Goal: Task Accomplishment & Management: Complete application form

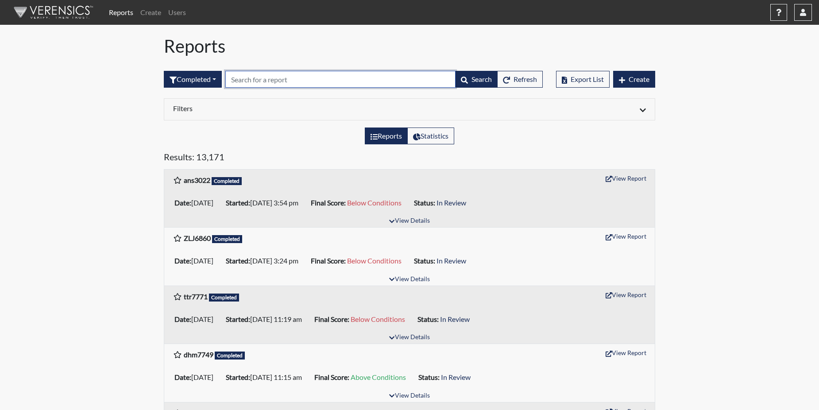
paste input "ans3022"
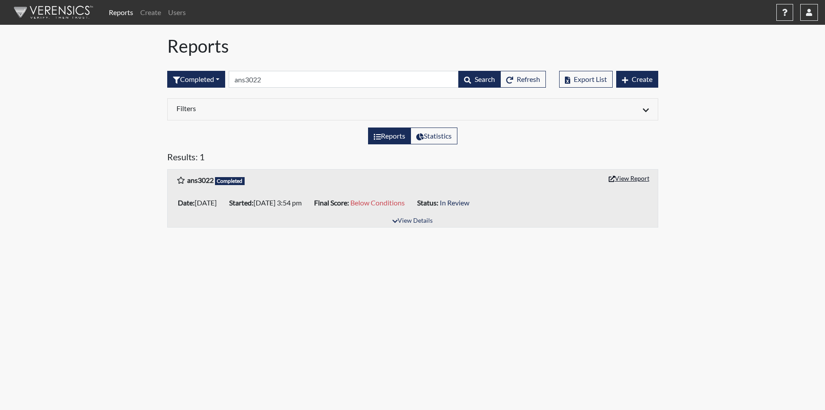
click at [633, 174] on button "View Report" at bounding box center [629, 178] width 49 height 14
click at [285, 83] on input "ans3022" at bounding box center [344, 79] width 230 height 17
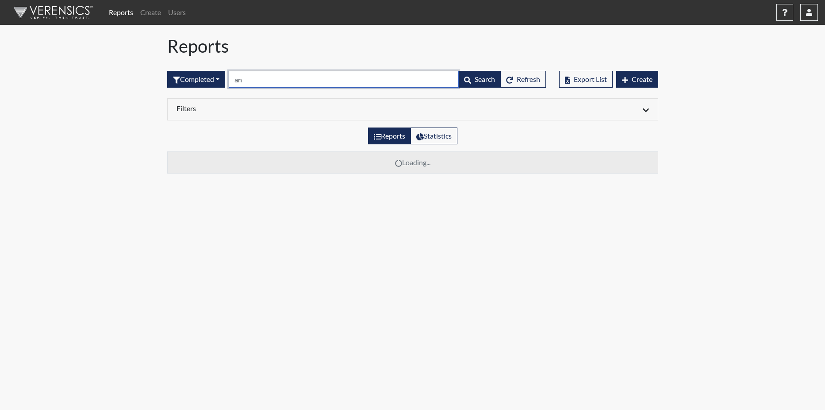
type input "a"
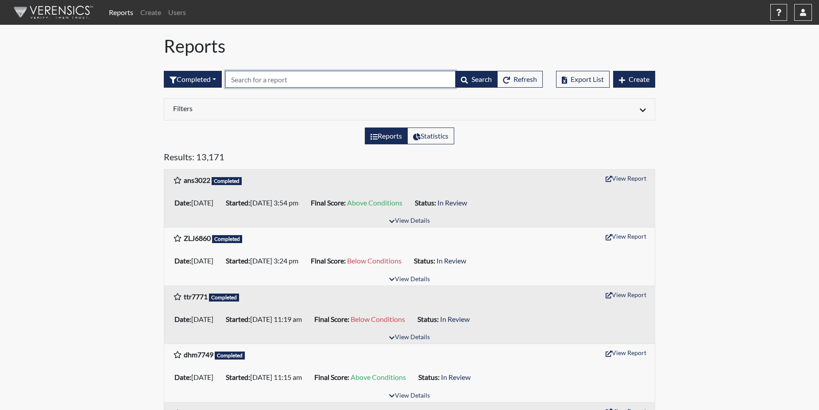
paste input "ttr7771"
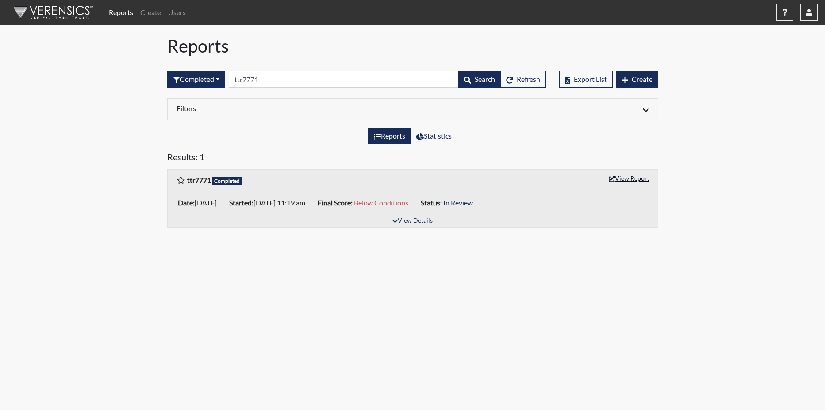
click at [639, 177] on button "View Report" at bounding box center [629, 178] width 49 height 14
click at [277, 79] on input "ttr7771" at bounding box center [344, 79] width 230 height 17
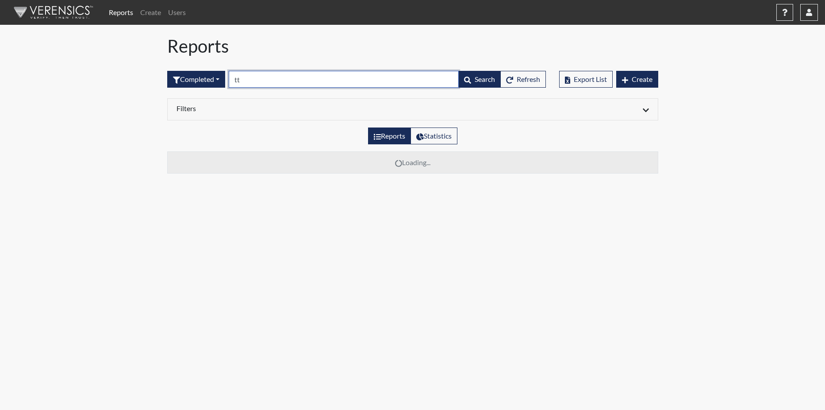
type input "t"
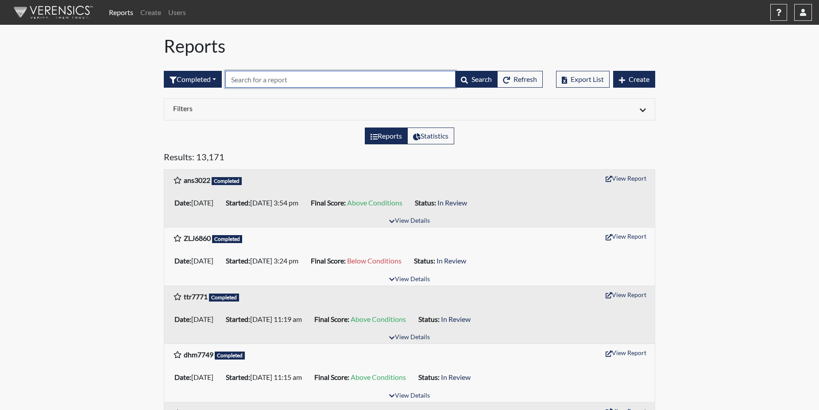
paste input "ZLJ6860"
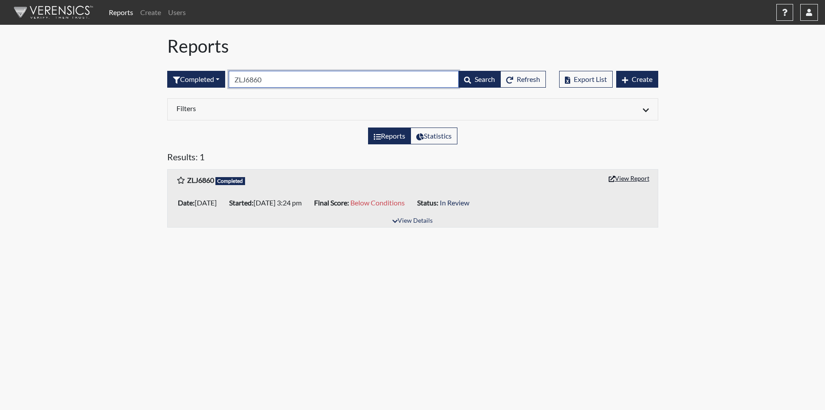
type input "ZLJ6860"
click at [629, 175] on button "View Report" at bounding box center [629, 178] width 49 height 14
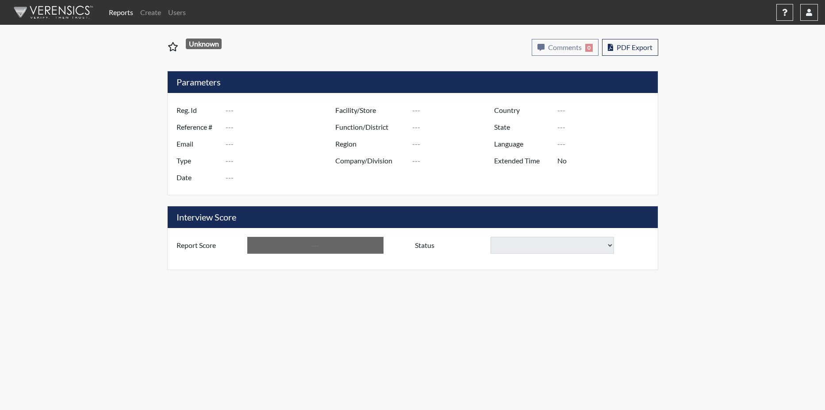
type input "ans3022"
type input "51575"
type input "---"
type input "Corrections Pre-Employment"
type input "[DATE]"
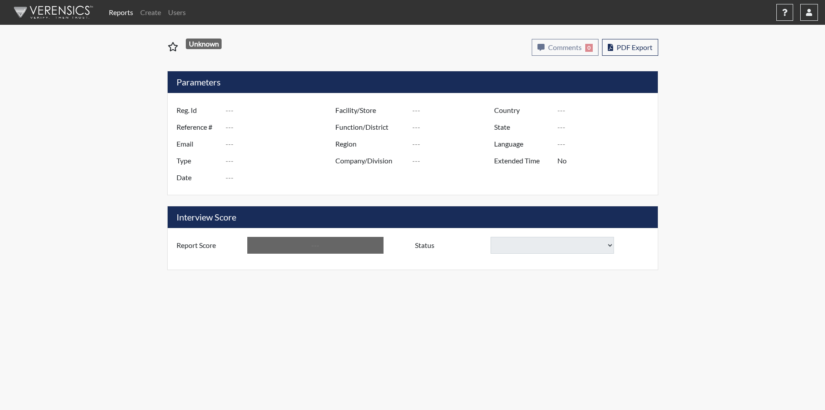
type input "Coastal SP"
type input "[GEOGRAPHIC_DATA]"
type input "[US_STATE]"
type input "English"
type input "Below Conditions"
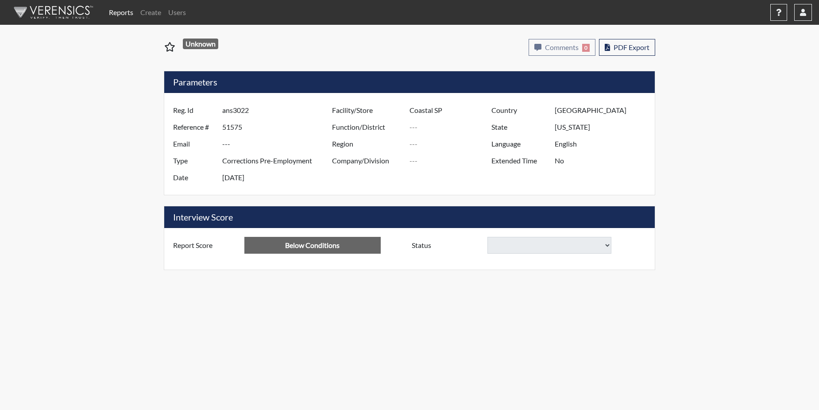
select select
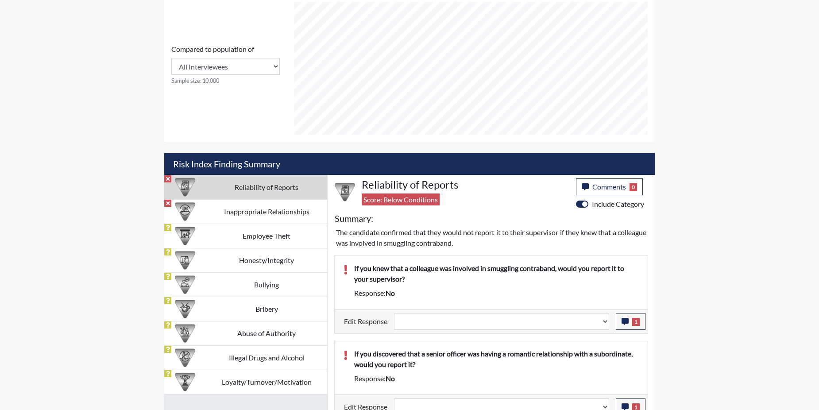
scroll to position [398, 0]
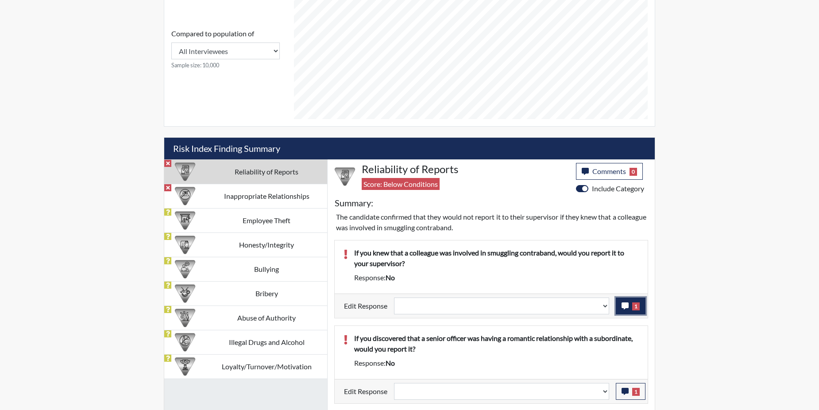
click at [634, 308] on span "1" at bounding box center [636, 306] width 8 height 8
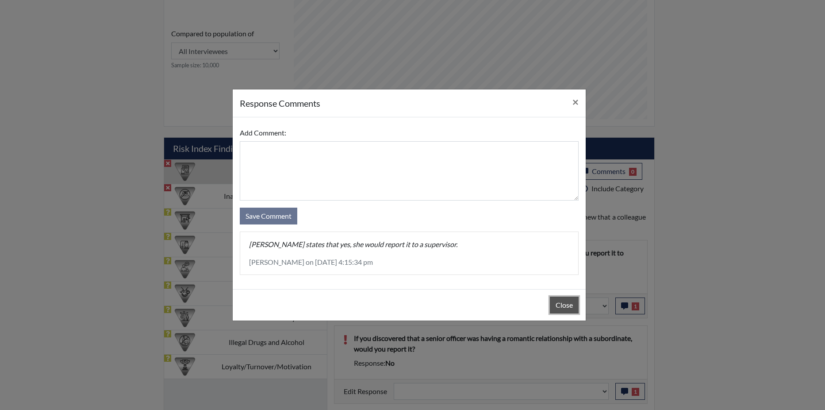
click at [564, 304] on button "Close" at bounding box center [564, 304] width 29 height 17
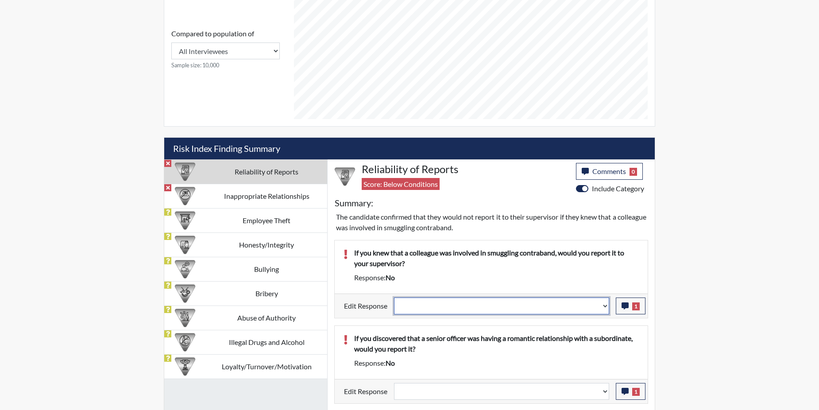
click at [604, 305] on select "Question is not relevant. Results will be updated. Reasonable explanation provi…" at bounding box center [501, 305] width 215 height 17
select select "reasonable-explanation-provided"
click at [394, 297] on select "Question is not relevant. Results will be updated. Reasonable explanation provi…" at bounding box center [501, 305] width 215 height 17
select select
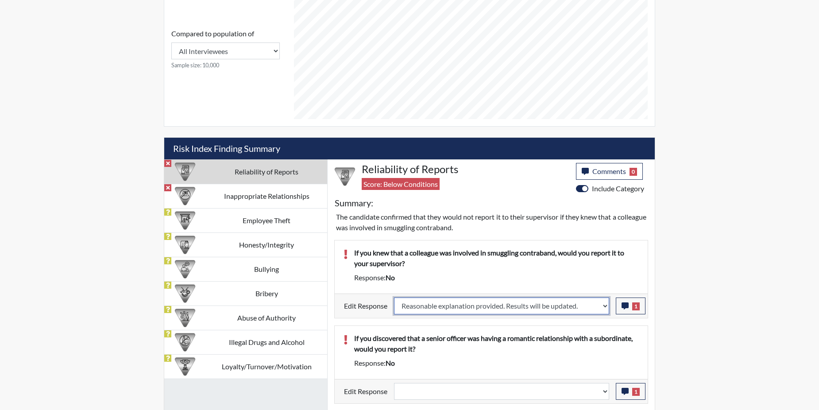
select select
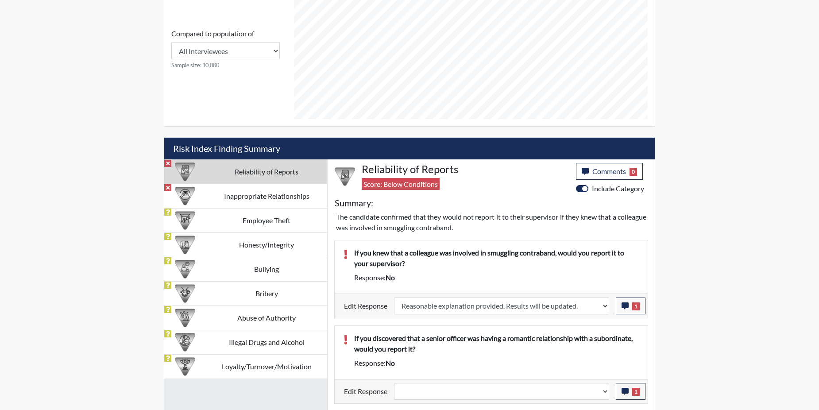
select select
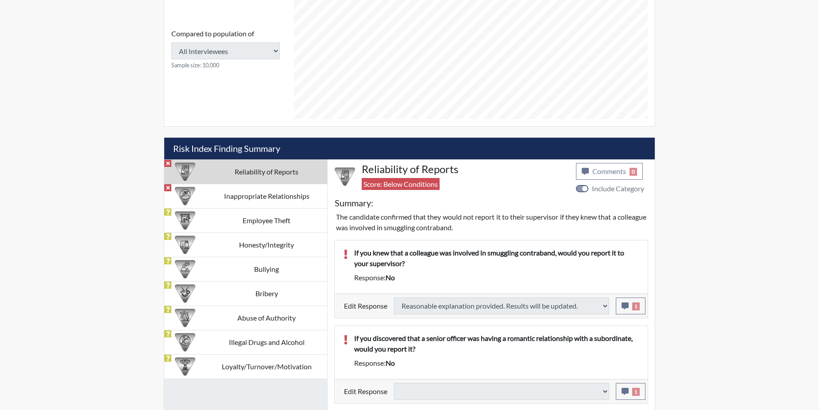
select select
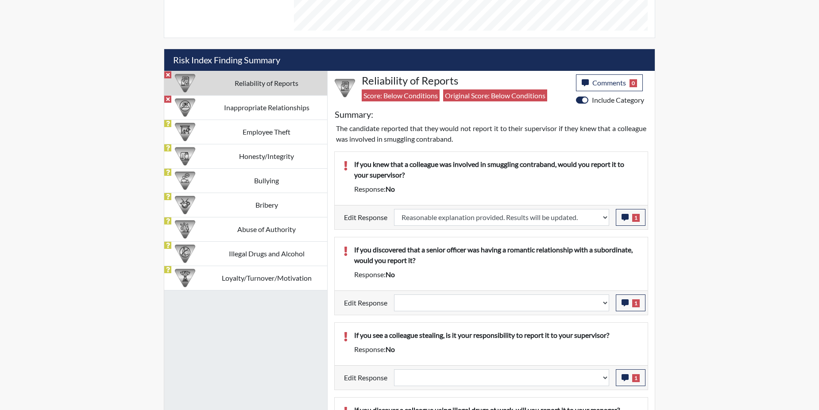
scroll to position [147, 368]
click at [626, 303] on icon "button" at bounding box center [624, 302] width 7 height 7
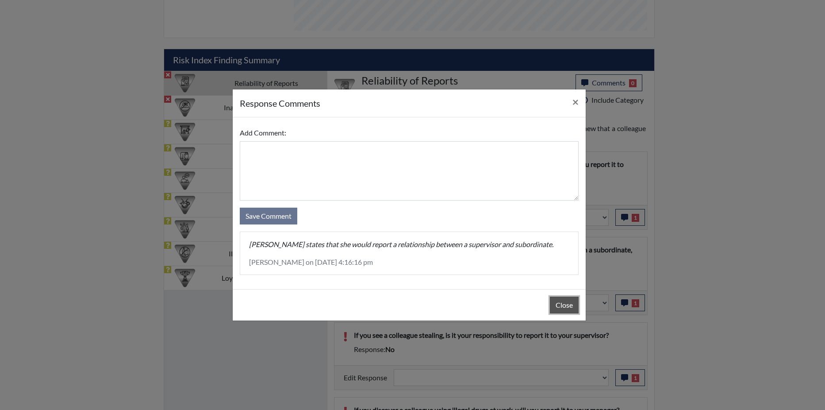
click at [556, 306] on button "Close" at bounding box center [564, 304] width 29 height 17
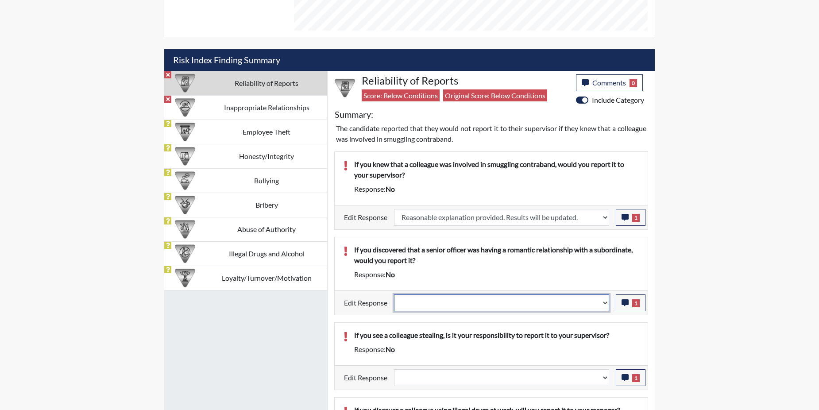
click at [606, 301] on select "Question is not relevant. Results will be updated. Reasonable explanation provi…" at bounding box center [501, 302] width 215 height 17
click at [603, 305] on select "Question is not relevant. Results will be updated. Reasonable explanation provi…" at bounding box center [501, 302] width 215 height 17
select select "reasonable-explanation-provided"
click at [394, 294] on select "Question is not relevant. Results will be updated. Reasonable explanation provi…" at bounding box center [501, 302] width 215 height 17
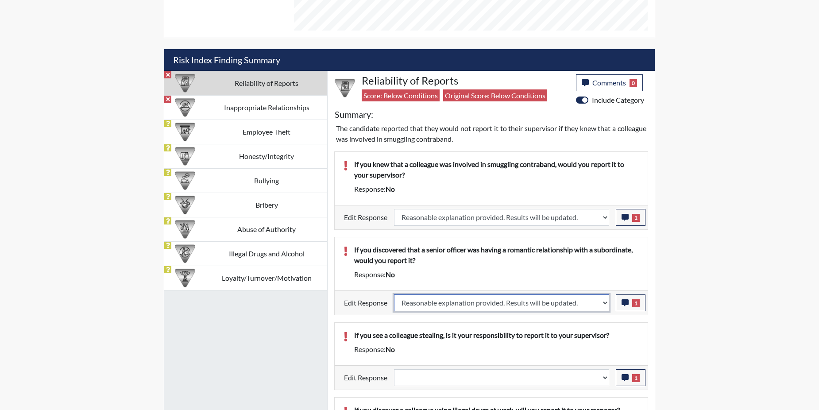
select select
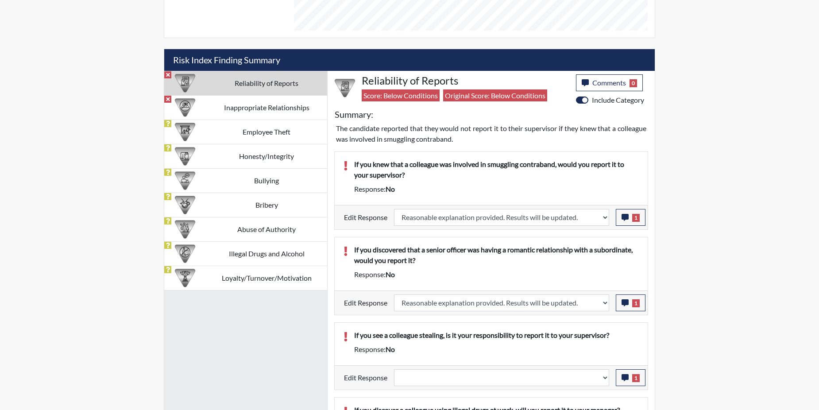
select select
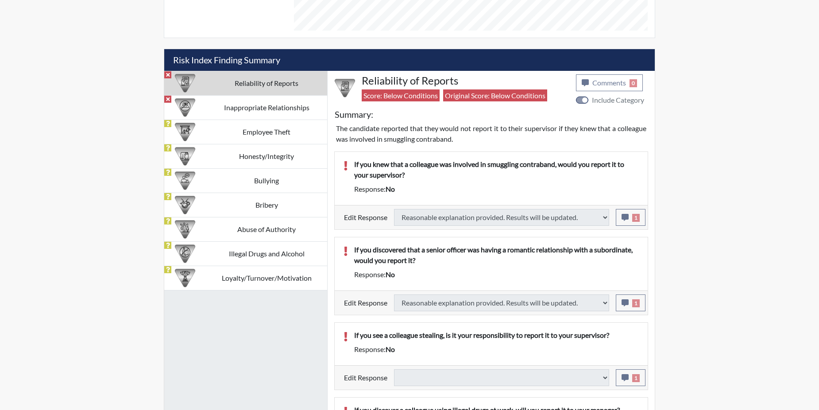
select select
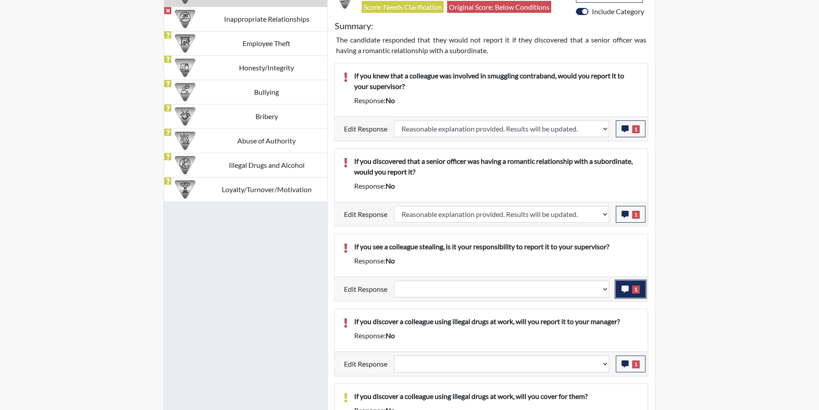
click at [630, 288] on button "1" at bounding box center [631, 289] width 30 height 17
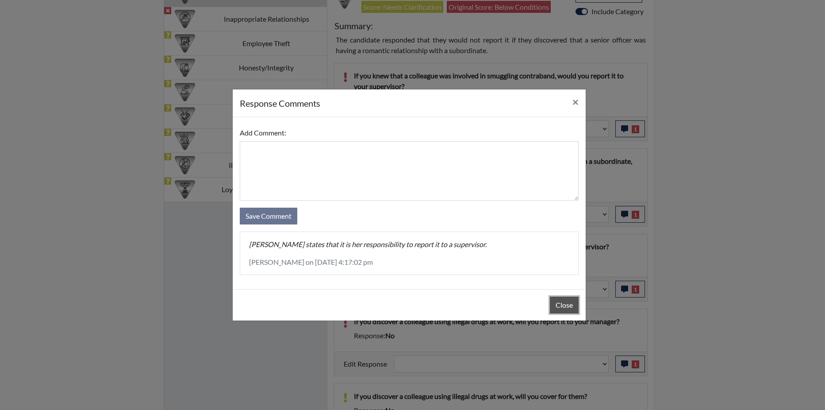
click at [562, 302] on button "Close" at bounding box center [564, 304] width 29 height 17
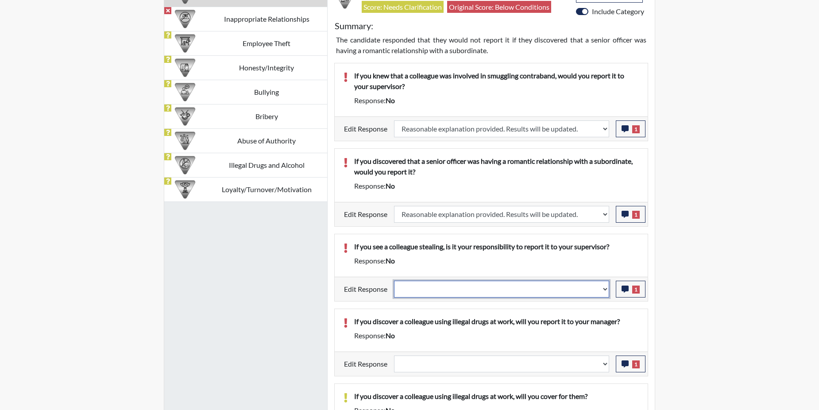
click at [604, 290] on select "Question is not relevant. Results will be updated. Reasonable explanation provi…" at bounding box center [501, 289] width 215 height 17
select select "reasonable-explanation-provided"
click at [394, 281] on select "Question is not relevant. Results will be updated. Reasonable explanation provi…" at bounding box center [501, 289] width 215 height 17
select select
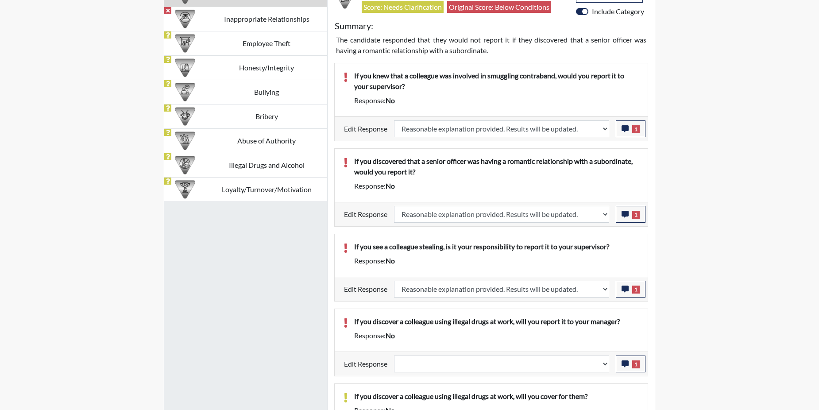
select select
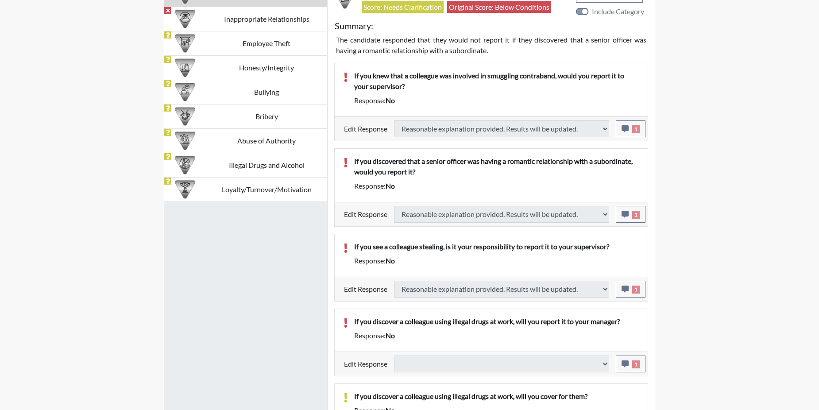
select select
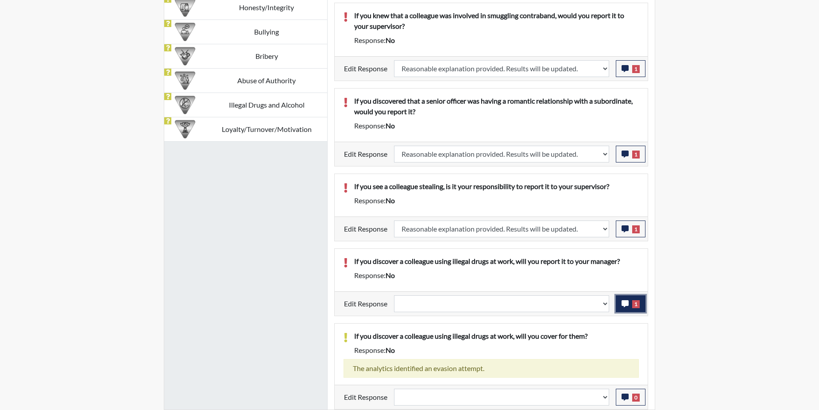
click at [623, 306] on icon "button" at bounding box center [624, 303] width 7 height 7
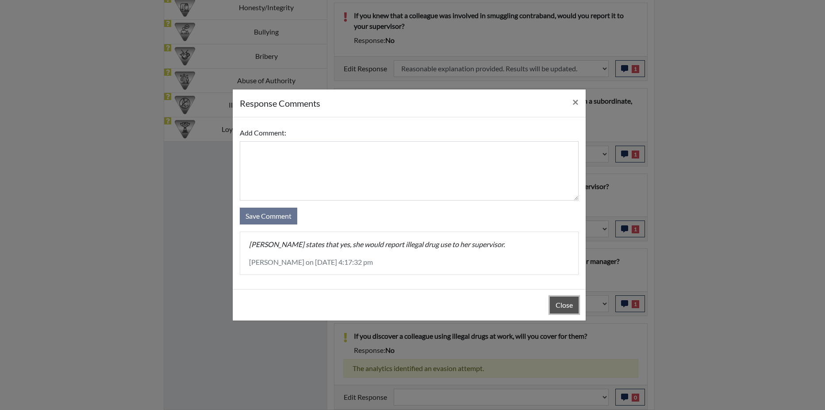
click at [566, 304] on button "Close" at bounding box center [564, 304] width 29 height 17
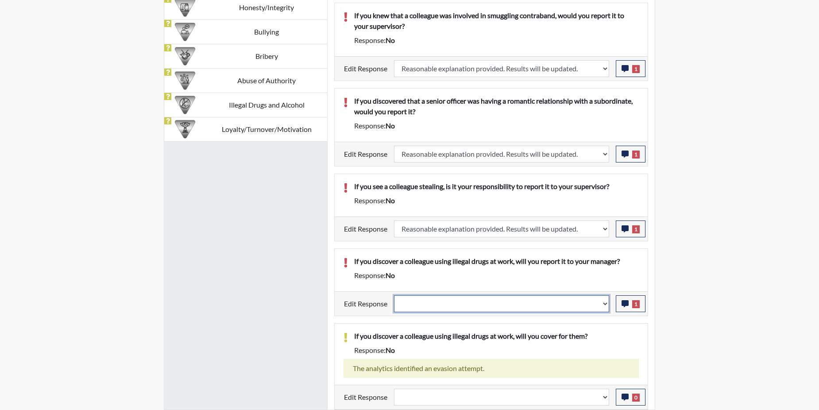
click at [604, 303] on select "Question is not relevant. Results will be updated. Reasonable explanation provi…" at bounding box center [501, 303] width 215 height 17
click at [604, 304] on select "Question is not relevant. Results will be updated. Reasonable explanation provi…" at bounding box center [501, 303] width 215 height 17
click at [606, 300] on select "Question is not relevant. Results will be updated. Reasonable explanation provi…" at bounding box center [501, 303] width 215 height 17
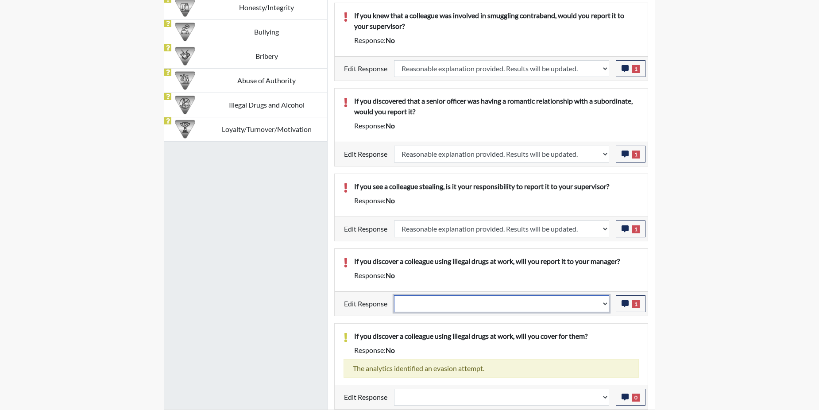
click at [606, 300] on select "Question is not relevant. Results will be updated. Reasonable explanation provi…" at bounding box center [501, 303] width 215 height 17
click at [605, 302] on select "Question is not relevant. Results will be updated. Reasonable explanation provi…" at bounding box center [501, 303] width 215 height 17
select select "reasonable-explanation-provided"
click at [394, 295] on select "Question is not relevant. Results will be updated. Reasonable explanation provi…" at bounding box center [501, 303] width 215 height 17
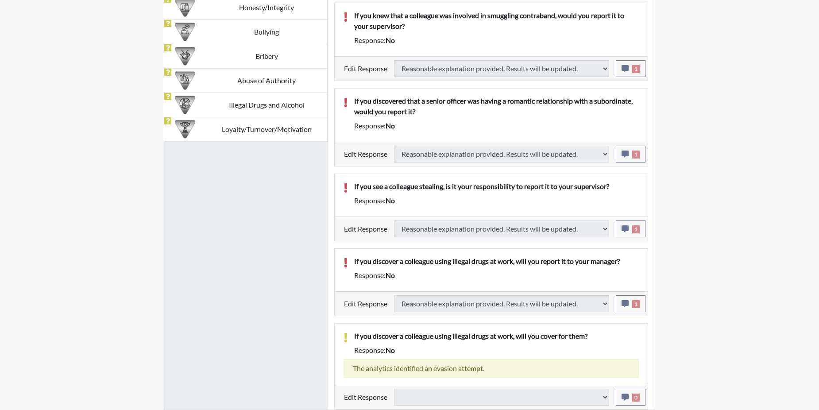
select select
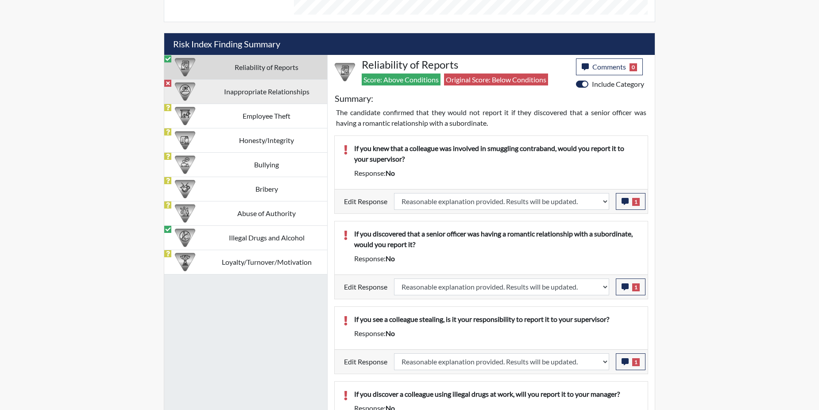
click at [241, 88] on td "Inappropriate Relationships" at bounding box center [266, 91] width 121 height 24
select select
select select "reasonable-explanation-provided"
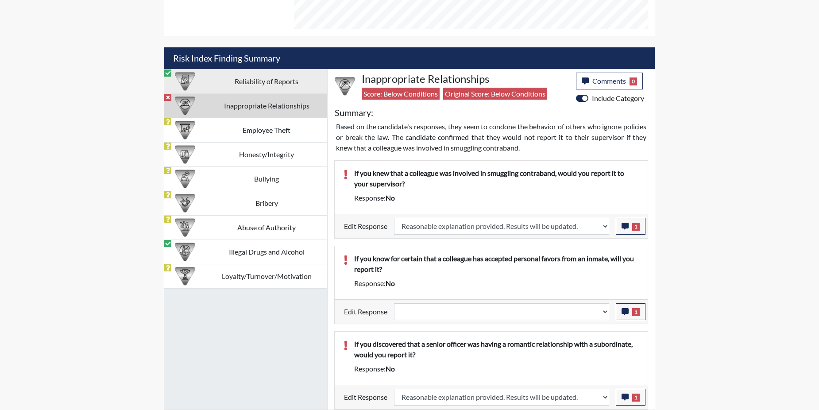
scroll to position [489, 0]
click at [241, 101] on td "Inappropriate Relationships" at bounding box center [266, 105] width 121 height 24
click at [625, 228] on icon "button" at bounding box center [624, 226] width 7 height 7
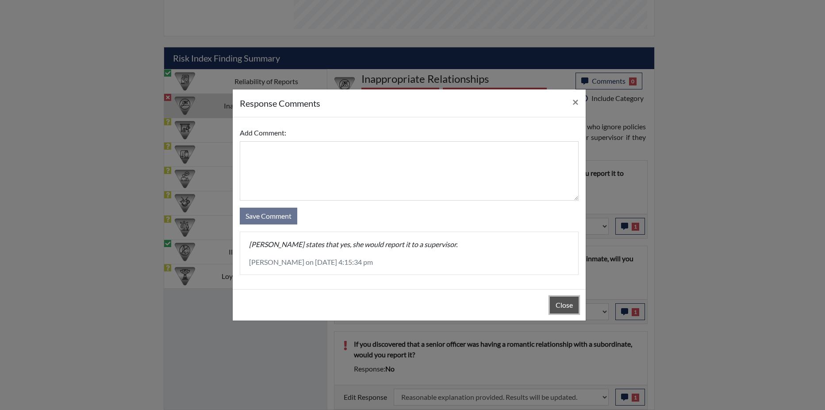
click at [560, 304] on button "Close" at bounding box center [564, 304] width 29 height 17
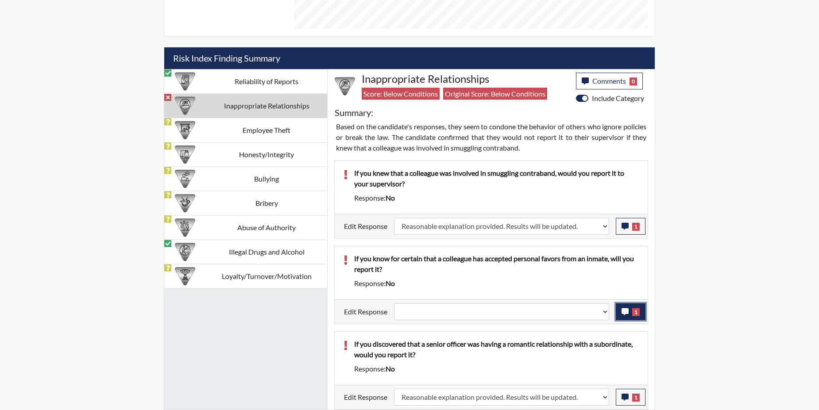
click at [632, 312] on span "1" at bounding box center [636, 312] width 8 height 8
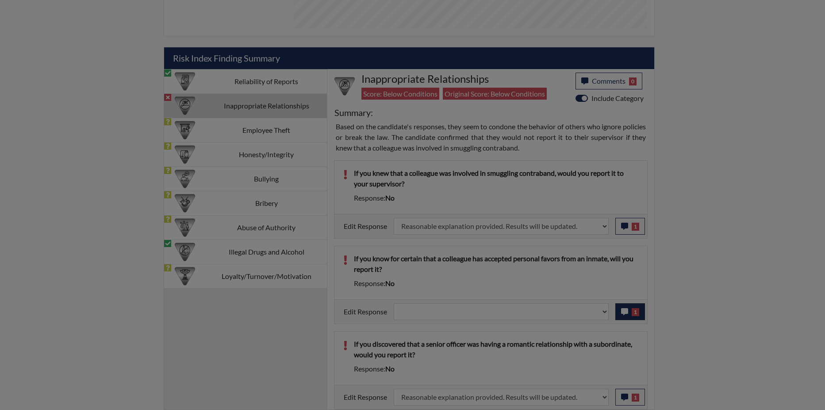
click at [632, 312] on div at bounding box center [412, 205] width 825 height 410
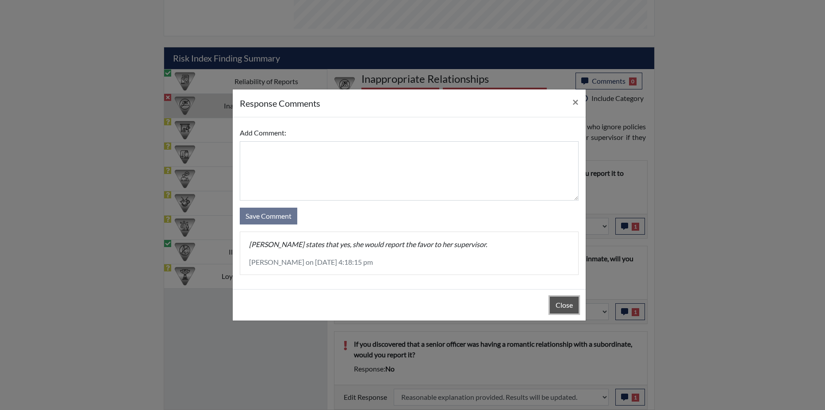
click at [567, 304] on button "Close" at bounding box center [564, 304] width 29 height 17
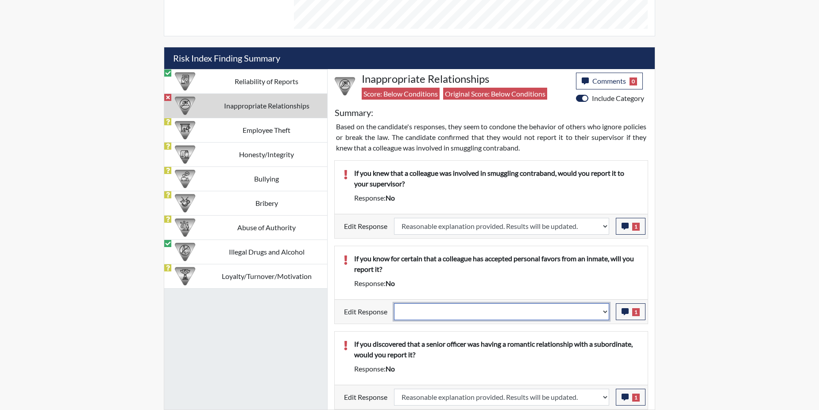
click at [605, 311] on select "Question is not relevant. Results will be updated. Reasonable explanation provi…" at bounding box center [501, 311] width 215 height 17
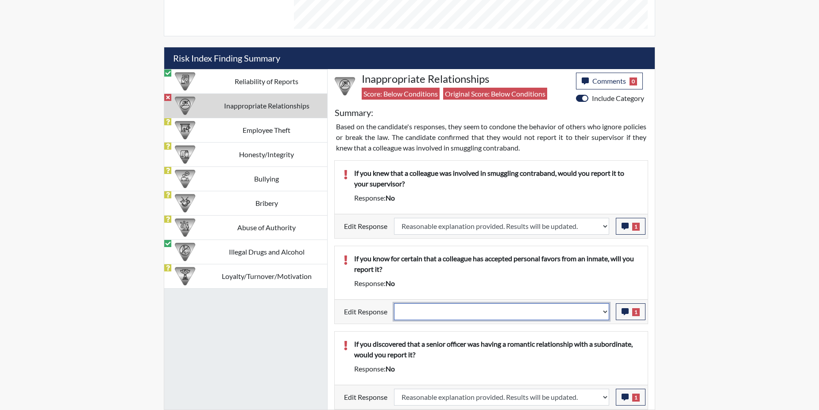
select select "reasonable-explanation-provided"
click at [394, 303] on select "Question is not relevant. Results will be updated. Reasonable explanation provi…" at bounding box center [501, 311] width 215 height 17
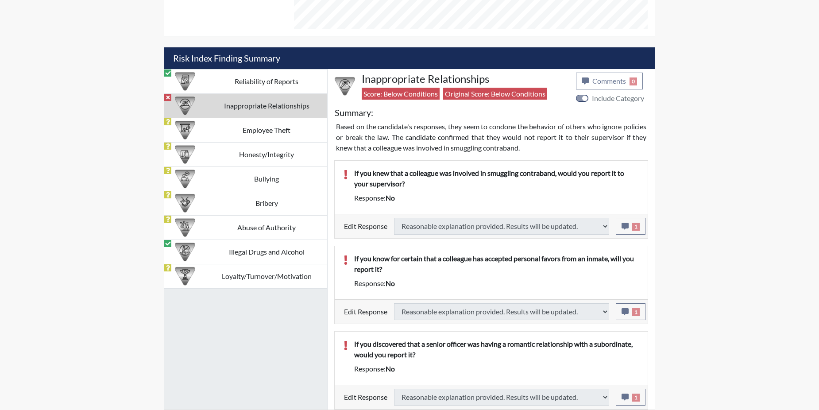
type input "Above Conditions"
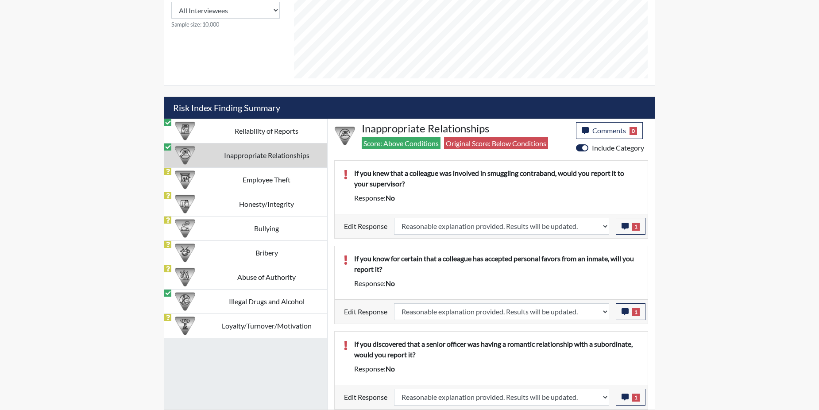
scroll to position [147, 368]
click at [271, 181] on td "Employee Theft" at bounding box center [266, 179] width 121 height 24
select select "reasonable-explanation-provided"
select select
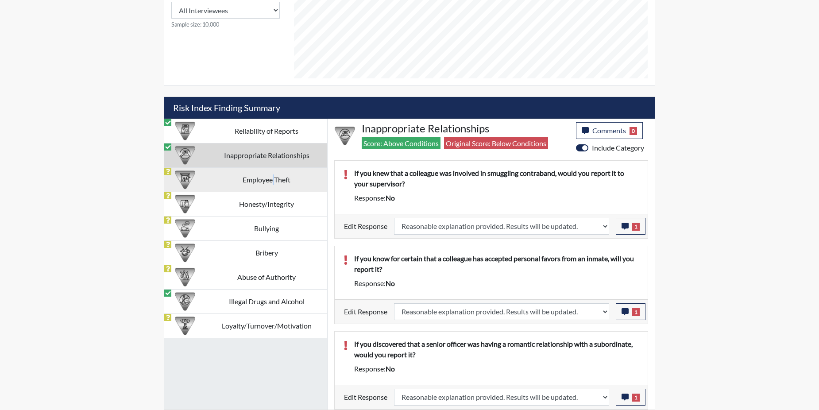
select select
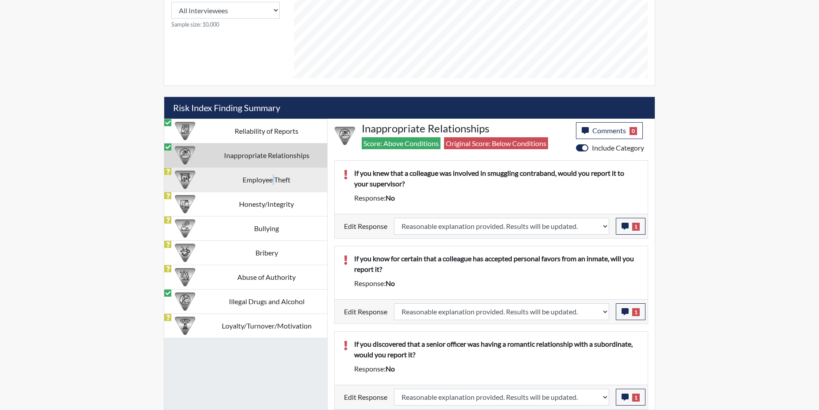
select select
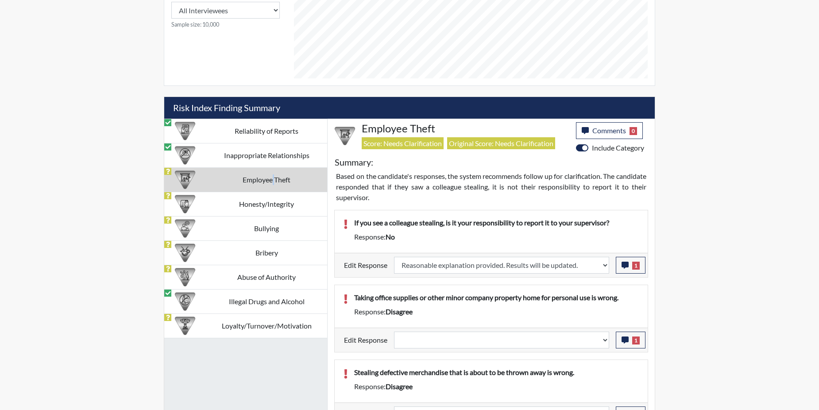
click at [271, 181] on td "Employee Theft" at bounding box center [266, 179] width 121 height 24
click at [628, 343] on icon "button" at bounding box center [624, 339] width 7 height 7
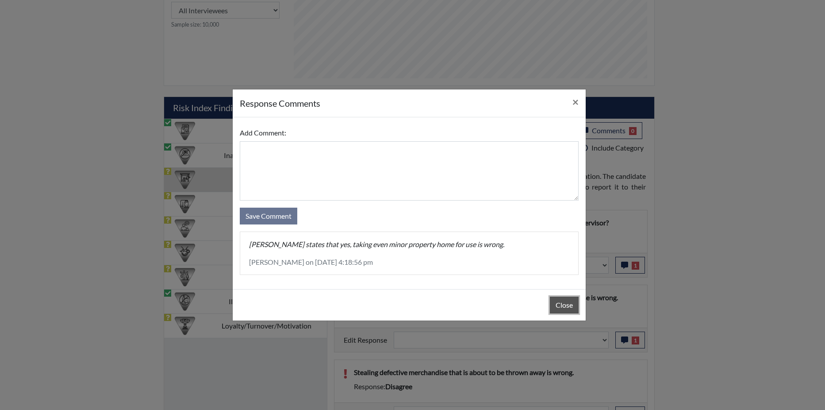
click at [557, 307] on button "Close" at bounding box center [564, 304] width 29 height 17
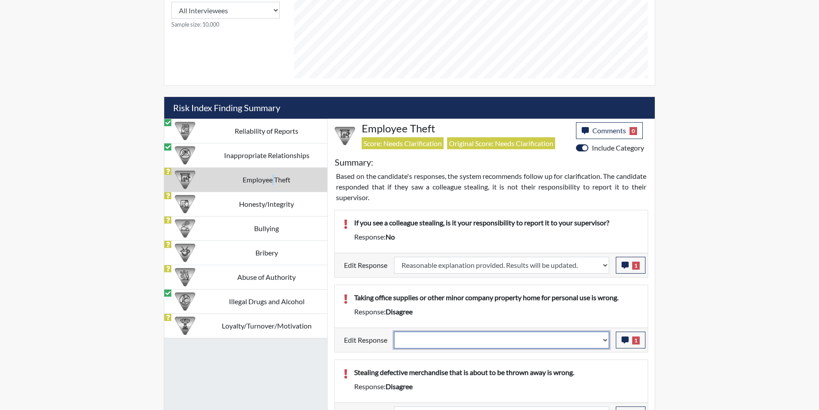
click at [605, 338] on select "Question is not relevant. Results will be updated. Reasonable explanation provi…" at bounding box center [501, 339] width 215 height 17
click at [605, 339] on select "Question is not relevant. Results will be updated. Reasonable explanation provi…" at bounding box center [501, 339] width 215 height 17
select select "reasonable-explanation-provided"
click at [394, 331] on select "Question is not relevant. Results will be updated. Reasonable explanation provi…" at bounding box center [501, 339] width 215 height 17
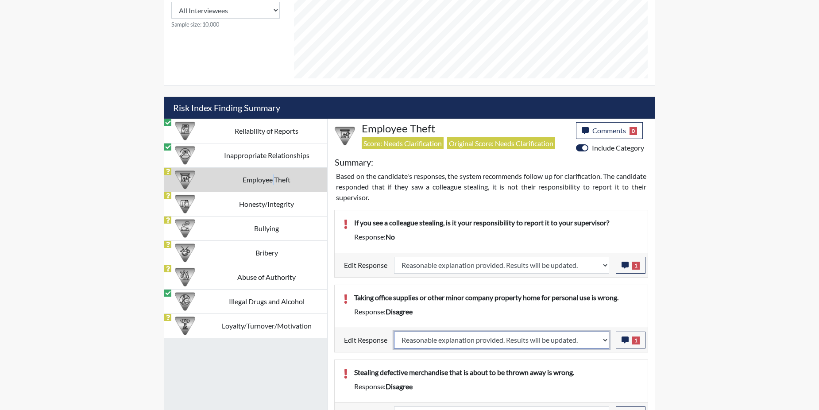
select select
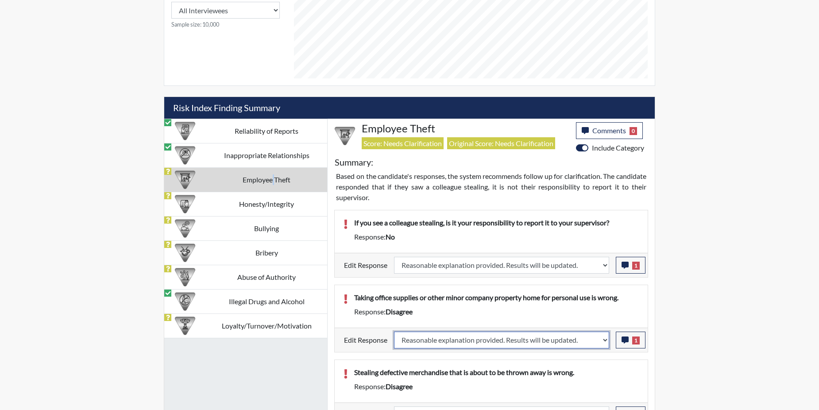
select select
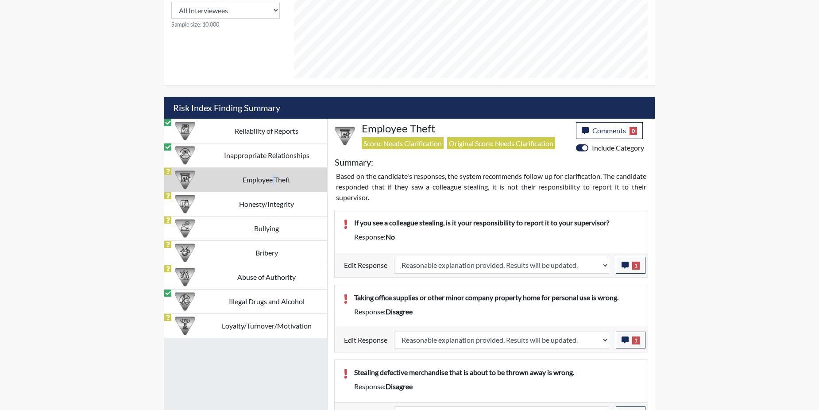
select select
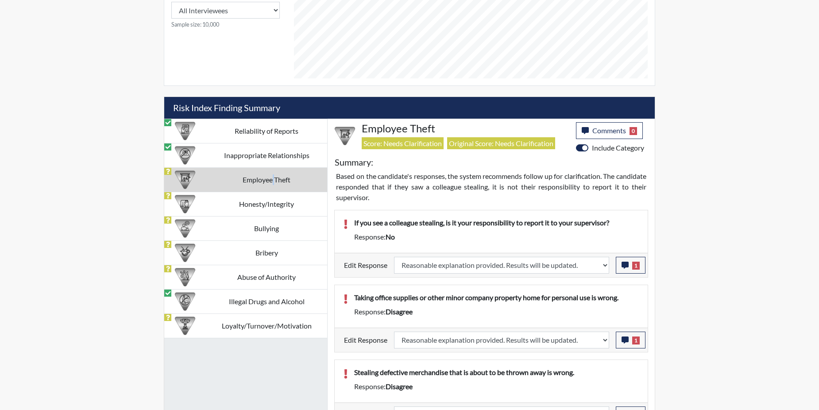
select select
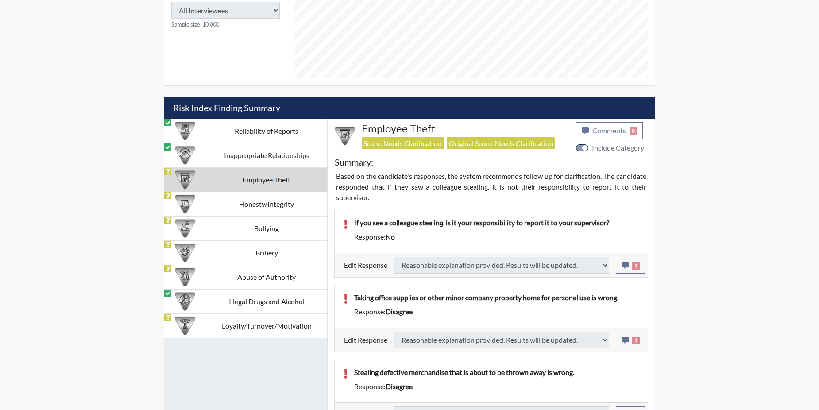
select select
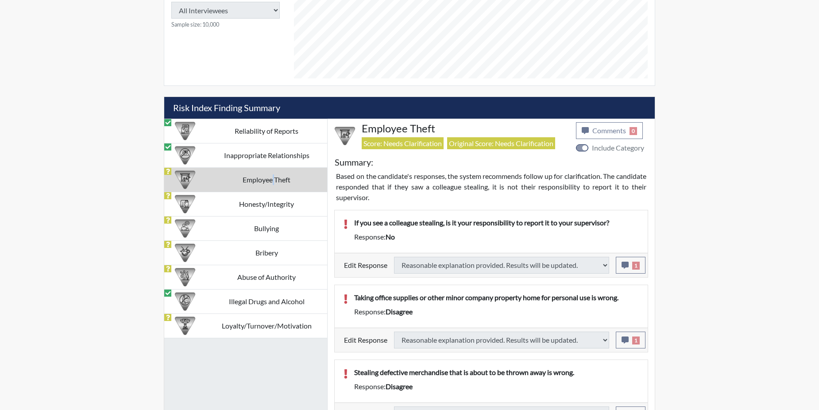
select select
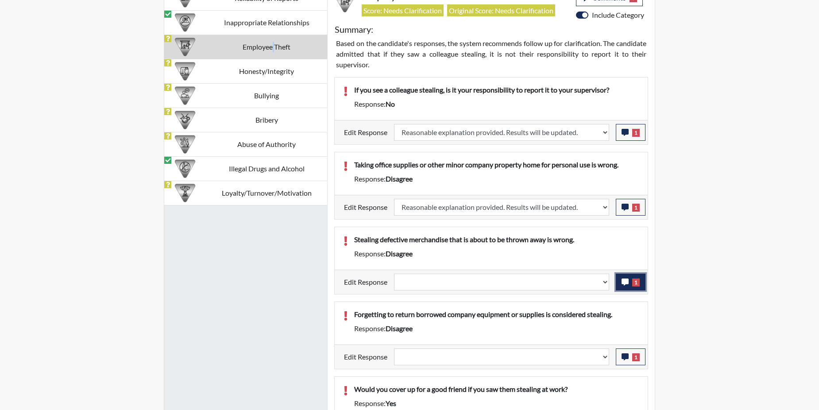
click at [627, 285] on button "1" at bounding box center [631, 281] width 30 height 17
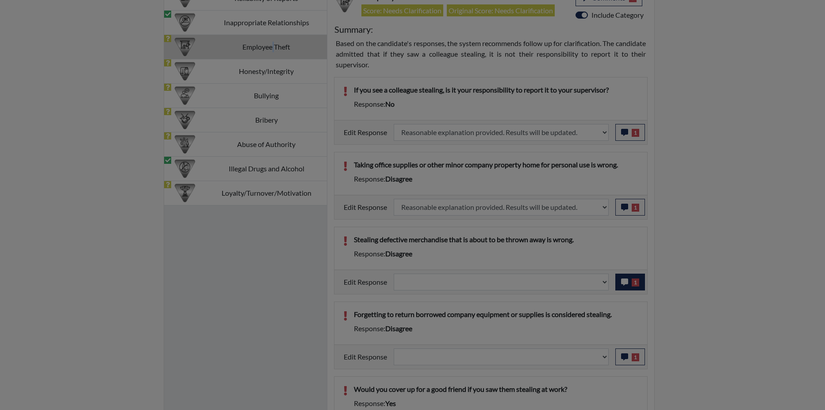
click at [627, 285] on div at bounding box center [412, 205] width 825 height 410
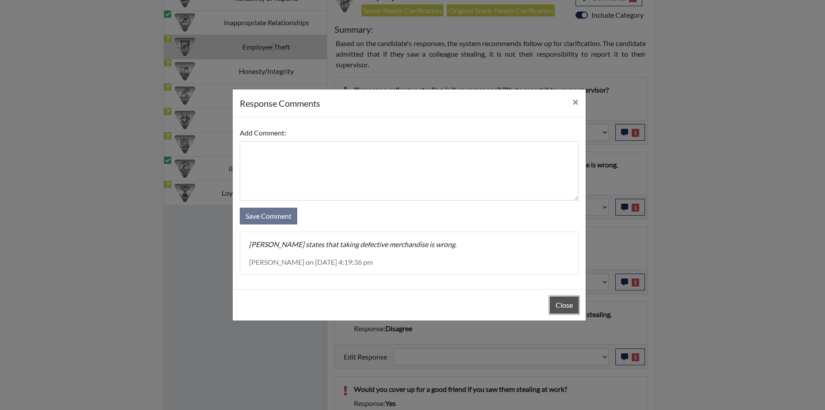
click at [556, 306] on button "Close" at bounding box center [564, 304] width 29 height 17
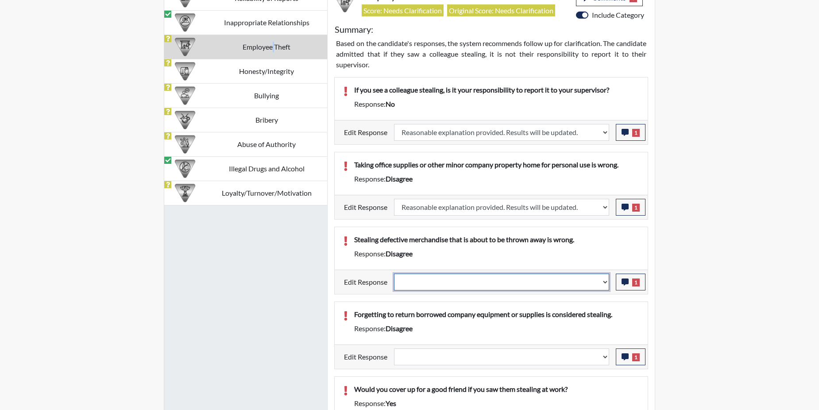
click at [604, 283] on select "Question is not relevant. Results will be updated. Reasonable explanation provi…" at bounding box center [501, 281] width 215 height 17
select select "reasonable-explanation-provided"
click at [394, 273] on select "Question is not relevant. Results will be updated. Reasonable explanation provi…" at bounding box center [501, 281] width 215 height 17
select select
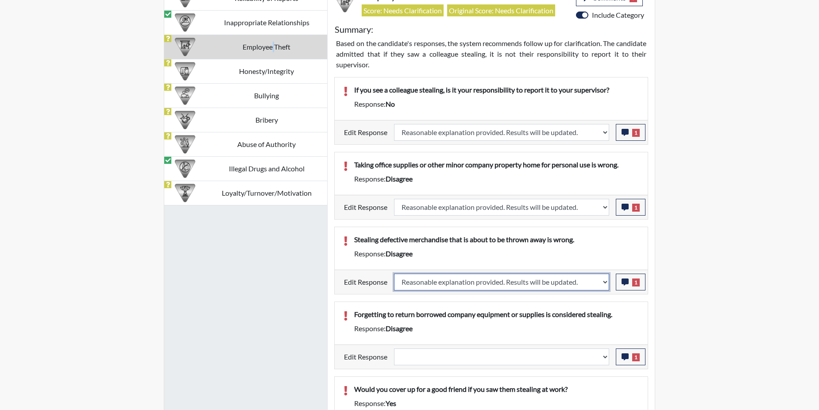
select select
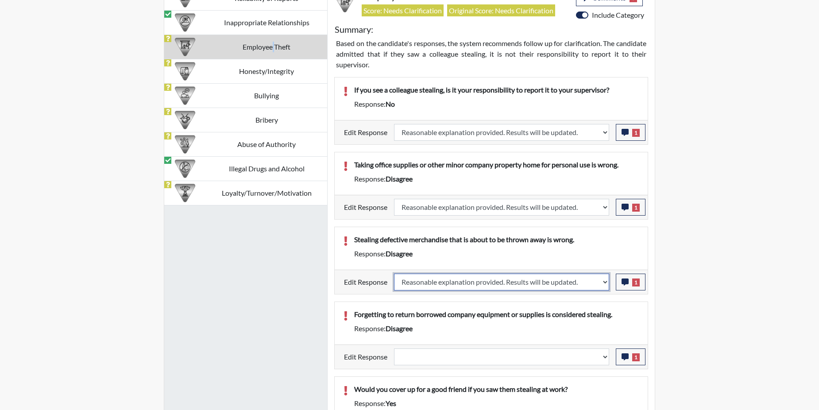
select select
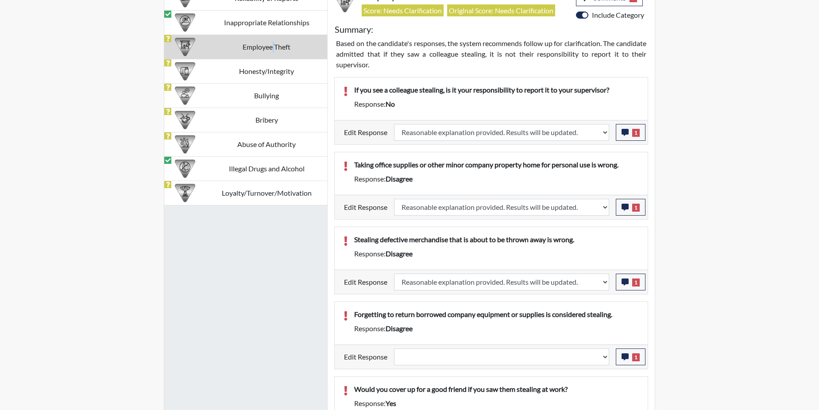
select select
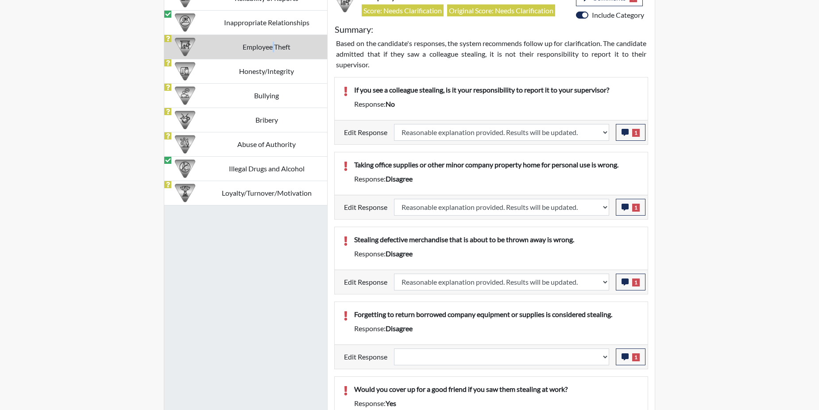
select select
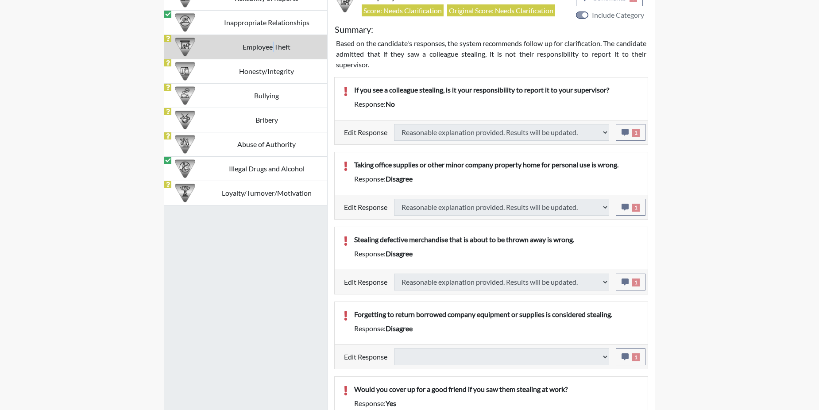
select select
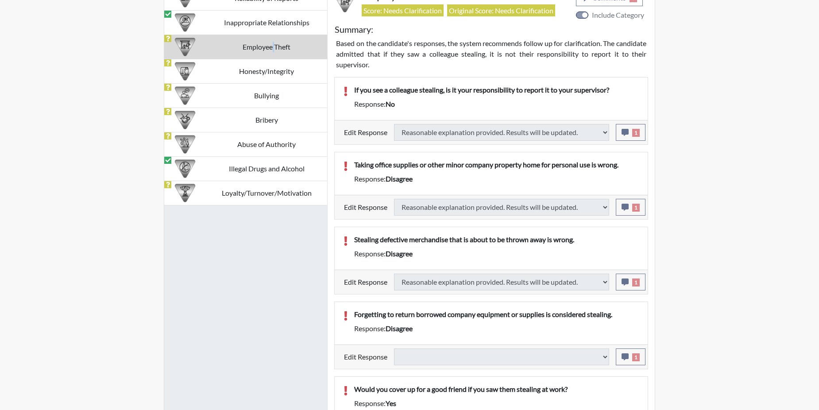
select select
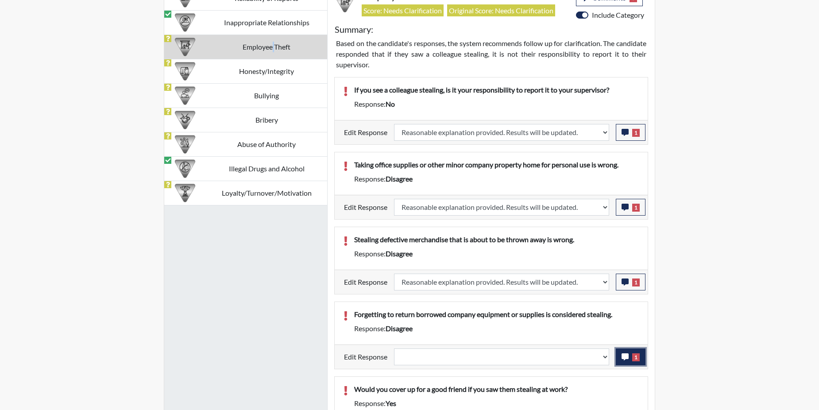
click at [637, 357] on span "1" at bounding box center [636, 357] width 8 height 8
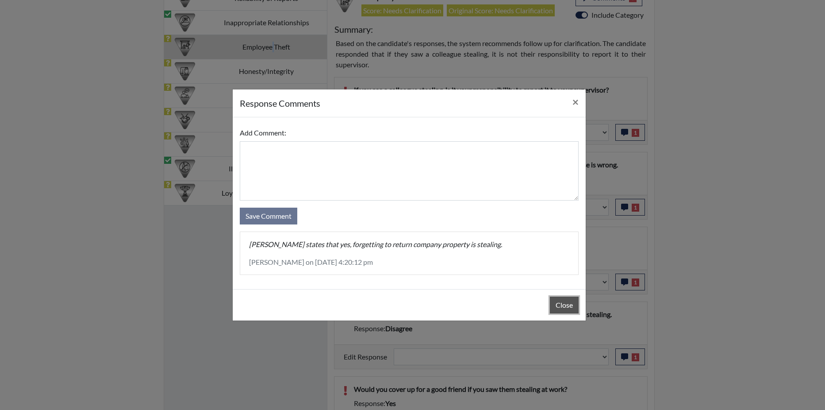
click at [558, 304] on button "Close" at bounding box center [564, 304] width 29 height 17
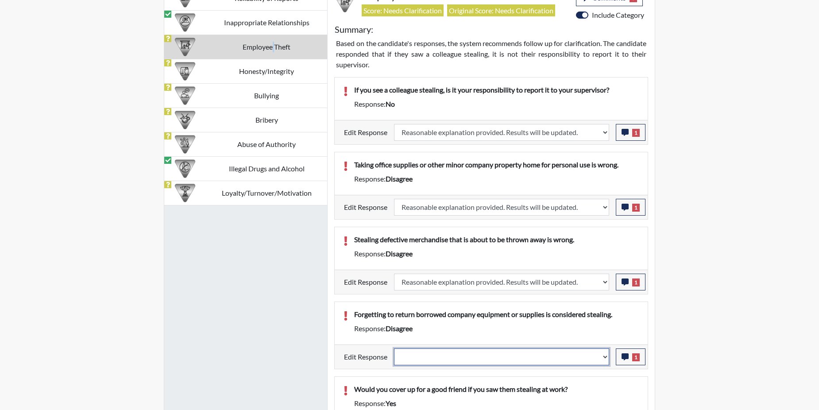
click at [604, 354] on select "Question is not relevant. Results will be updated. Reasonable explanation provi…" at bounding box center [501, 356] width 215 height 17
select select "reasonable-explanation-provided"
click at [394, 348] on select "Question is not relevant. Results will be updated. Reasonable explanation provi…" at bounding box center [501, 356] width 215 height 17
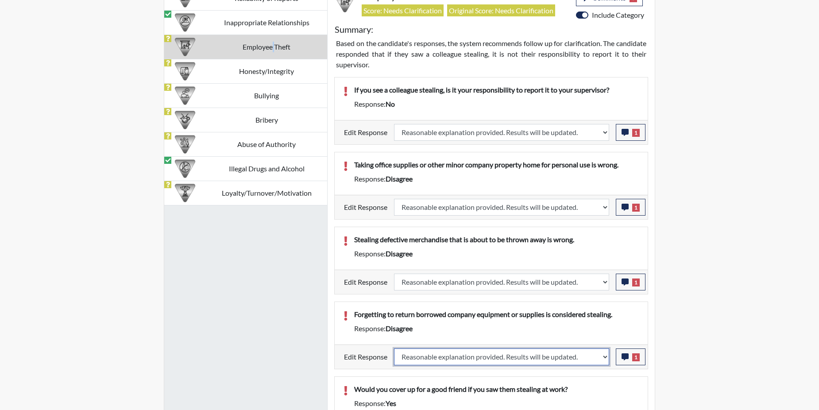
select select
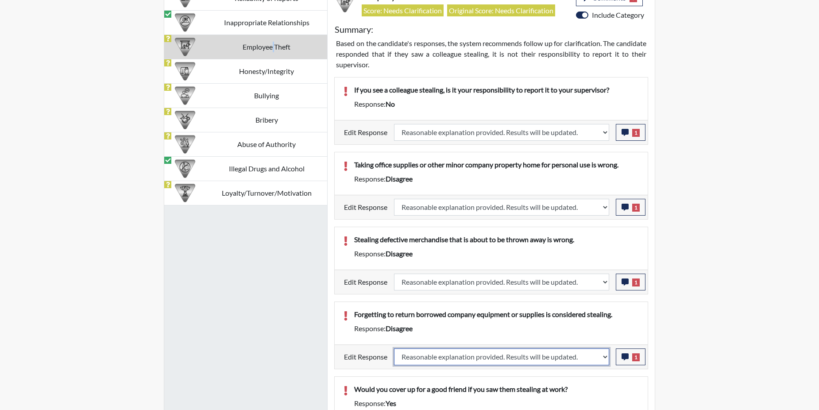
select select
click at [584, 319] on p "Forgetting to return borrowed company equipment or supplies is considered steal…" at bounding box center [496, 314] width 285 height 11
select select
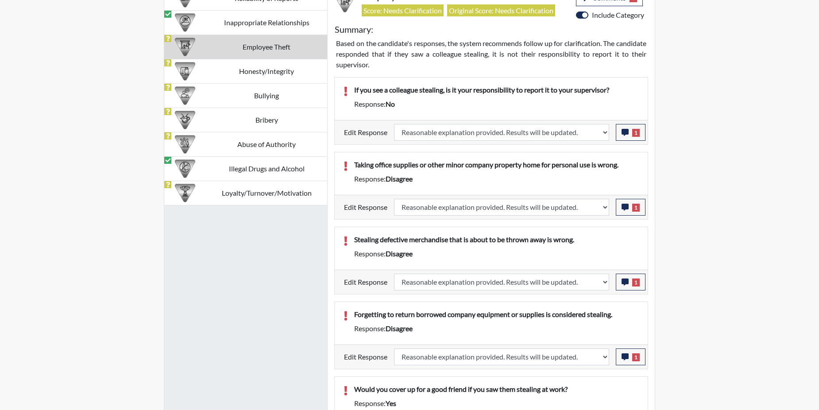
select select
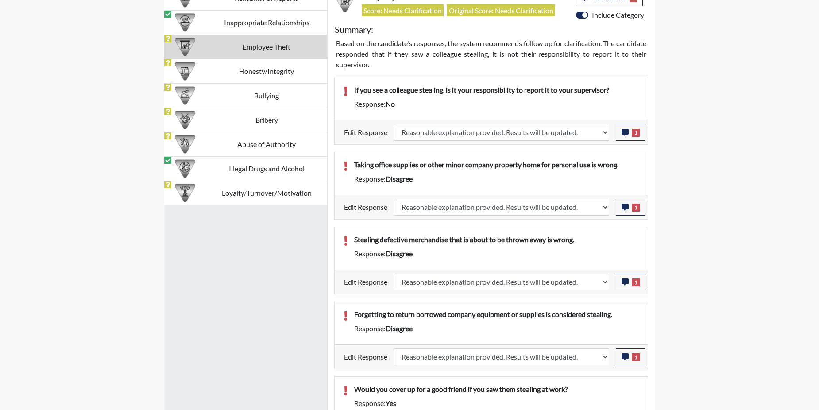
select select
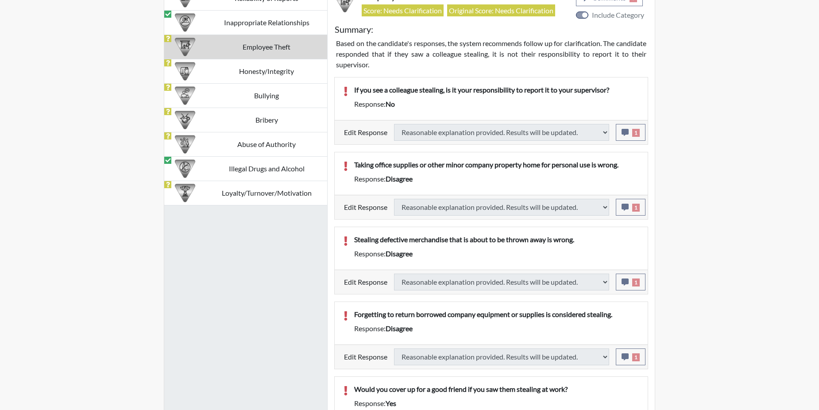
select select
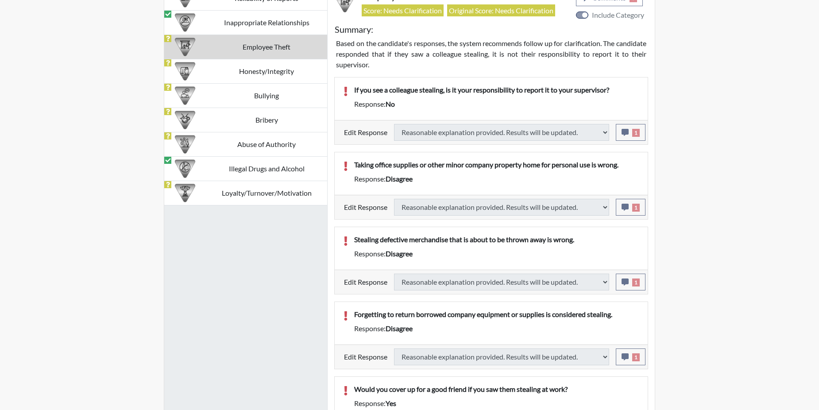
select select
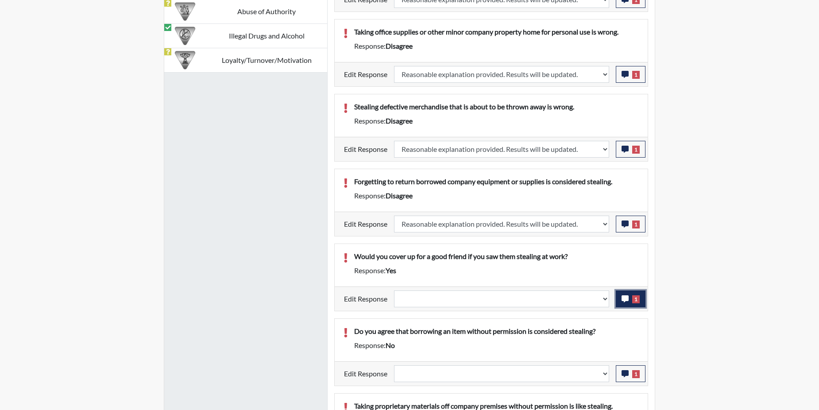
click at [621, 300] on icon "button" at bounding box center [624, 298] width 7 height 7
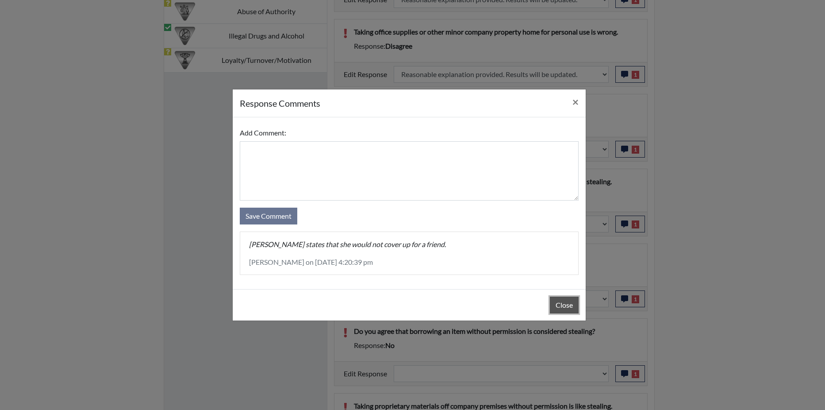
click at [565, 305] on button "Close" at bounding box center [564, 304] width 29 height 17
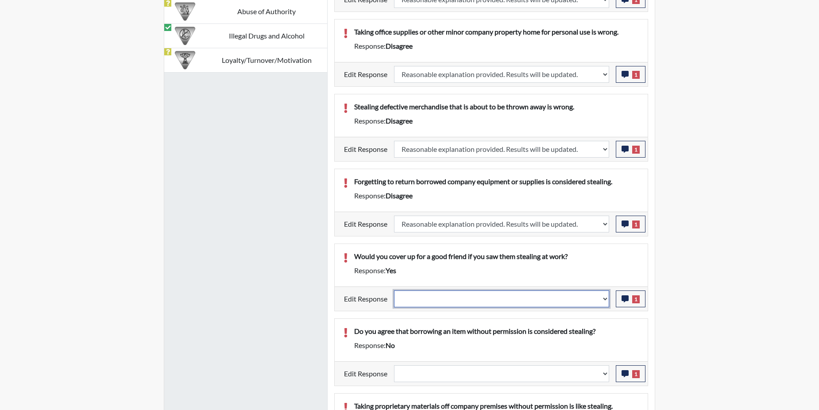
click at [604, 300] on select "Question is not relevant. Results will be updated. Reasonable explanation provi…" at bounding box center [501, 298] width 215 height 17
select select "reasonable-explanation-provided"
click at [394, 290] on select "Question is not relevant. Results will be updated. Reasonable explanation provi…" at bounding box center [501, 298] width 215 height 17
select select
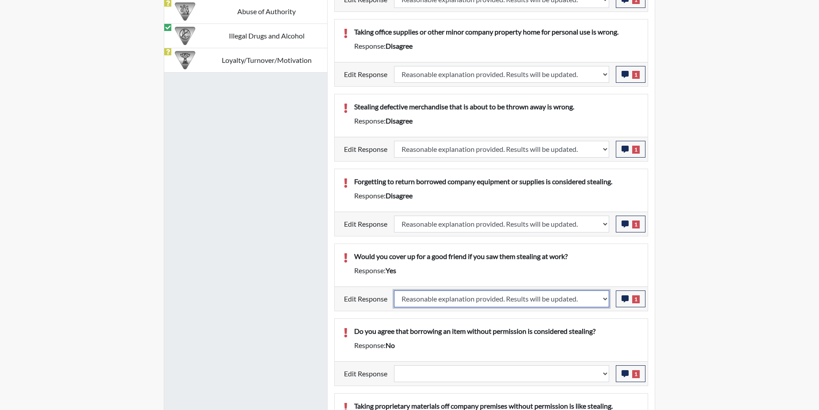
select select
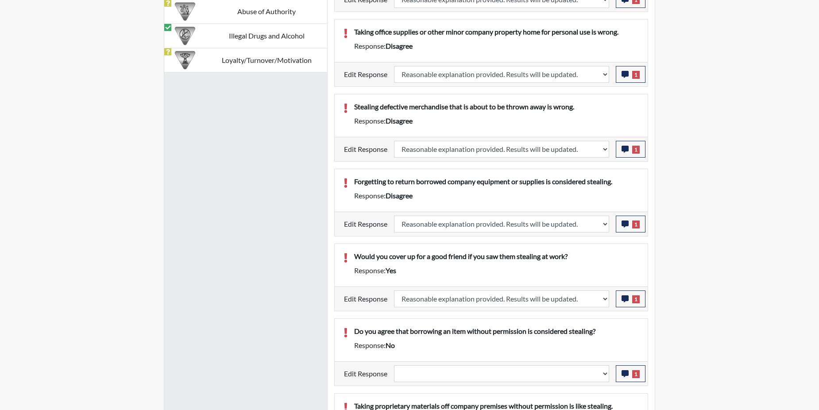
select select
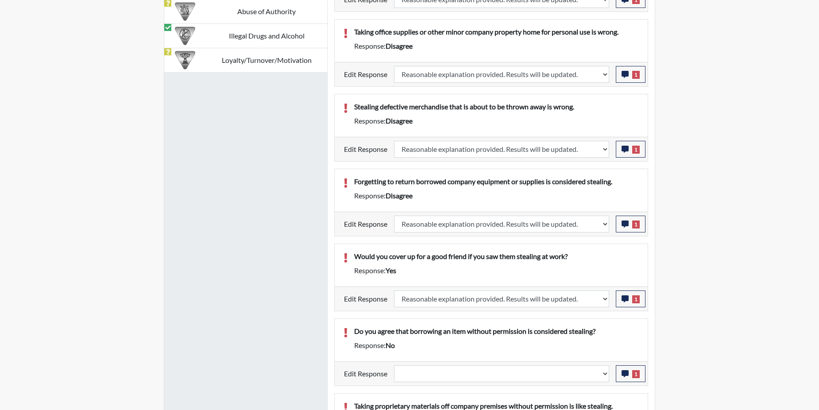
select select
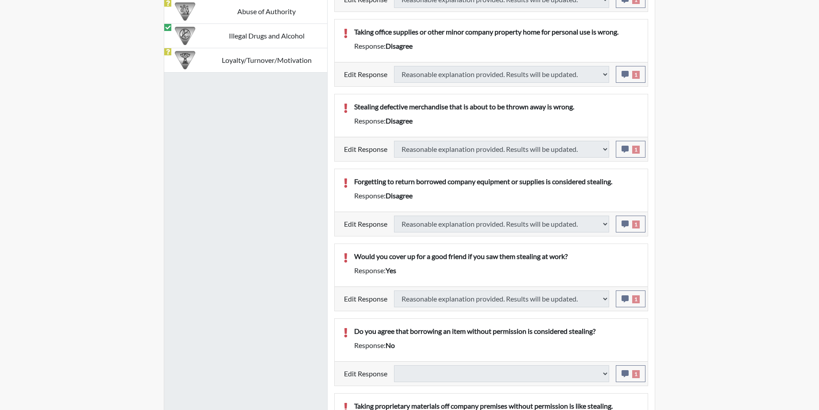
select select
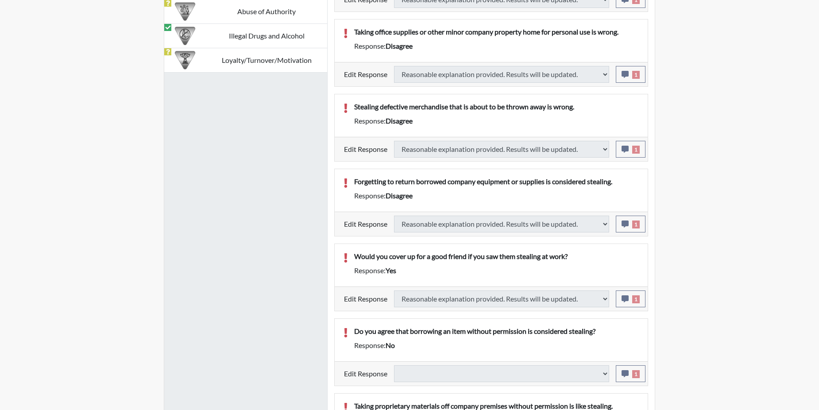
select select
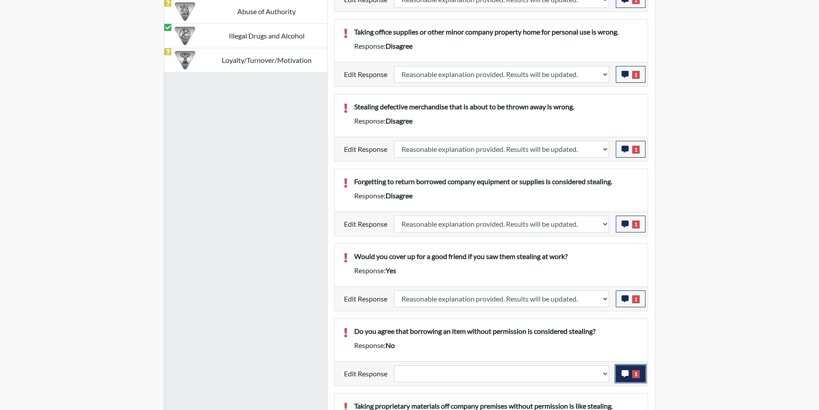
click at [622, 375] on icon "button" at bounding box center [624, 373] width 7 height 7
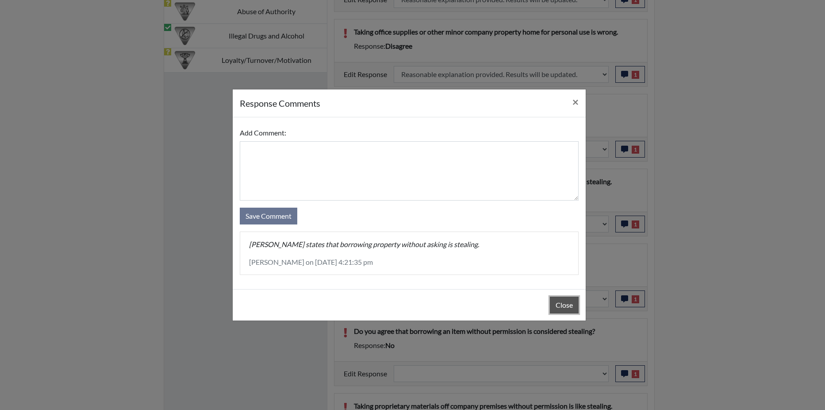
click at [574, 306] on button "Close" at bounding box center [564, 304] width 29 height 17
click at [574, 306] on div "Close" at bounding box center [409, 304] width 353 height 31
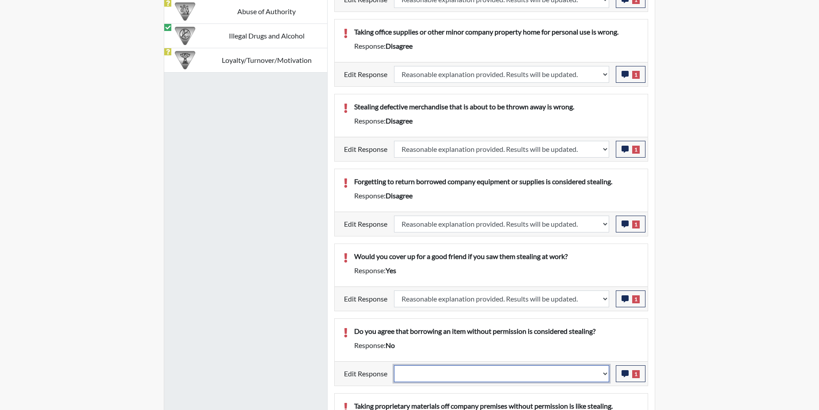
click at [605, 373] on select "Question is not relevant. Results will be updated. Reasonable explanation provi…" at bounding box center [501, 373] width 215 height 17
select select "reasonable-explanation-provided"
click at [394, 365] on select "Question is not relevant. Results will be updated. Reasonable explanation provi…" at bounding box center [501, 373] width 215 height 17
select select
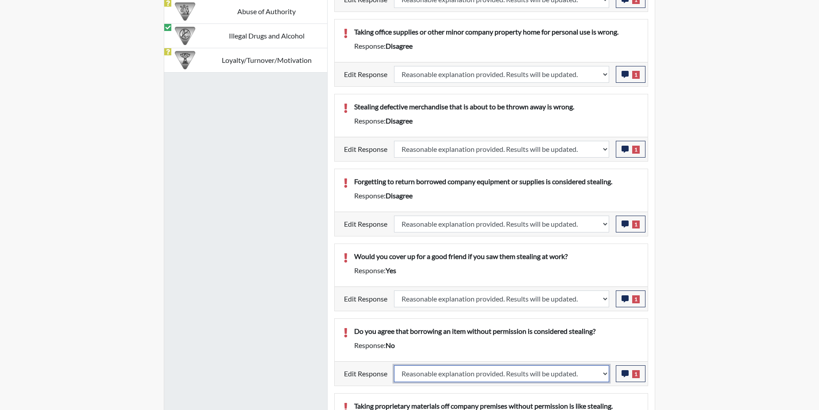
select select
click at [585, 333] on p "Do you agree that borrowing an item without permission is considered stealing?" at bounding box center [496, 331] width 285 height 11
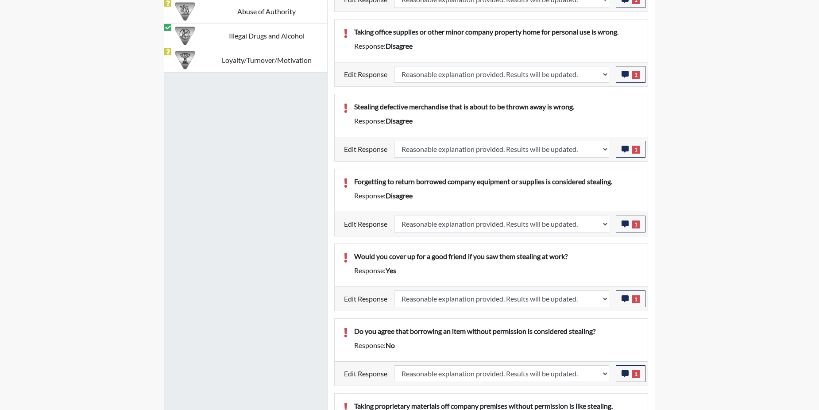
select select
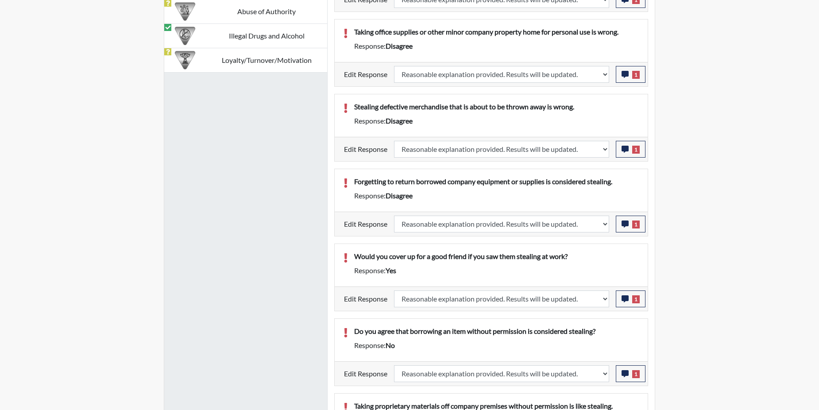
select select
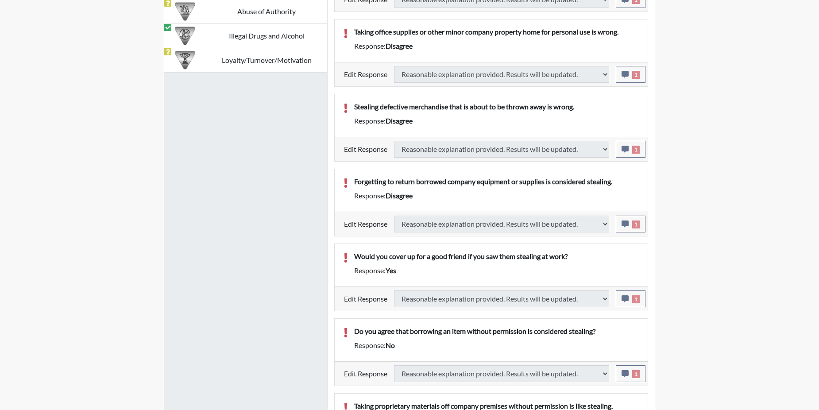
select select
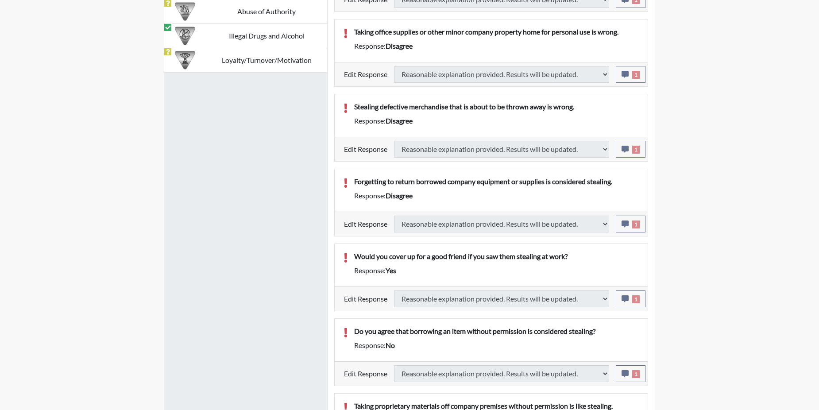
select select
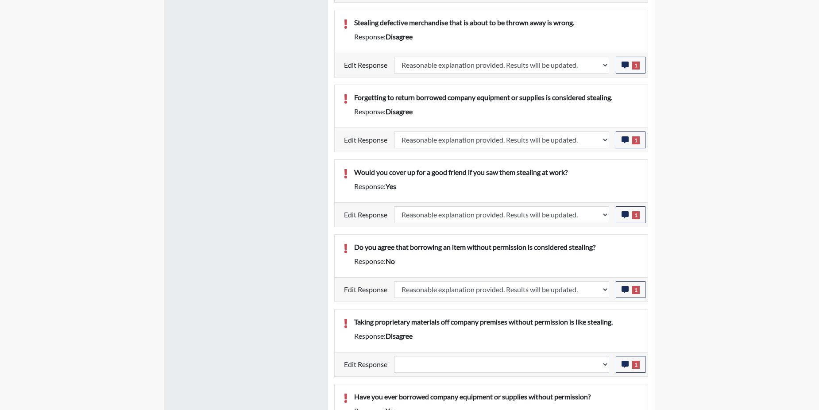
scroll to position [793, 0]
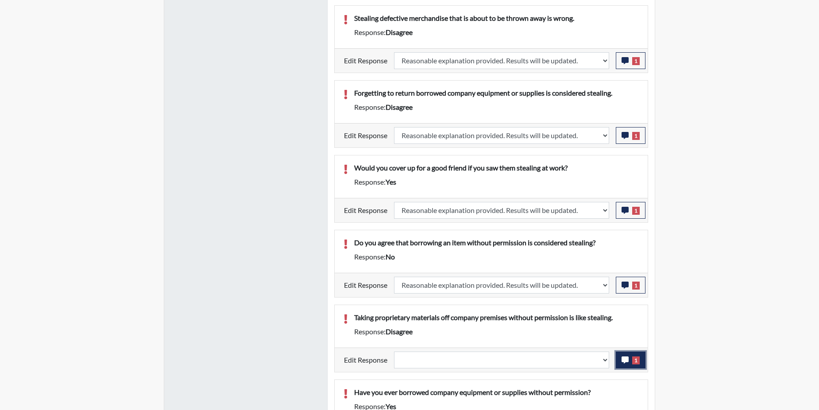
click at [621, 363] on button "1" at bounding box center [631, 359] width 30 height 17
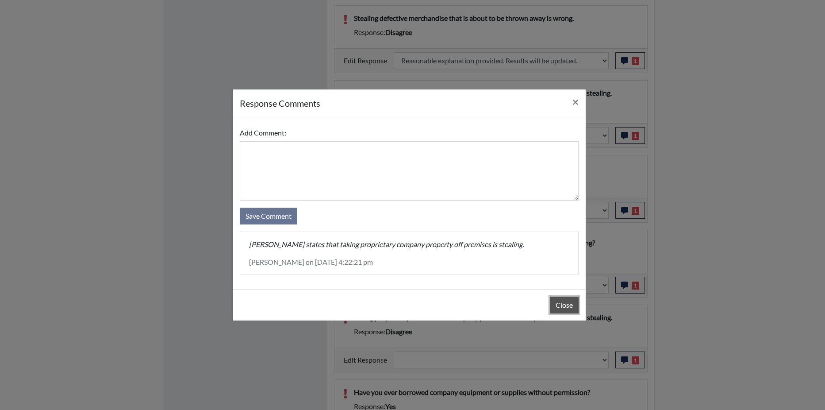
click at [564, 301] on button "Close" at bounding box center [564, 304] width 29 height 17
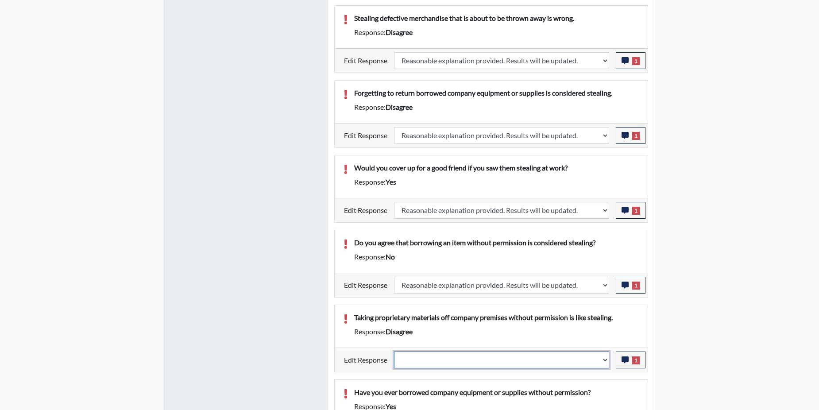
click at [605, 359] on select "Question is not relevant. Results will be updated. Reasonable explanation provi…" at bounding box center [501, 359] width 215 height 17
select select "reasonable-explanation-provided"
click at [394, 351] on select "Question is not relevant. Results will be updated. Reasonable explanation provi…" at bounding box center [501, 359] width 215 height 17
select select
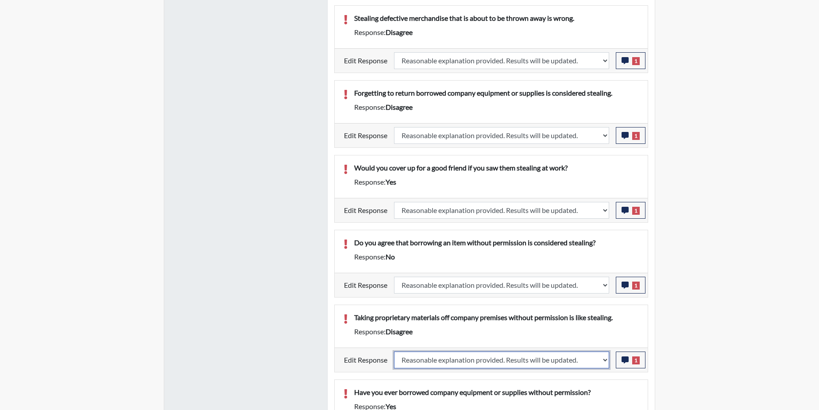
select select
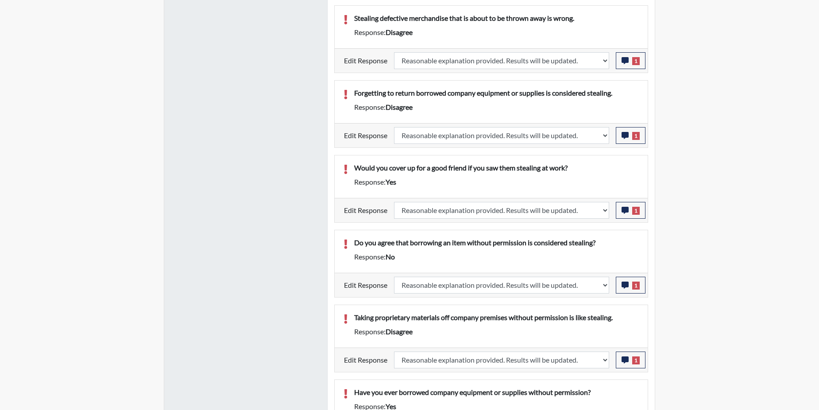
select select
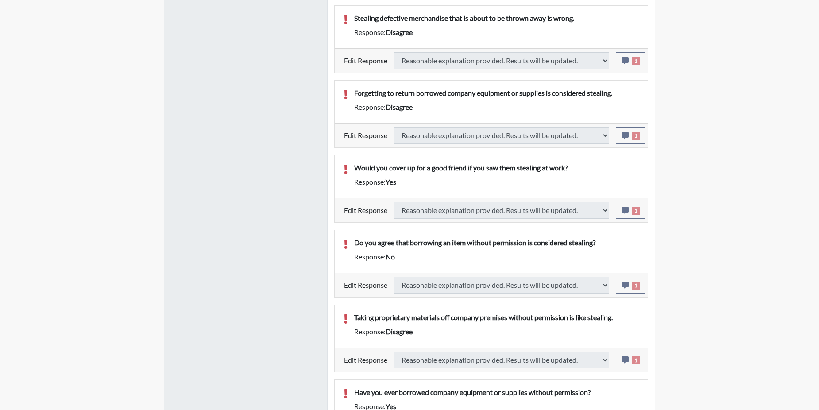
select select
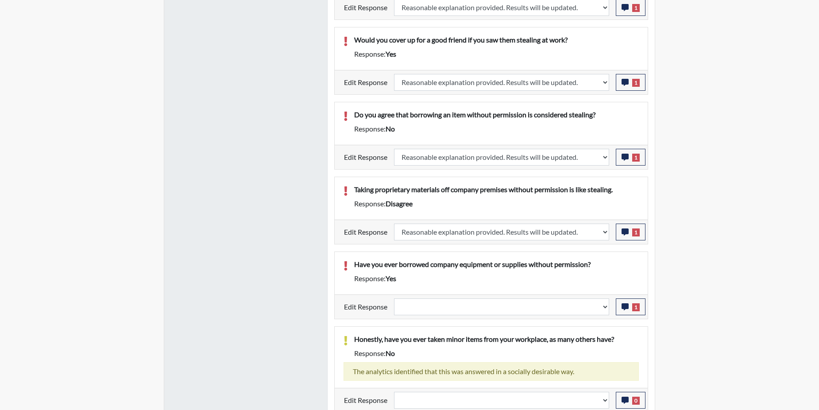
scroll to position [926, 0]
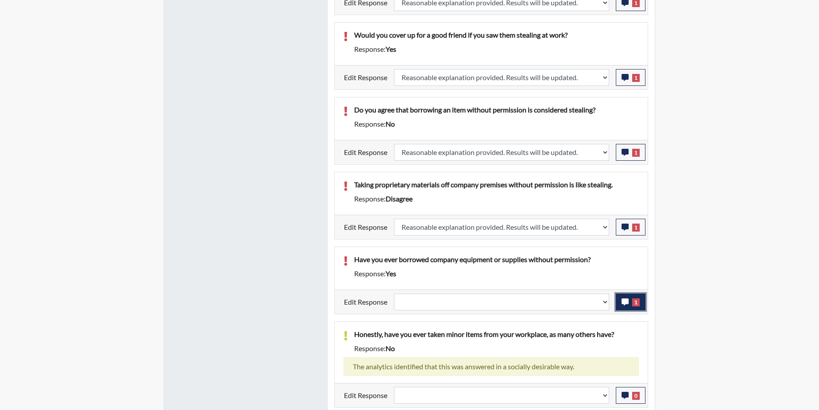
click at [623, 301] on icon "button" at bounding box center [624, 301] width 7 height 7
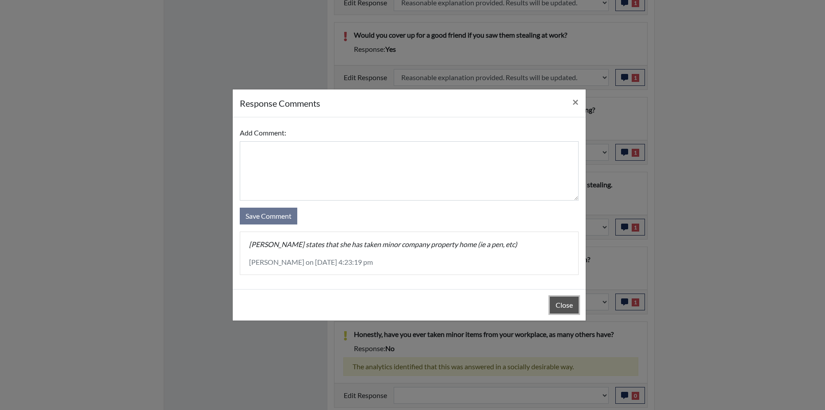
click at [570, 305] on button "Close" at bounding box center [564, 304] width 29 height 17
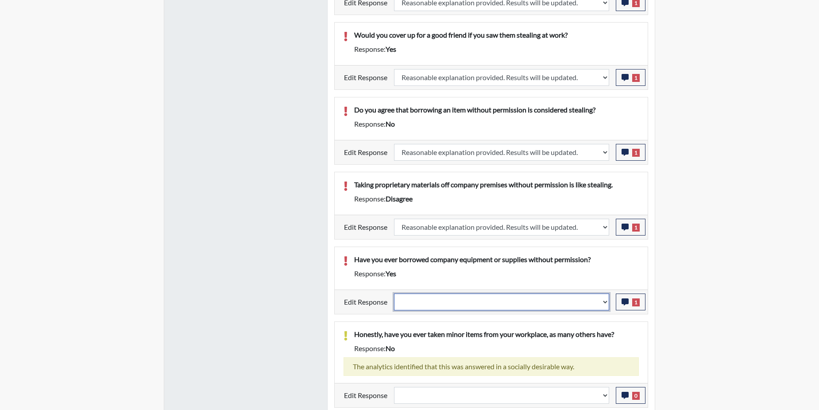
click at [607, 302] on select "Question is not relevant. Results will be updated. Reasonable explanation provi…" at bounding box center [501, 301] width 215 height 17
click at [394, 293] on select "Question is not relevant. Results will be updated. Reasonable explanation provi…" at bounding box center [501, 301] width 215 height 17
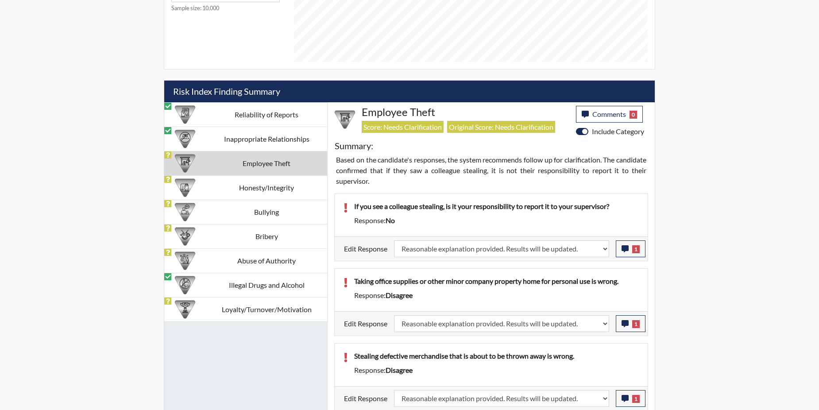
scroll to position [452, 0]
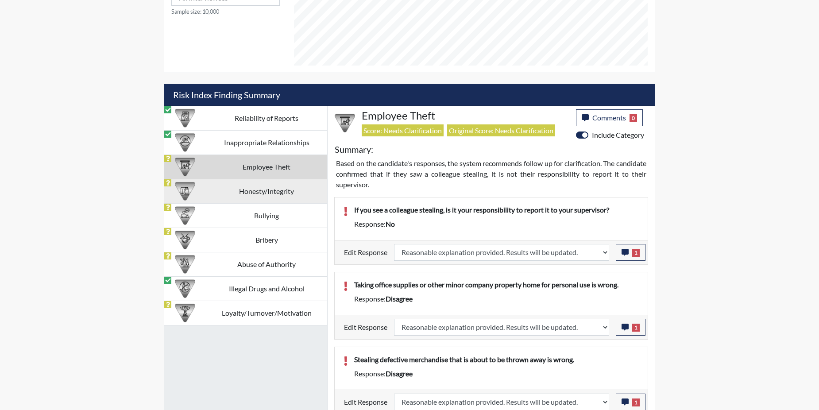
click at [225, 187] on td "Honesty/Integrity" at bounding box center [266, 191] width 121 height 24
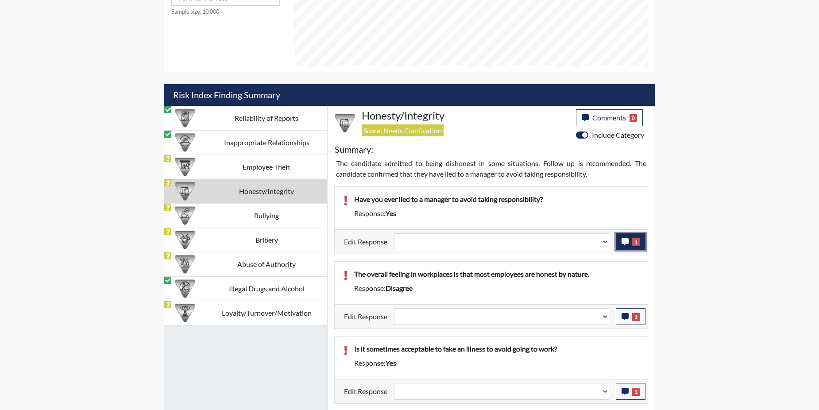
click at [625, 240] on icon "button" at bounding box center [624, 241] width 7 height 7
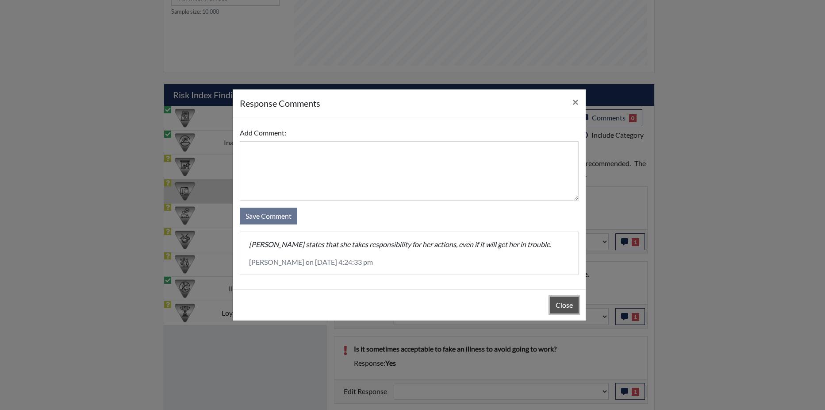
click at [565, 302] on button "Close" at bounding box center [564, 304] width 29 height 17
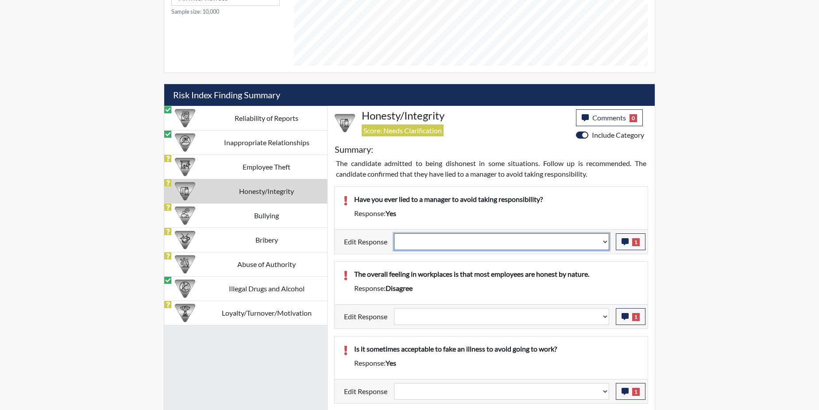
click at [603, 241] on select "Question is not relevant. Results will be updated. Reasonable explanation provi…" at bounding box center [501, 241] width 215 height 17
click at [394, 233] on select "Question is not relevant. Results will be updated. Reasonable explanation provi…" at bounding box center [501, 241] width 215 height 17
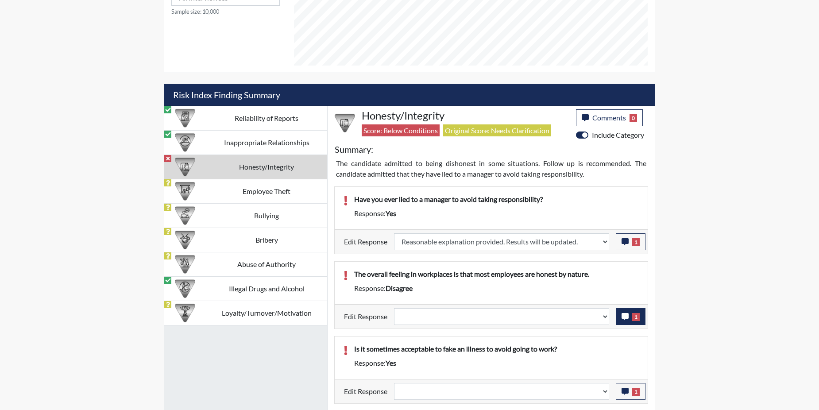
scroll to position [147, 368]
click at [633, 319] on span "1" at bounding box center [636, 317] width 8 height 8
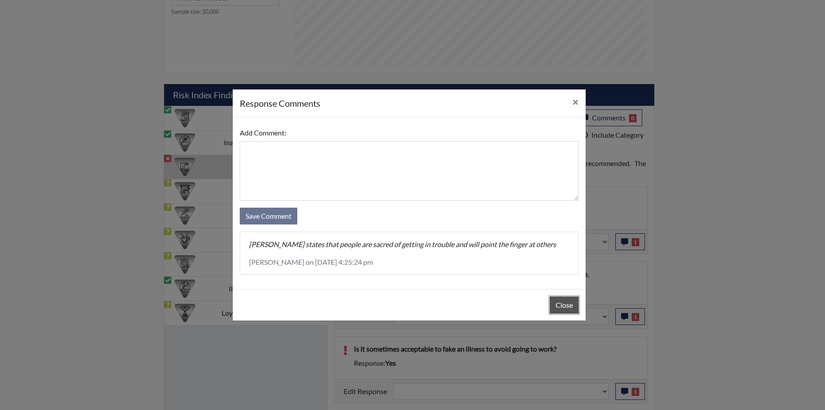
click at [562, 306] on button "Close" at bounding box center [564, 304] width 29 height 17
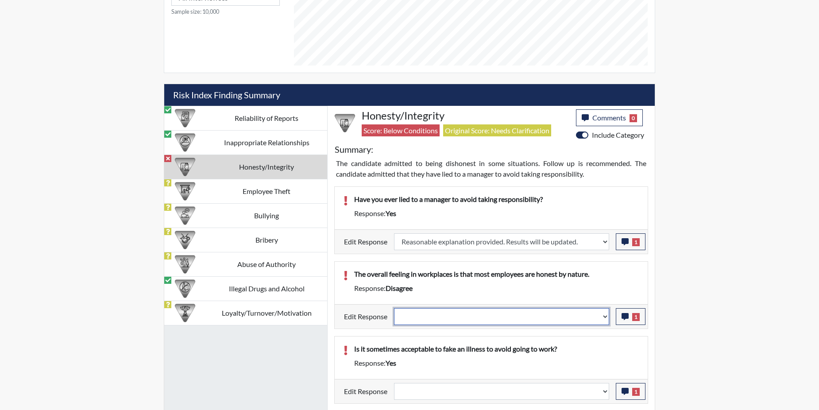
click at [603, 317] on select "Question is not relevant. Results will be updated. Reasonable explanation provi…" at bounding box center [501, 316] width 215 height 17
click at [394, 308] on select "Question is not relevant. Results will be updated. Reasonable explanation provi…" at bounding box center [501, 316] width 215 height 17
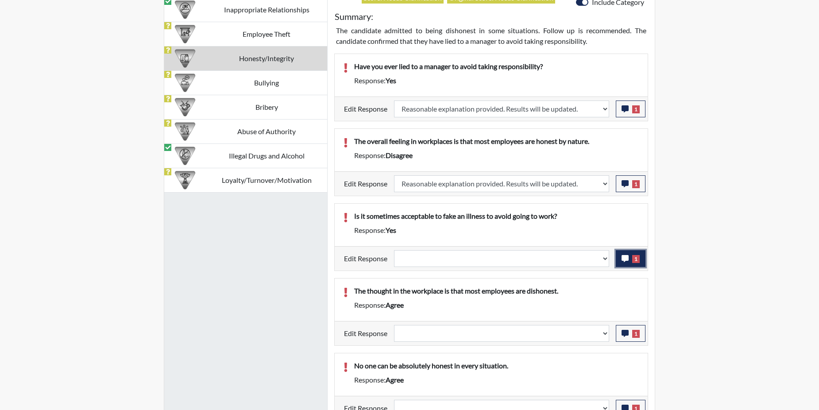
click at [632, 258] on span "1" at bounding box center [636, 259] width 8 height 8
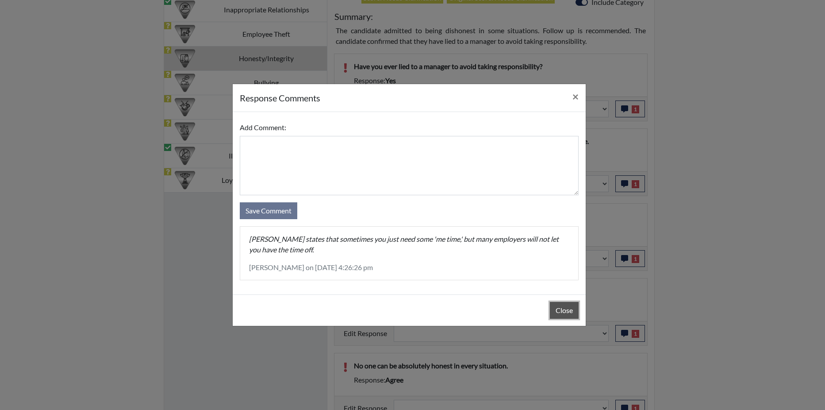
click at [571, 311] on button "Close" at bounding box center [564, 310] width 29 height 17
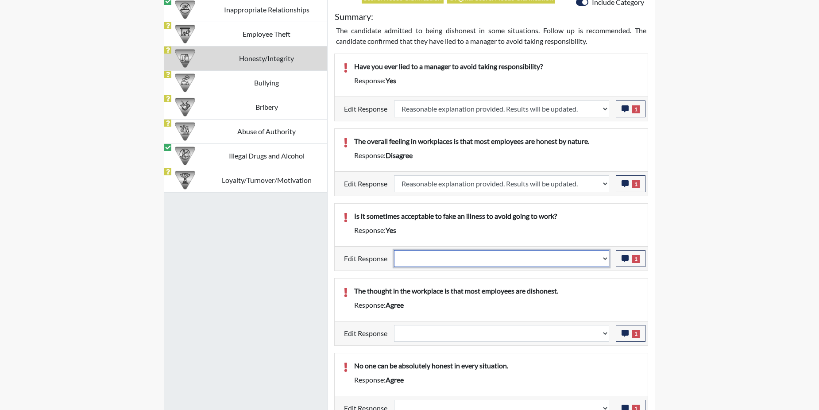
click at [604, 258] on select "Question is not relevant. Results will be updated. Reasonable explanation provi…" at bounding box center [501, 258] width 215 height 17
click at [394, 250] on select "Question is not relevant. Results will be updated. Reasonable explanation provi…" at bounding box center [501, 258] width 215 height 17
click at [594, 284] on div "The thought in the workplace is that most employees are dishonest. Response: ag…" at bounding box center [491, 299] width 313 height 42
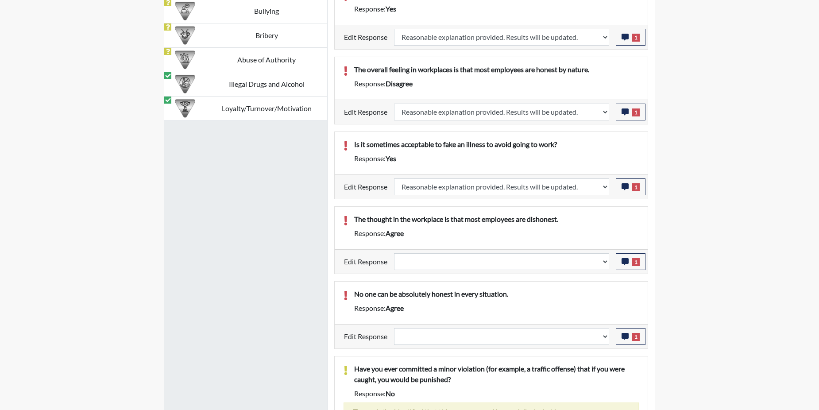
scroll to position [673, 0]
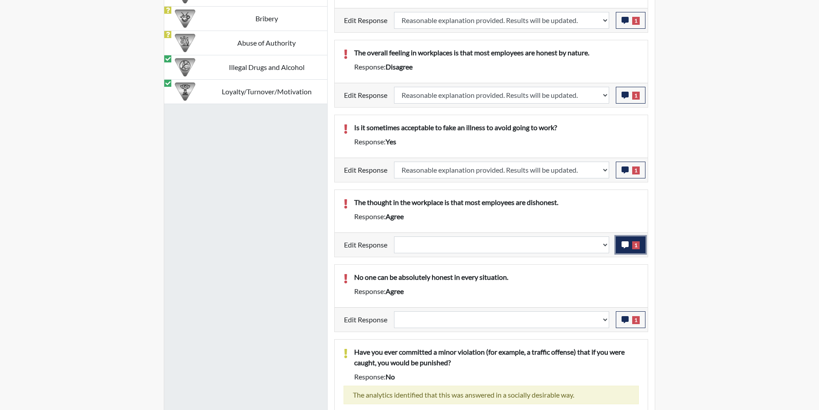
click at [624, 246] on icon "button" at bounding box center [624, 244] width 7 height 7
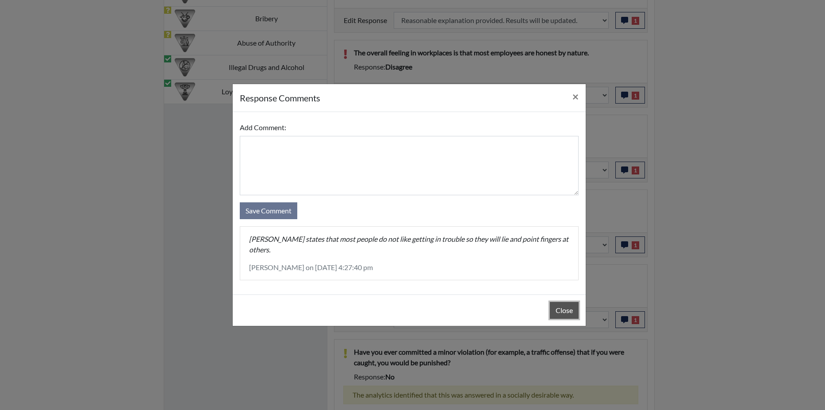
drag, startPoint x: 570, startPoint y: 307, endPoint x: 570, endPoint y: 302, distance: 4.9
click at [570, 307] on button "Close" at bounding box center [564, 310] width 29 height 17
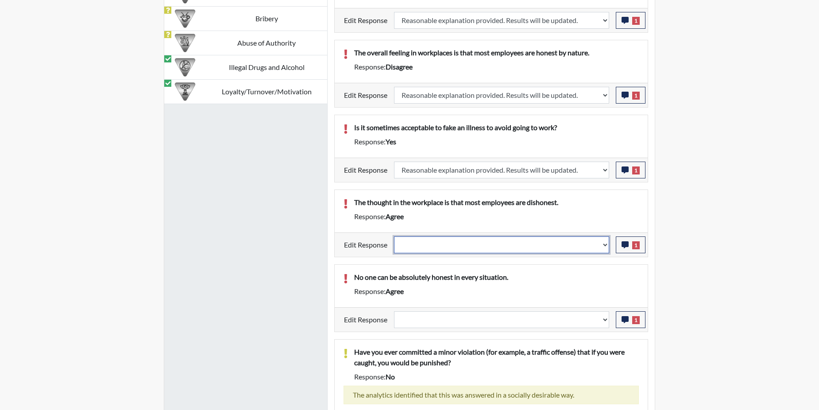
click at [604, 245] on select "Question is not relevant. Results will be updated. Reasonable explanation provi…" at bounding box center [501, 244] width 215 height 17
click at [394, 236] on select "Question is not relevant. Results will be updated. Reasonable explanation provi…" at bounding box center [501, 244] width 215 height 17
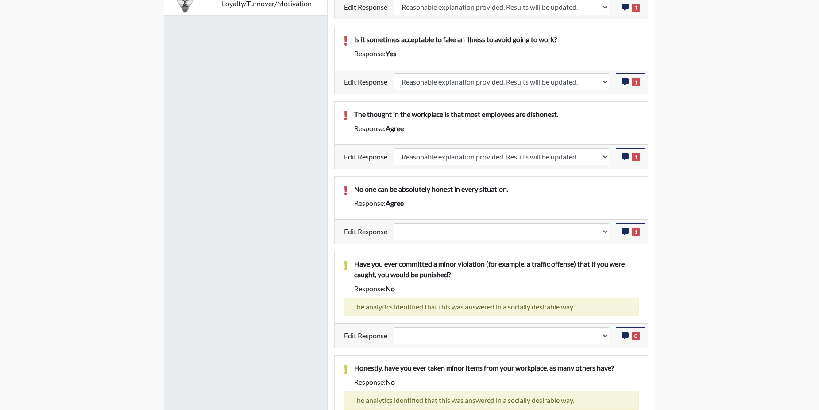
scroll to position [147, 368]
click at [625, 232] on icon "button" at bounding box center [624, 230] width 7 height 7
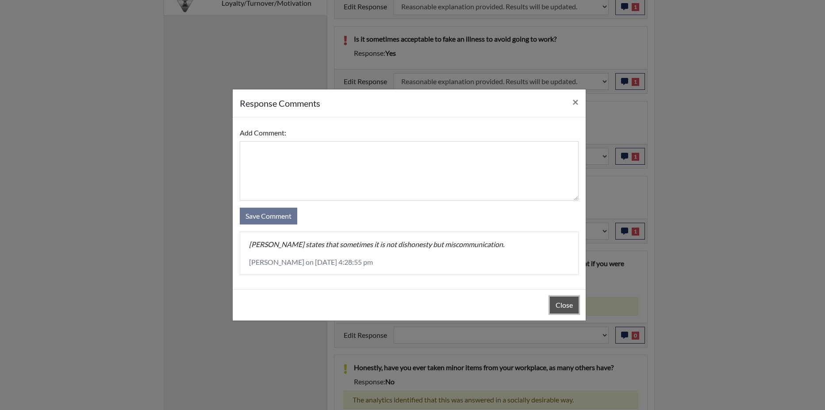
click at [555, 305] on button "Close" at bounding box center [564, 304] width 29 height 17
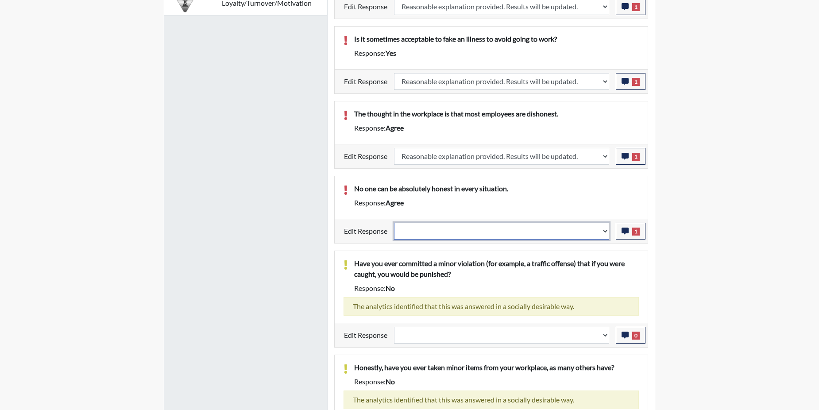
click at [606, 229] on select "Question is not relevant. Results will be updated. Reasonable explanation provi…" at bounding box center [501, 231] width 215 height 17
click at [394, 223] on select "Question is not relevant. Results will be updated. Reasonable explanation provi…" at bounding box center [501, 231] width 215 height 17
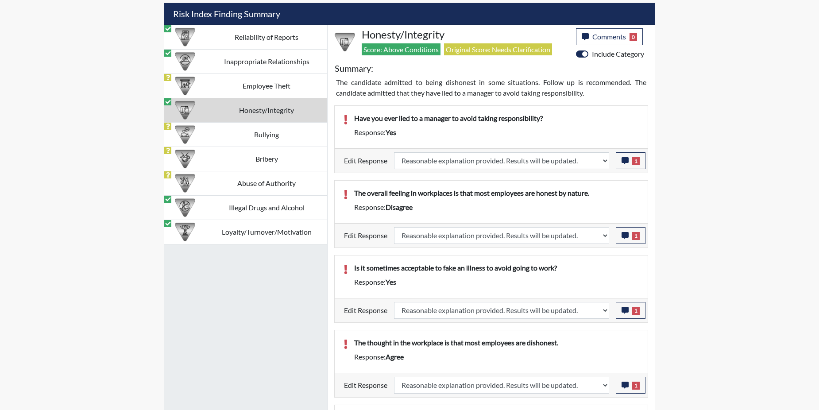
scroll to position [532, 0]
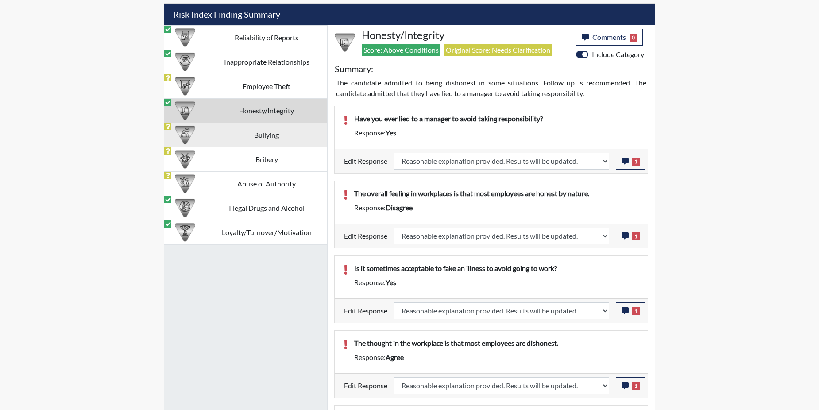
click at [235, 132] on td "Bullying" at bounding box center [266, 135] width 121 height 24
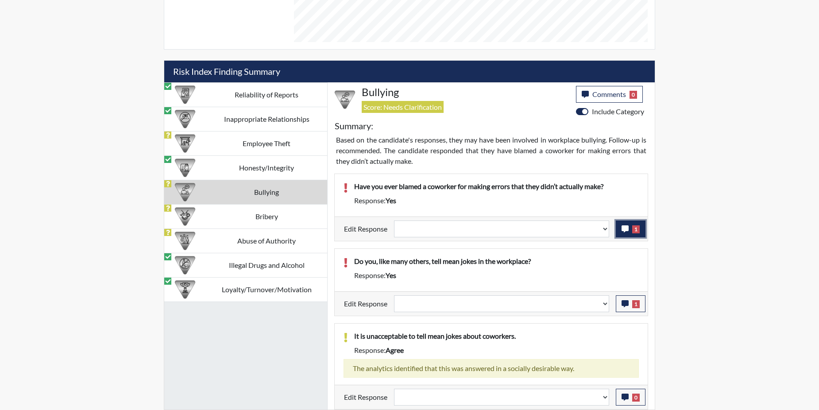
click at [627, 227] on icon "button" at bounding box center [624, 228] width 7 height 7
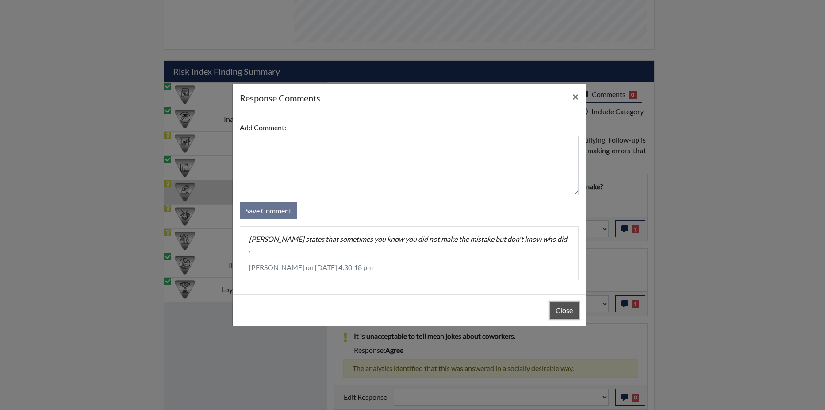
click at [562, 302] on button "Close" at bounding box center [564, 310] width 29 height 17
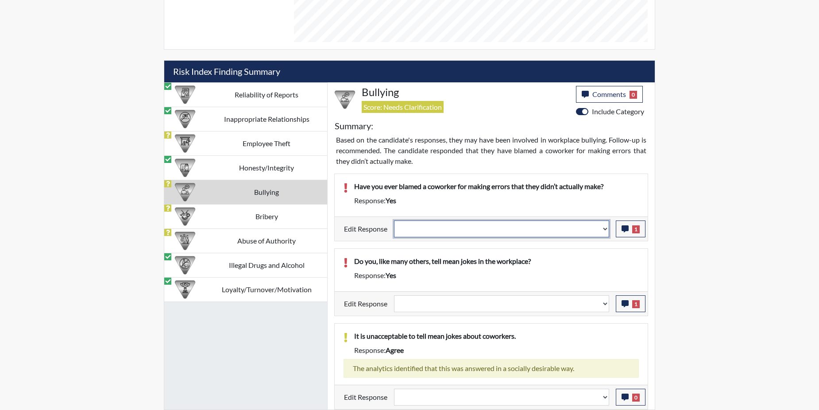
click at [608, 231] on select "Question is not relevant. Results will be updated. Reasonable explanation provi…" at bounding box center [501, 228] width 215 height 17
click at [394, 220] on select "Question is not relevant. Results will be updated. Reasonable explanation provi…" at bounding box center [501, 228] width 215 height 17
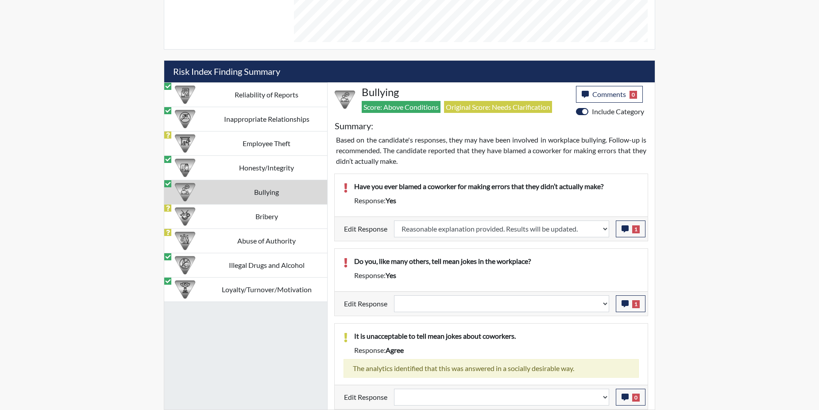
scroll to position [147, 368]
click at [628, 300] on icon "button" at bounding box center [624, 303] width 7 height 7
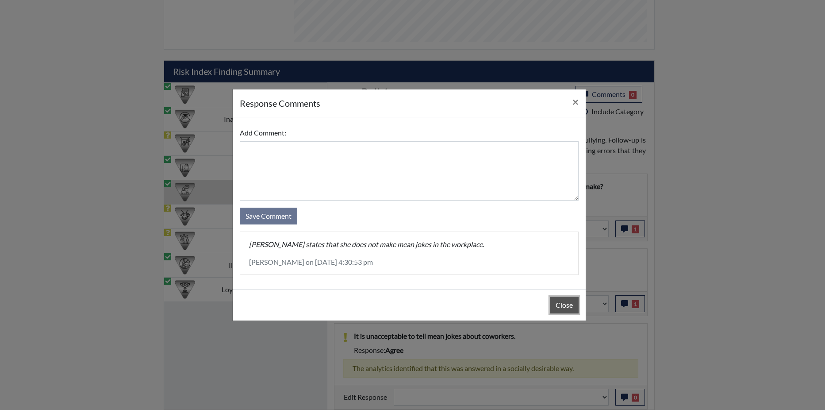
click at [558, 304] on button "Close" at bounding box center [564, 304] width 29 height 17
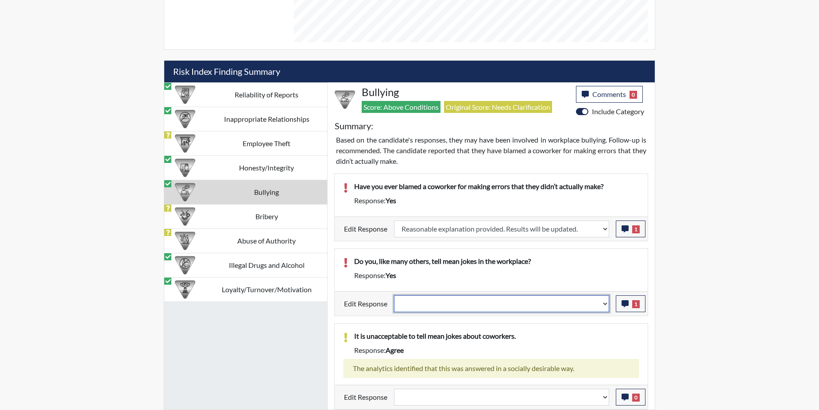
click at [604, 304] on select "Question is not relevant. Results will be updated. Reasonable explanation provi…" at bounding box center [501, 303] width 215 height 17
click at [394, 295] on select "Question is not relevant. Results will be updated. Reasonable explanation provi…" at bounding box center [501, 303] width 215 height 17
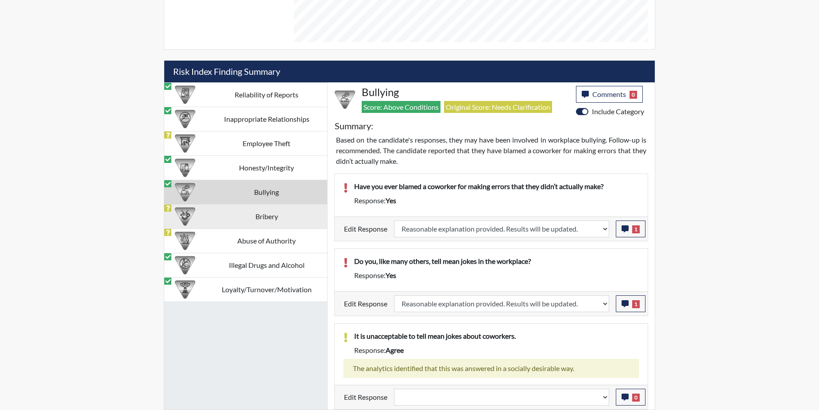
click at [246, 216] on td "Bribery" at bounding box center [266, 216] width 121 height 24
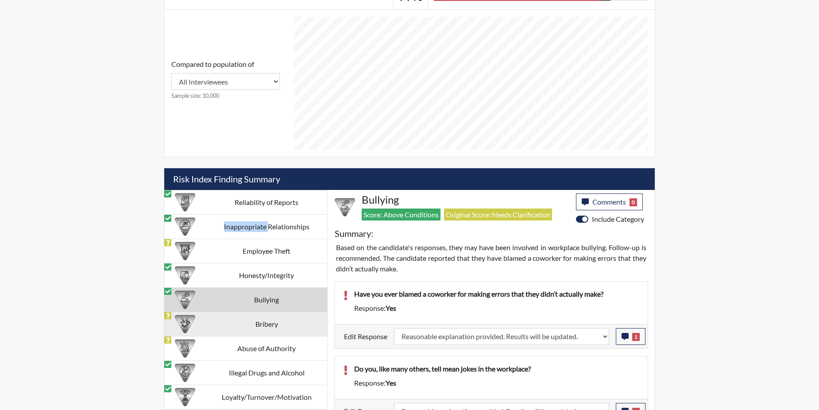
click at [246, 216] on td "Inappropriate Relationships" at bounding box center [266, 226] width 121 height 24
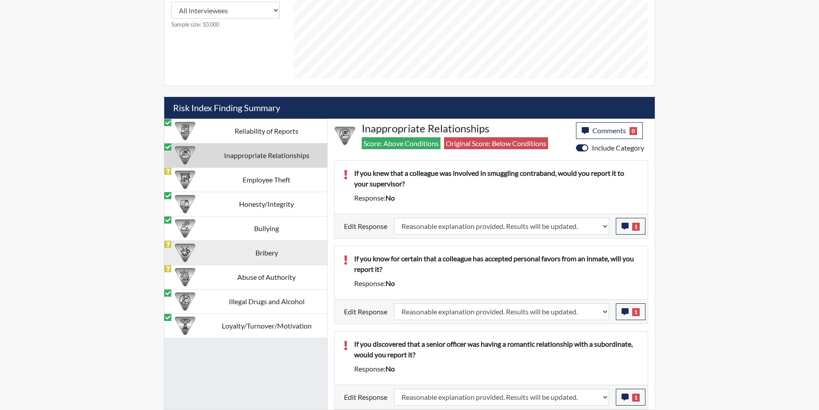
drag, startPoint x: 246, startPoint y: 216, endPoint x: 216, endPoint y: 254, distance: 47.5
click at [216, 254] on td "Bribery" at bounding box center [266, 252] width 121 height 24
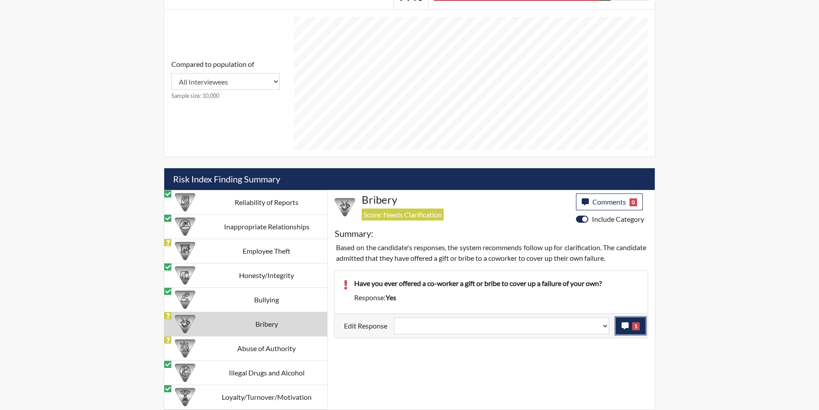
click at [627, 327] on icon "button" at bounding box center [624, 325] width 7 height 7
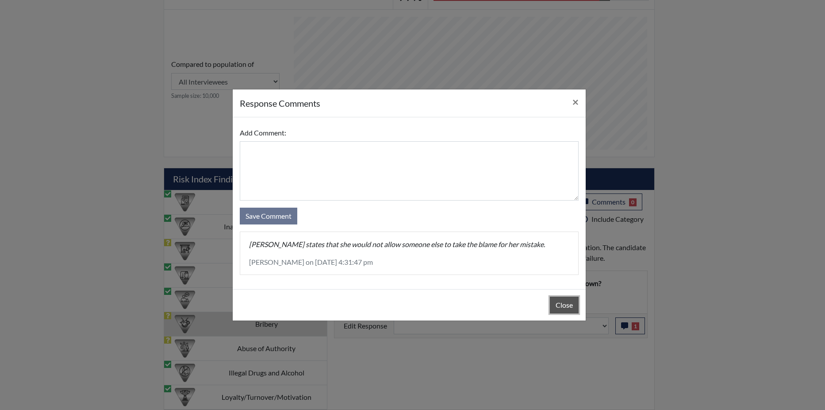
click at [558, 305] on button "Close" at bounding box center [564, 304] width 29 height 17
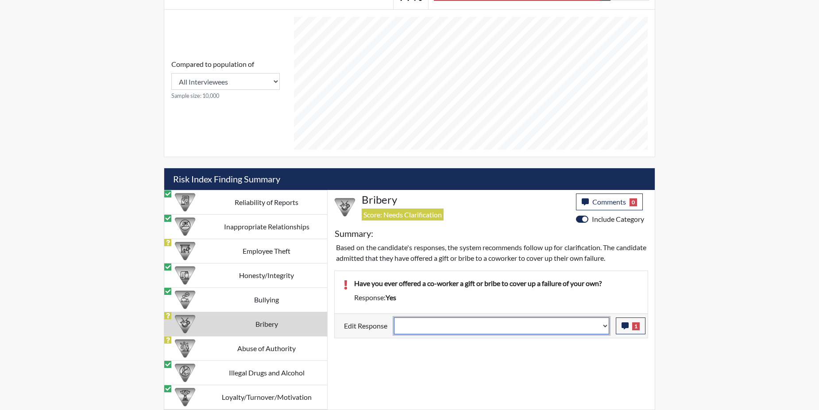
click at [604, 325] on select "Question is not relevant. Results will be updated. Reasonable explanation provi…" at bounding box center [501, 325] width 215 height 17
click at [394, 317] on select "Question is not relevant. Results will be updated. Reasonable explanation provi…" at bounding box center [501, 325] width 215 height 17
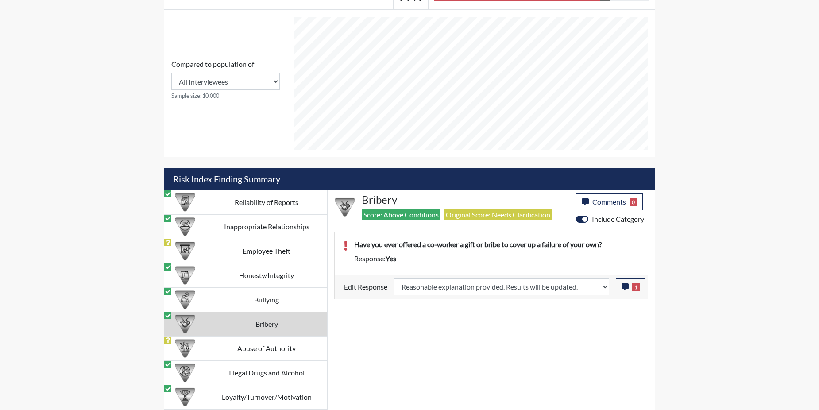
scroll to position [147, 368]
click at [293, 346] on td "Abuse of Authority" at bounding box center [266, 348] width 121 height 24
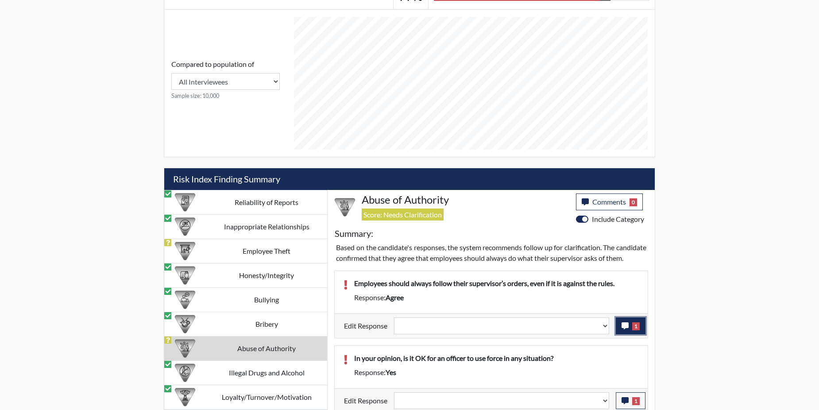
click at [631, 334] on button "1" at bounding box center [631, 325] width 30 height 17
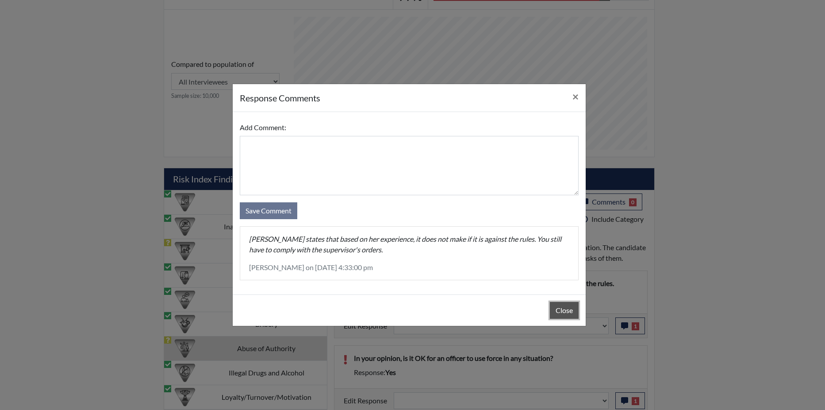
click at [564, 311] on button "Close" at bounding box center [564, 310] width 29 height 17
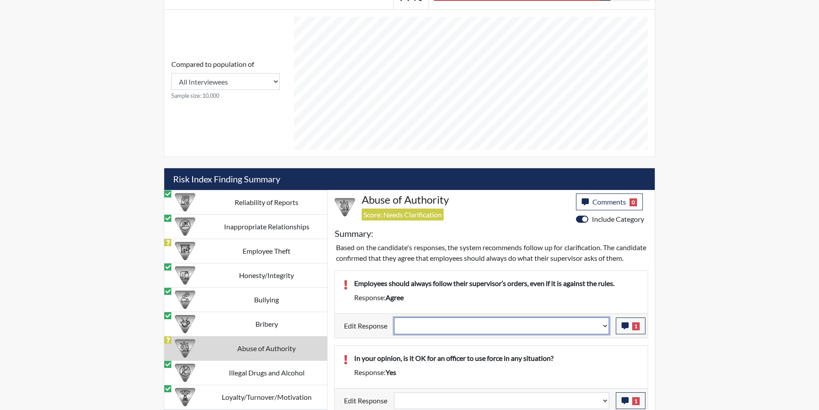
click at [603, 334] on select "Question is not relevant. Results will be updated. Reasonable explanation provi…" at bounding box center [501, 325] width 215 height 17
click at [394, 327] on select "Question is not relevant. Results will be updated. Reasonable explanation provi…" at bounding box center [501, 325] width 215 height 17
click at [595, 361] on div "In your opinion, is it OK for an officer to use force in any situation? Respons…" at bounding box center [491, 367] width 313 height 42
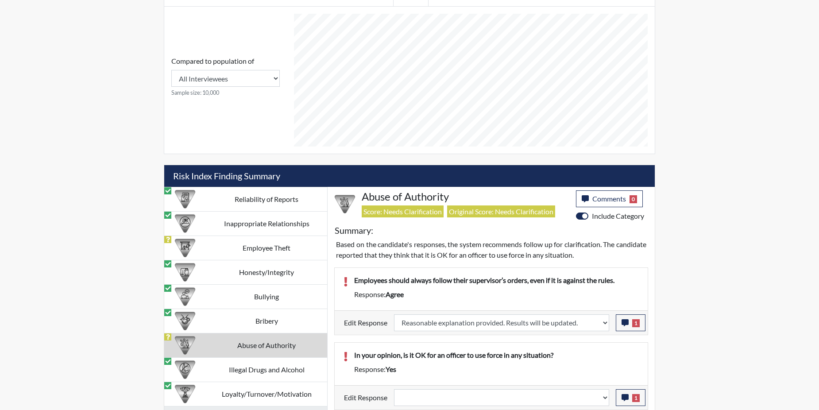
scroll to position [371, 0]
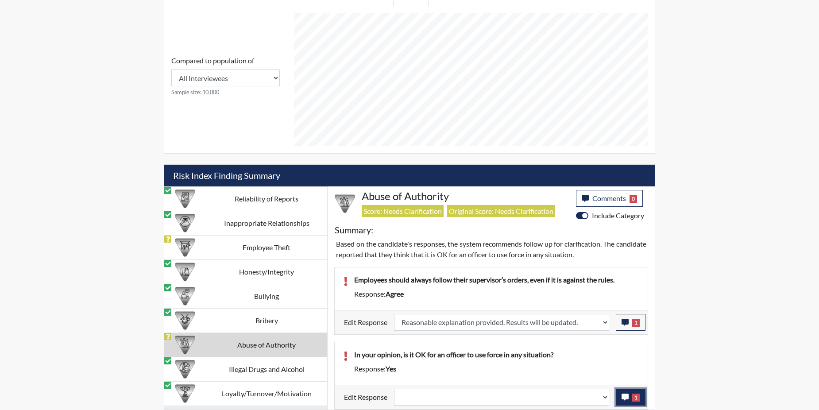
click at [626, 395] on icon "button" at bounding box center [624, 396] width 7 height 7
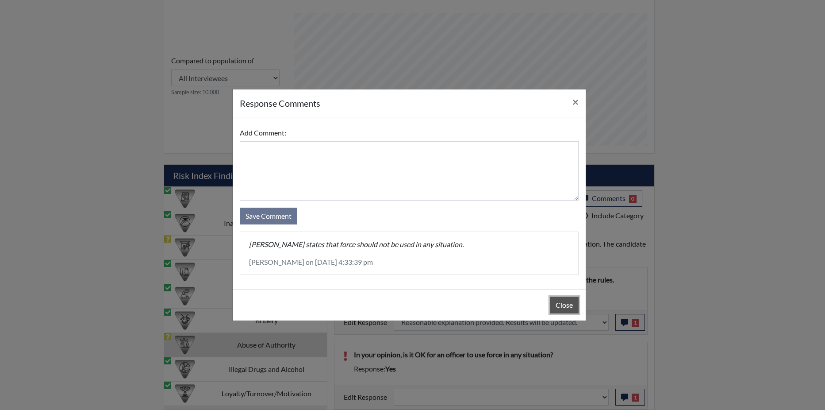
click at [563, 306] on button "Close" at bounding box center [564, 304] width 29 height 17
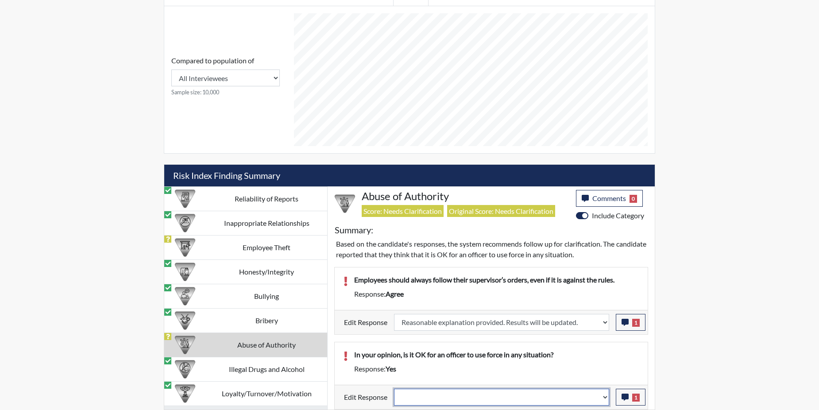
click at [605, 395] on select "Question is not relevant. Results will be updated. Reasonable explanation provi…" at bounding box center [501, 397] width 215 height 17
click at [394, 389] on select "Question is not relevant. Results will be updated. Reasonable explanation provi…" at bounding box center [501, 397] width 215 height 17
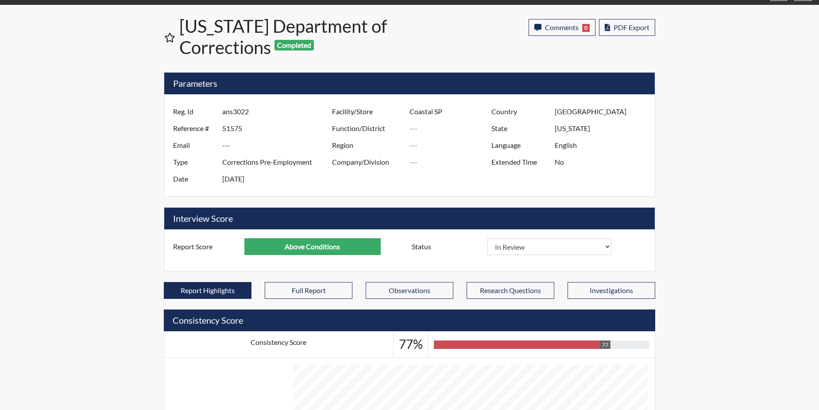
scroll to position [14, 0]
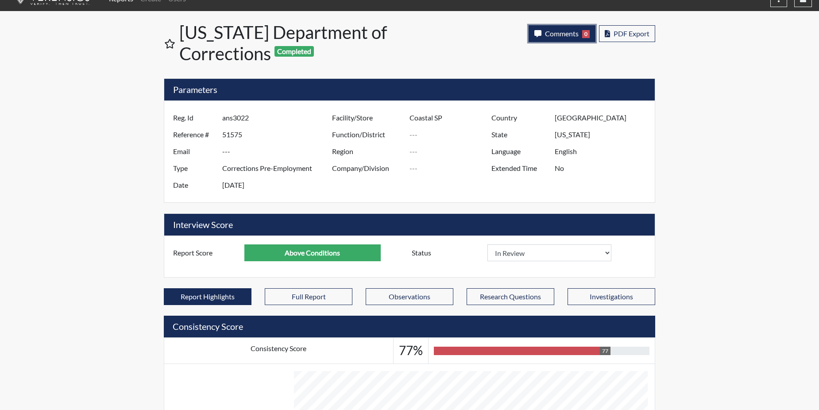
click at [550, 28] on button "Comments 0" at bounding box center [561, 33] width 67 height 17
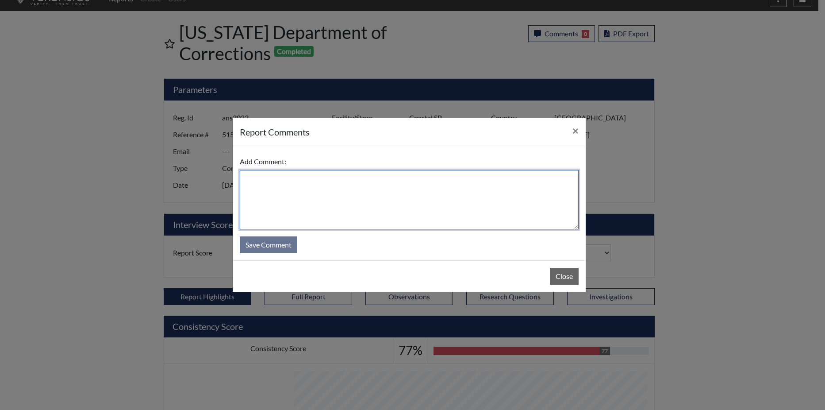
click at [334, 188] on textarea at bounding box center [409, 199] width 339 height 59
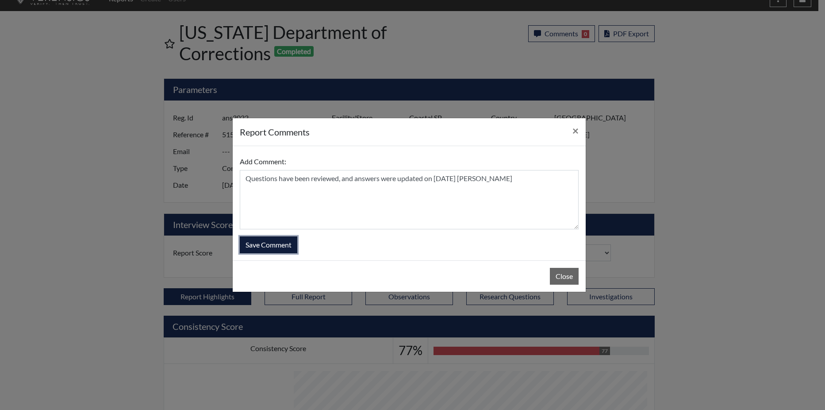
click at [255, 244] on button "Save Comment" at bounding box center [269, 244] width 58 height 17
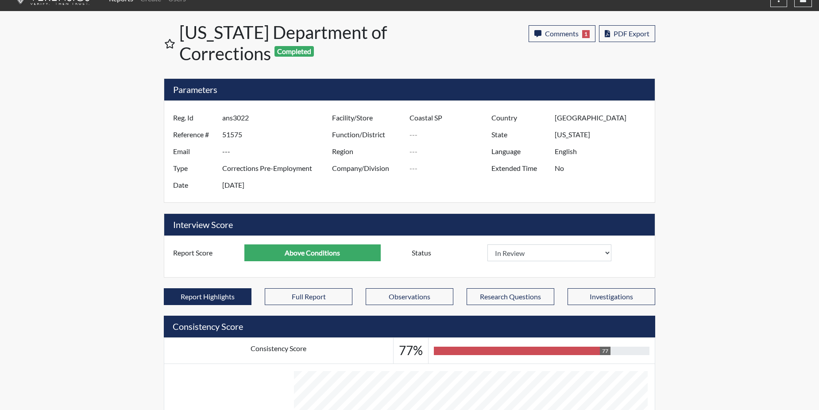
scroll to position [0, 0]
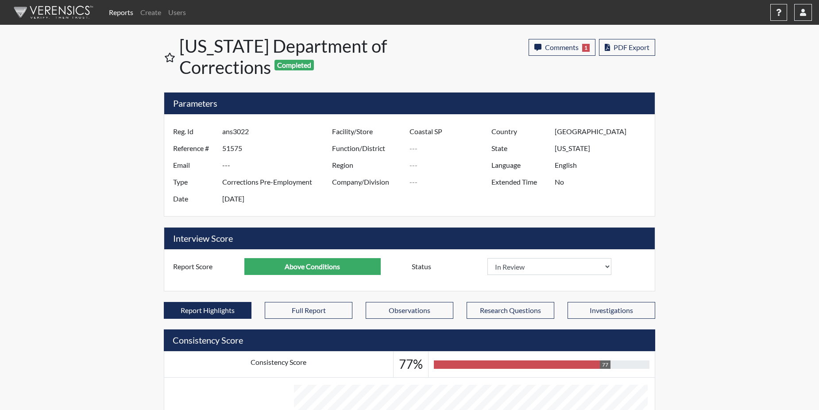
click at [125, 10] on link "Reports" at bounding box center [120, 13] width 31 height 18
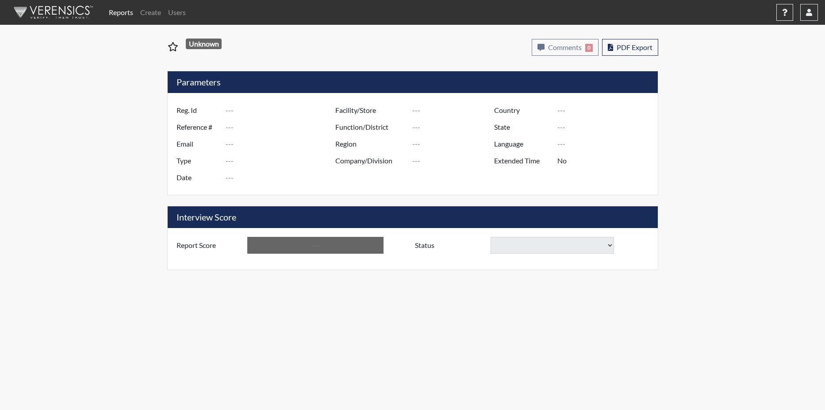
type input "ttr7771"
type input "51567"
type input "---"
type input "Corrections Pre-Employment"
type input "[DATE]"
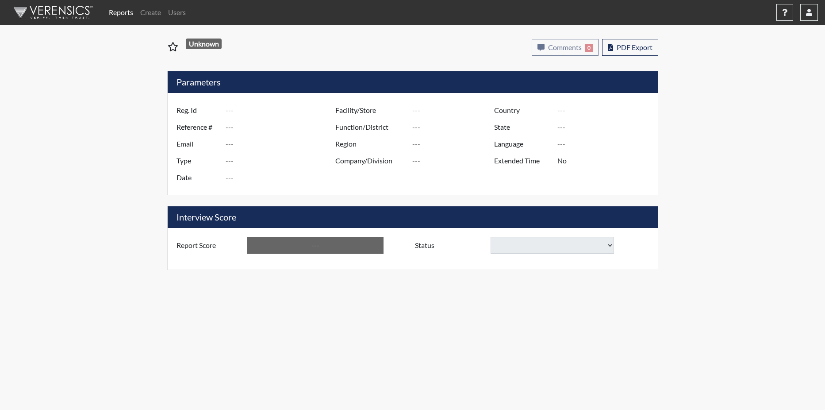
type input "Columbus TC"
type input "[GEOGRAPHIC_DATA]"
type input "[US_STATE]"
type input "English"
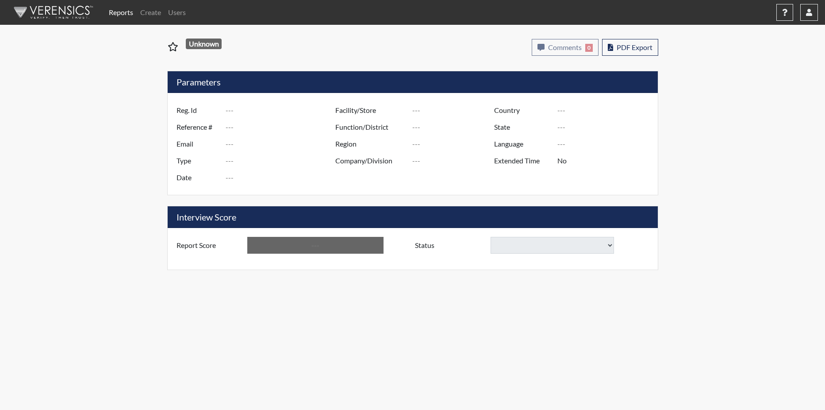
type input "Below Conditions"
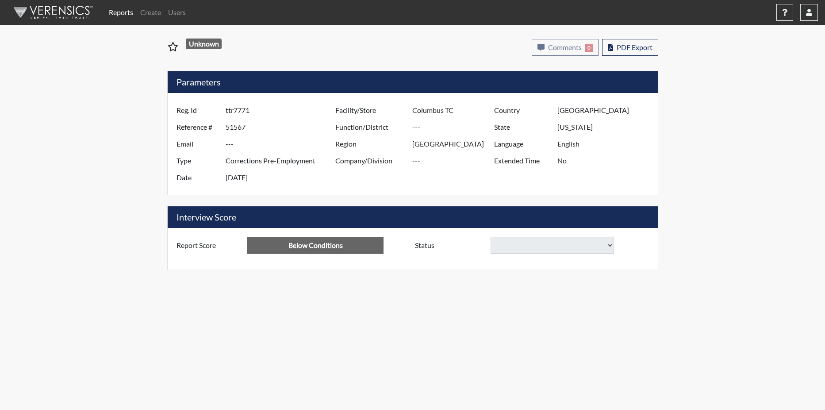
select select
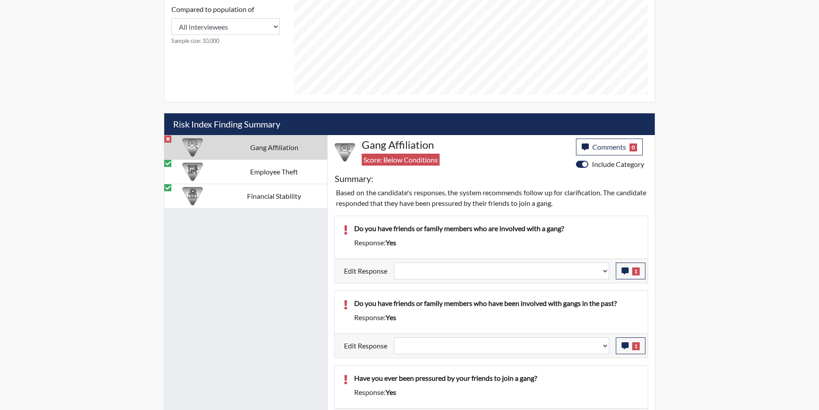
scroll to position [443, 0]
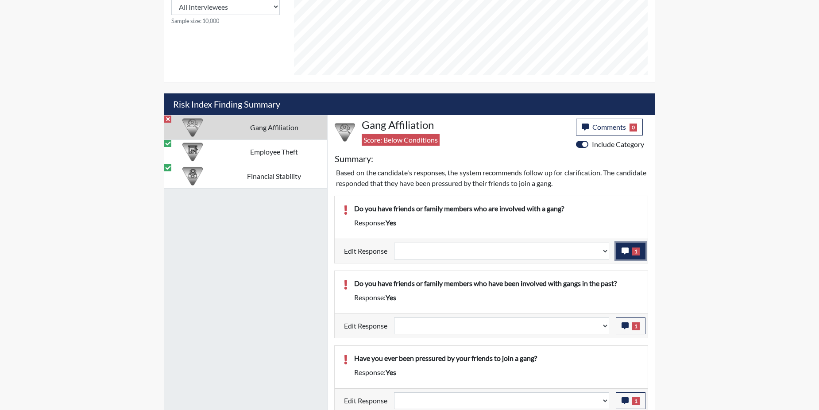
click at [625, 253] on icon "button" at bounding box center [624, 250] width 7 height 7
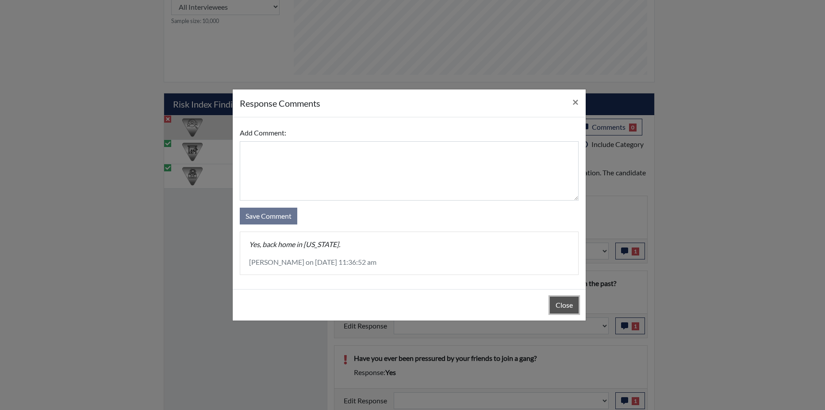
click at [563, 304] on button "Close" at bounding box center [564, 304] width 29 height 17
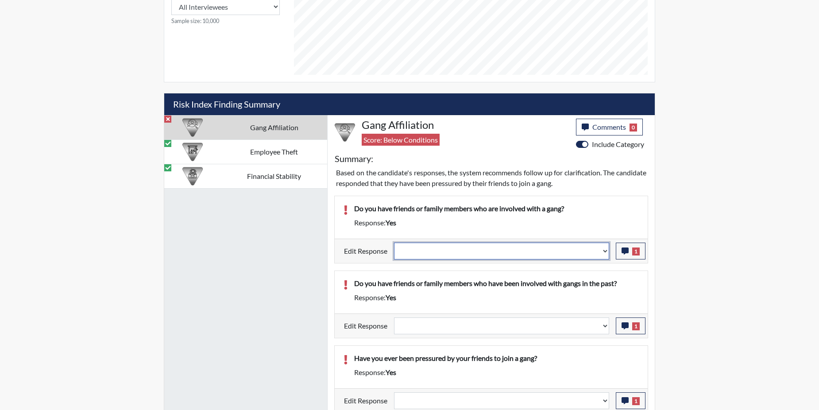
click at [605, 250] on select "Question is not relevant. Results will be updated. Reasonable explanation provi…" at bounding box center [501, 250] width 215 height 17
select select "reasonable-explanation-provided"
click at [394, 242] on select "Question is not relevant. Results will be updated. Reasonable explanation provi…" at bounding box center [501, 250] width 215 height 17
select select
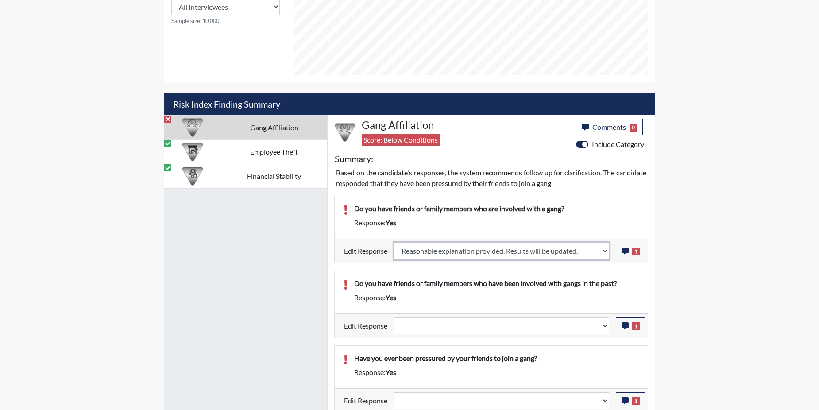
select select
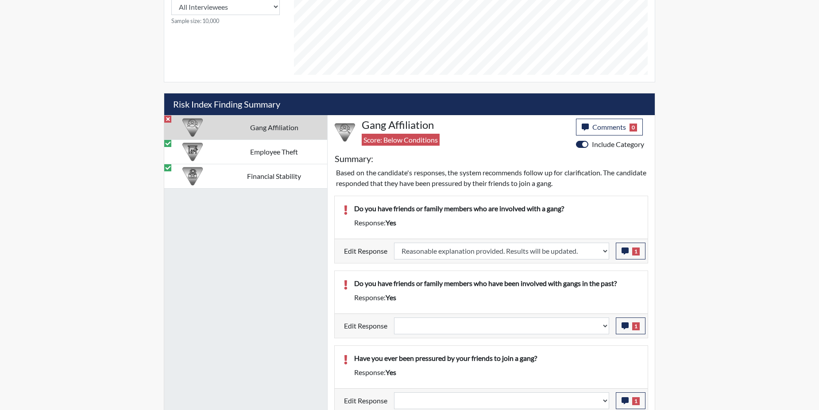
select select
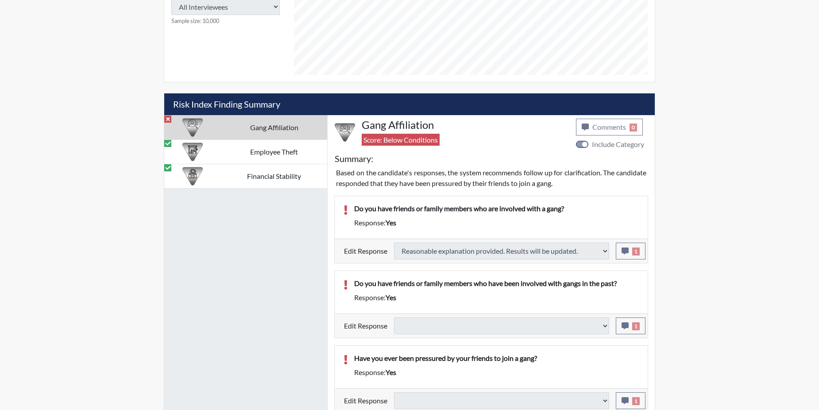
type input "Above Conditions"
select select
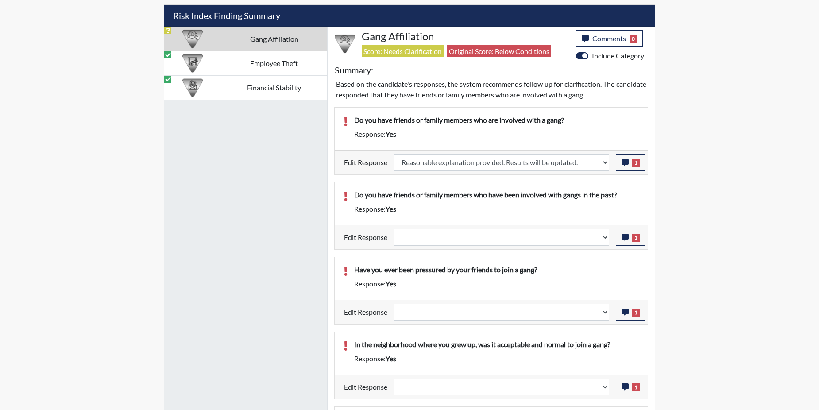
scroll to position [147, 368]
click at [624, 235] on icon "button" at bounding box center [624, 237] width 7 height 7
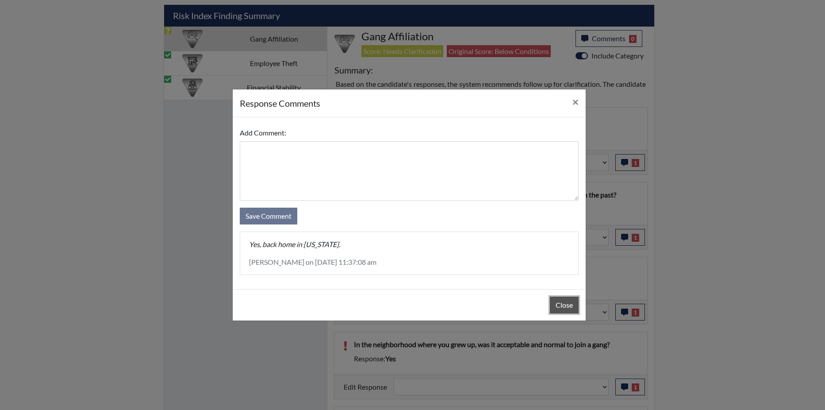
click at [562, 304] on button "Close" at bounding box center [564, 304] width 29 height 17
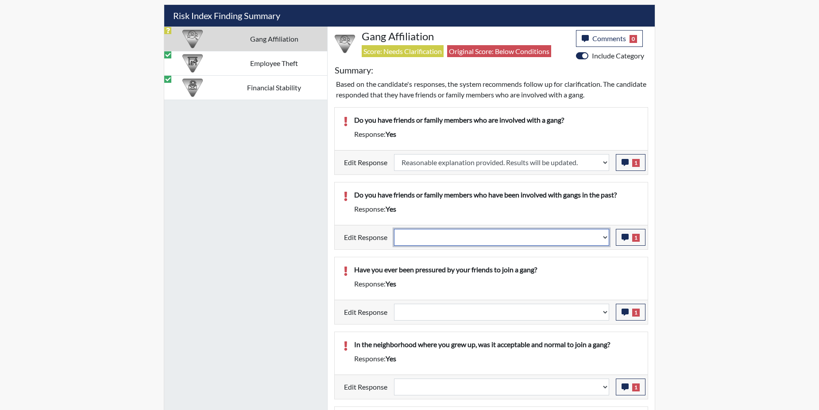
click at [604, 236] on select "Question is not relevant. Results will be updated. Reasonable explanation provi…" at bounding box center [501, 237] width 215 height 17
select select "reasonable-explanation-provided"
click at [394, 229] on select "Question is not relevant. Results will be updated. Reasonable explanation provi…" at bounding box center [501, 237] width 215 height 17
select select
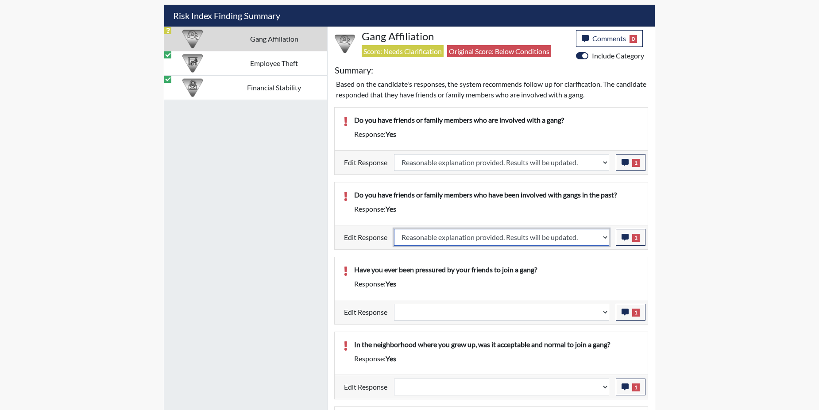
select select
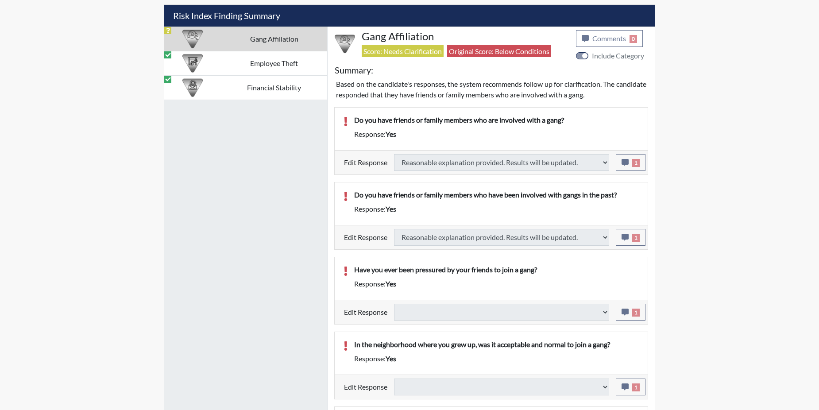
select select
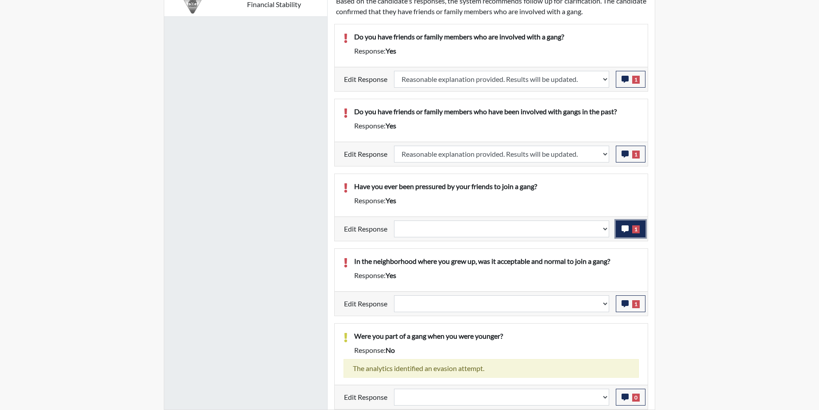
click at [627, 229] on icon "button" at bounding box center [624, 228] width 7 height 7
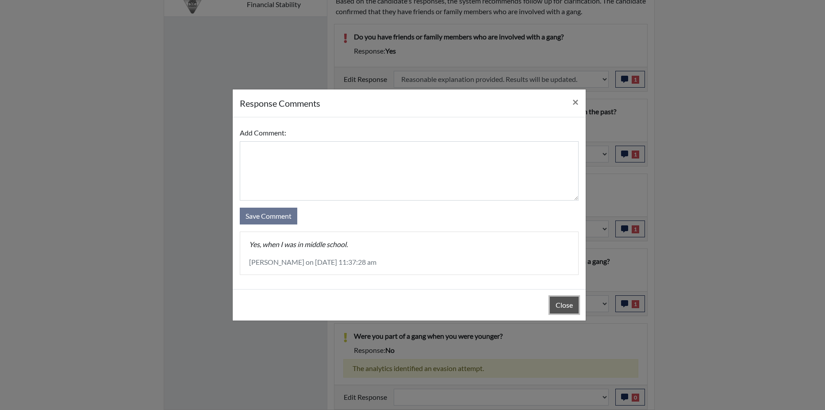
click at [556, 305] on button "Close" at bounding box center [564, 304] width 29 height 17
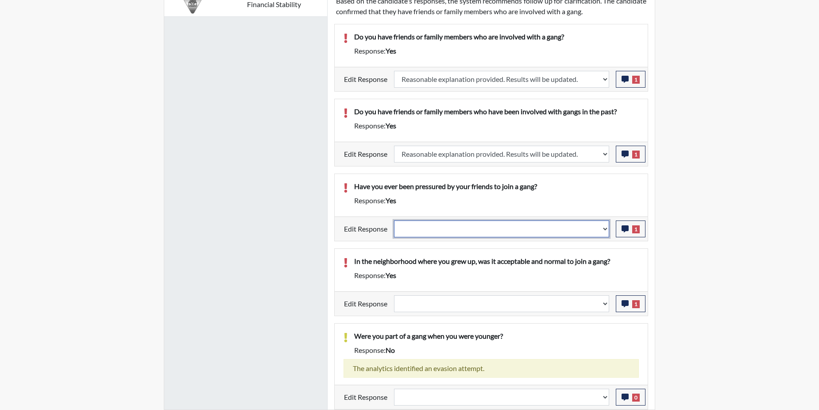
click at [604, 230] on select "Question is not relevant. Results will be updated. Reasonable explanation provi…" at bounding box center [501, 228] width 215 height 17
select select "reasonable-explanation-provided"
click at [394, 220] on select "Question is not relevant. Results will be updated. Reasonable explanation provi…" at bounding box center [501, 228] width 215 height 17
select select
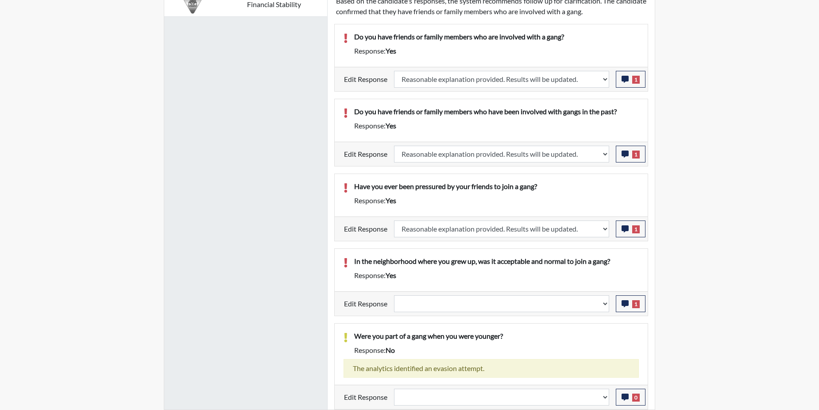
select select
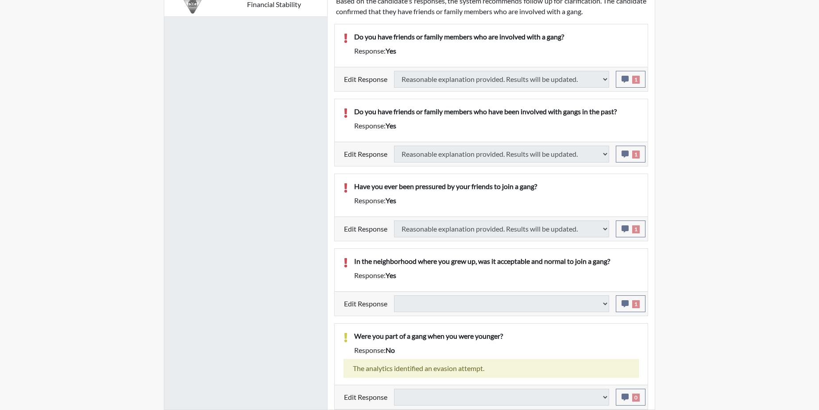
select select
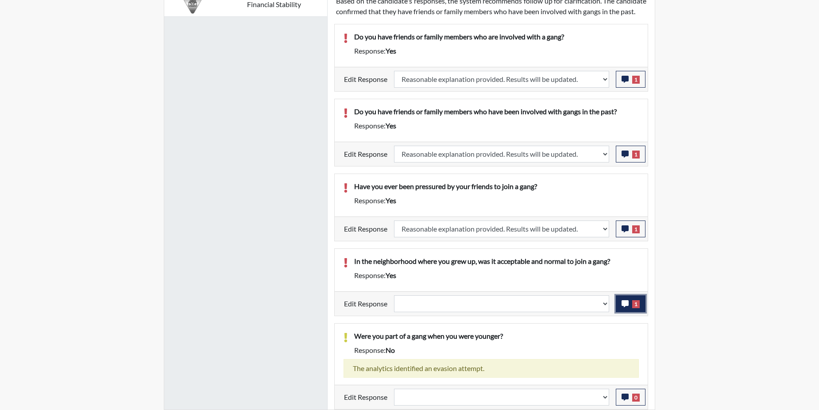
click at [623, 307] on icon "button" at bounding box center [624, 303] width 7 height 7
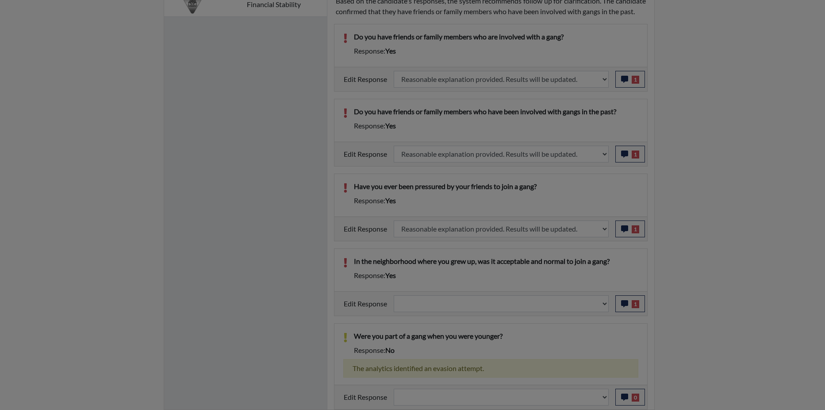
click at [623, 316] on div at bounding box center [412, 205] width 825 height 410
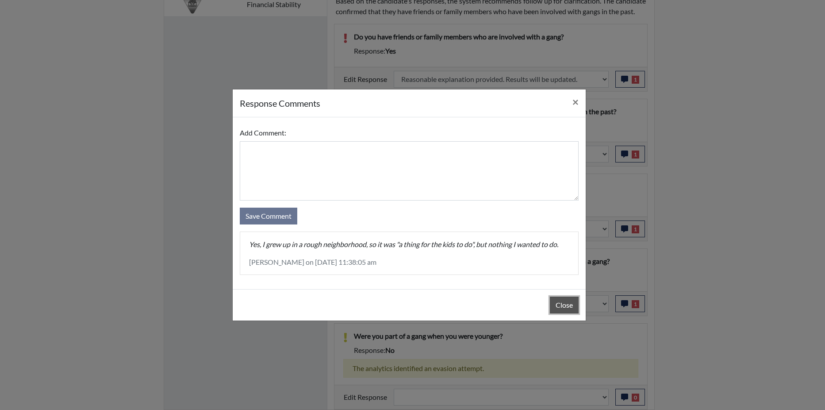
click at [561, 304] on button "Close" at bounding box center [564, 304] width 29 height 17
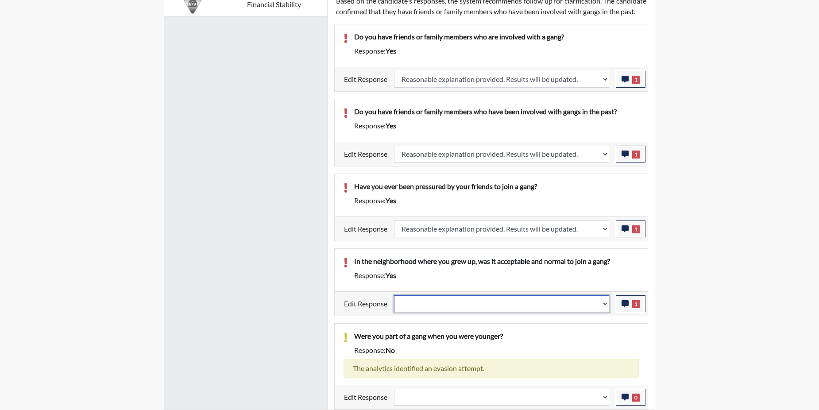
click at [606, 312] on select "Question is not relevant. Results will be updated. Reasonable explanation provi…" at bounding box center [501, 303] width 215 height 17
select select "reasonable-explanation-provided"
click at [394, 305] on select "Question is not relevant. Results will be updated. Reasonable explanation provi…" at bounding box center [501, 303] width 215 height 17
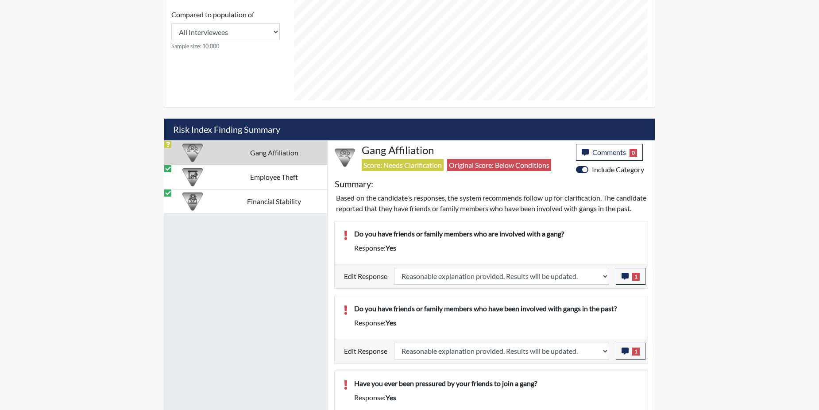
scroll to position [404, 0]
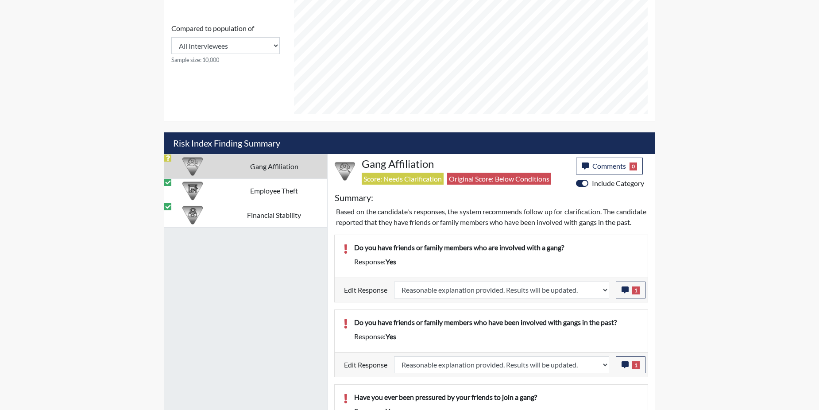
click at [252, 167] on td "Gang Affiliation" at bounding box center [274, 166] width 106 height 24
select select
click at [252, 167] on td "Gang Affiliation" at bounding box center [274, 166] width 106 height 24
drag, startPoint x: 252, startPoint y: 167, endPoint x: 251, endPoint y: 189, distance: 22.1
click at [251, 189] on td "Employee Theft" at bounding box center [274, 190] width 106 height 24
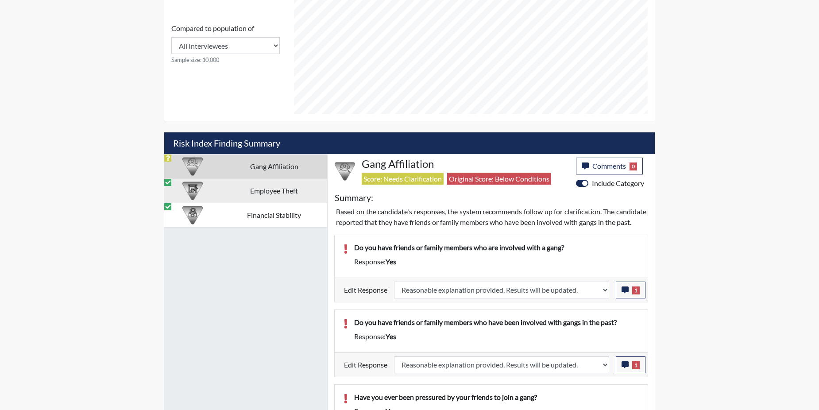
select select
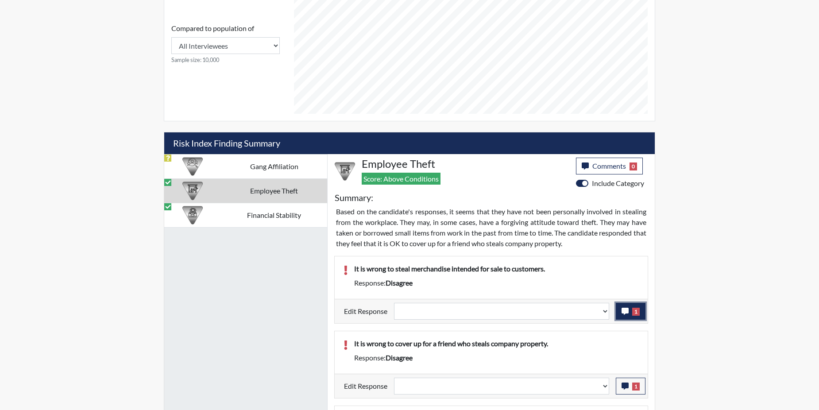
click at [630, 316] on button "1" at bounding box center [631, 311] width 30 height 17
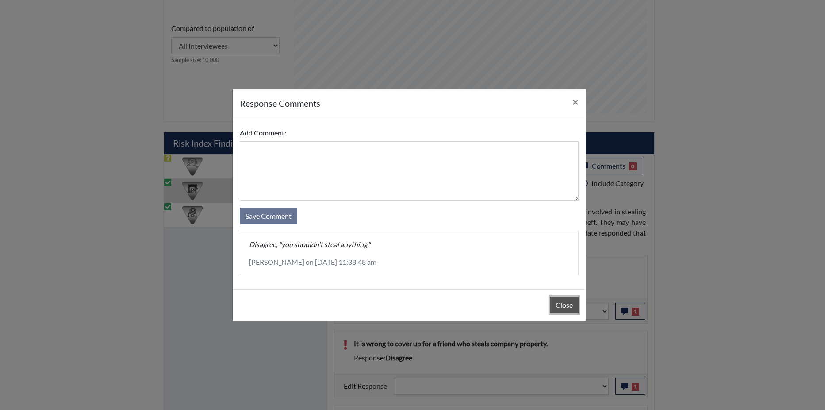
click at [573, 304] on button "Close" at bounding box center [564, 304] width 29 height 17
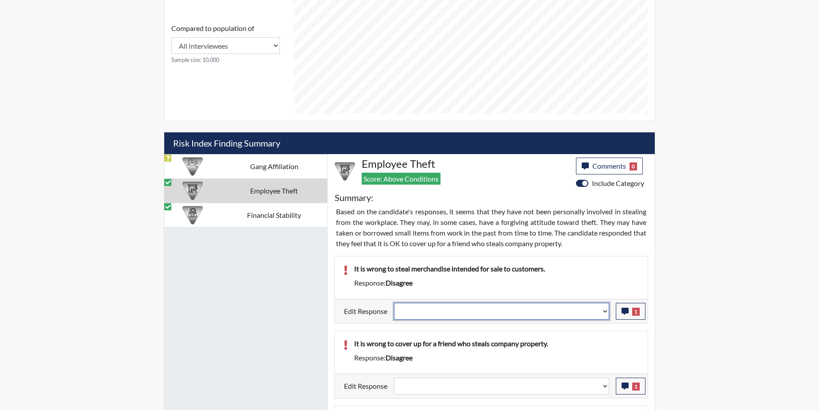
click at [604, 309] on select "Question is not relevant. Results will be updated. Reasonable explanation provi…" at bounding box center [501, 311] width 215 height 17
select select "reasonable-explanation-provided"
click at [394, 303] on select "Question is not relevant. Results will be updated. Reasonable explanation provi…" at bounding box center [501, 311] width 215 height 17
select select
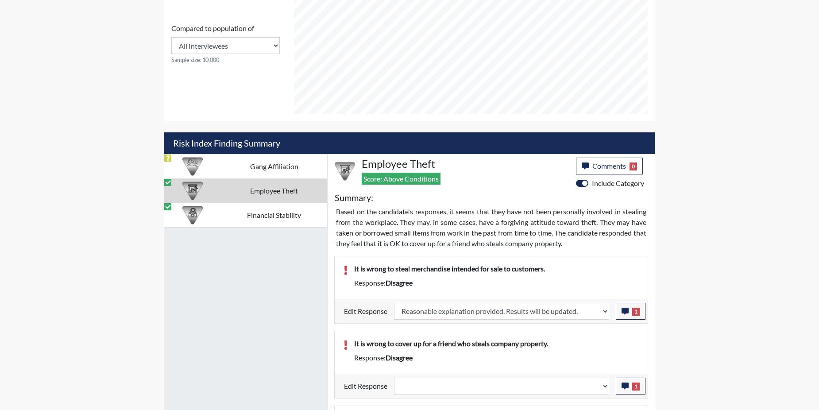
select select
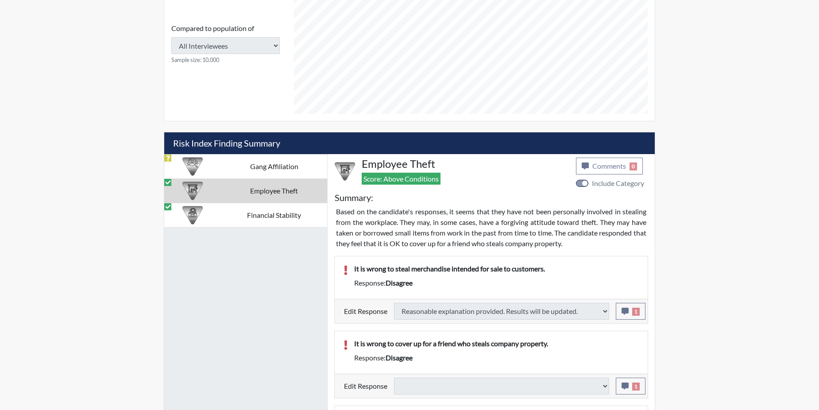
select select
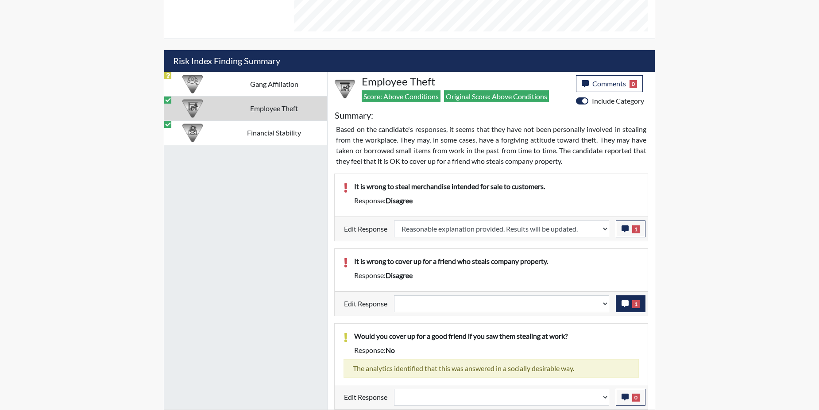
scroll to position [147, 368]
click at [631, 304] on button "1" at bounding box center [631, 303] width 30 height 17
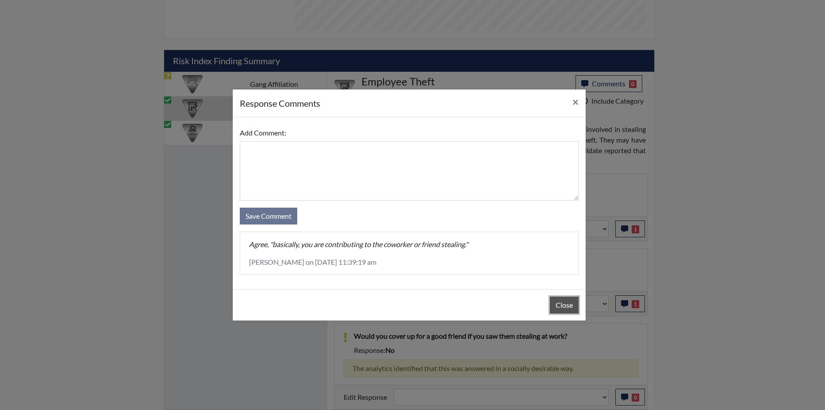
click at [556, 300] on button "Close" at bounding box center [564, 304] width 29 height 17
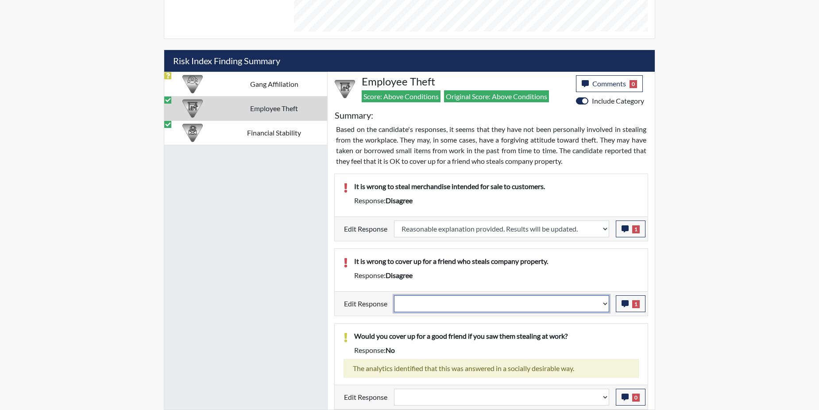
click at [602, 300] on select "Question is not relevant. Results will be updated. Reasonable explanation provi…" at bounding box center [501, 303] width 215 height 17
select select "reasonable-explanation-provided"
click at [394, 295] on select "Question is not relevant. Results will be updated. Reasonable explanation provi…" at bounding box center [501, 303] width 215 height 17
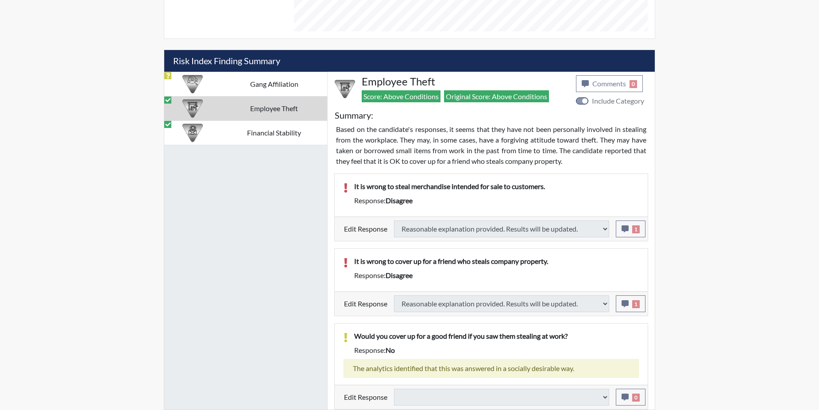
select select
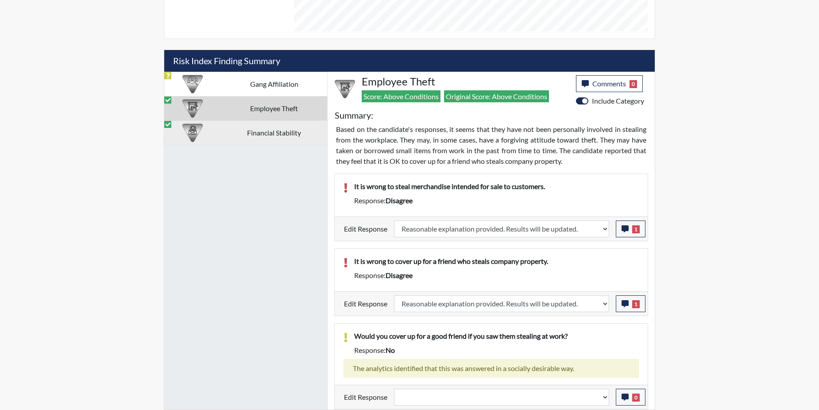
click at [278, 132] on td "Financial Stability" at bounding box center [274, 132] width 106 height 24
select select
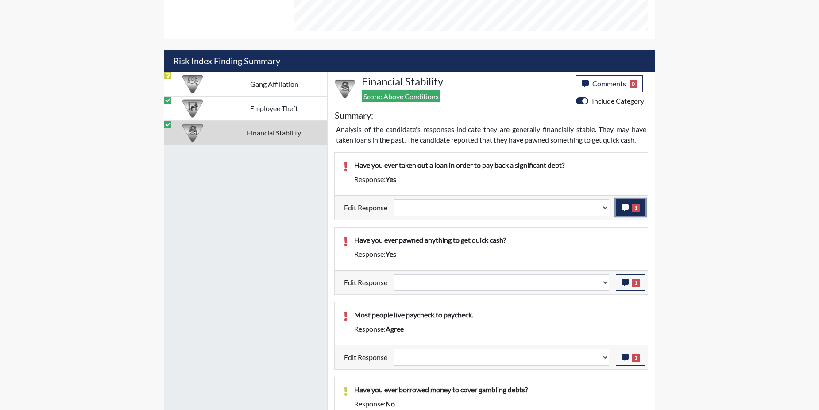
click at [633, 205] on span "1" at bounding box center [636, 208] width 8 height 8
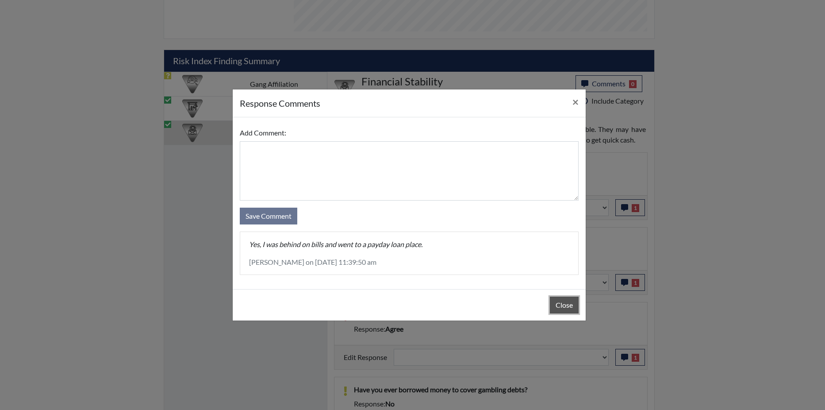
click at [566, 308] on button "Close" at bounding box center [564, 304] width 29 height 17
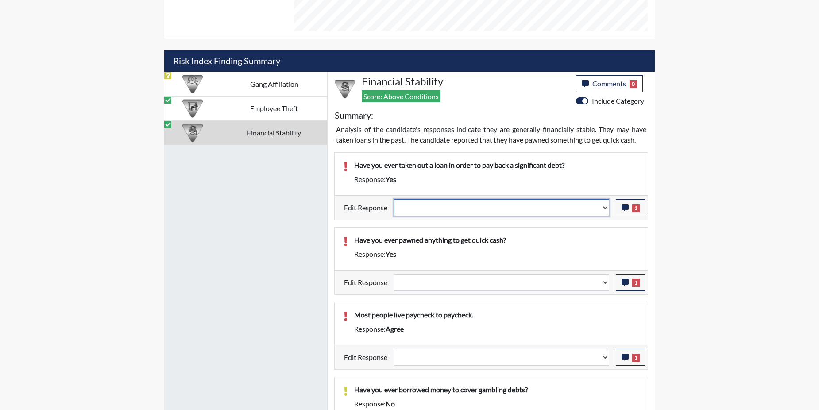
click at [604, 208] on select "Question is not relevant. Results will be updated. Reasonable explanation provi…" at bounding box center [501, 207] width 215 height 17
select select "reasonable-explanation-provided"
click at [394, 199] on select "Question is not relevant. Results will be updated. Reasonable explanation provi…" at bounding box center [501, 207] width 215 height 17
select select
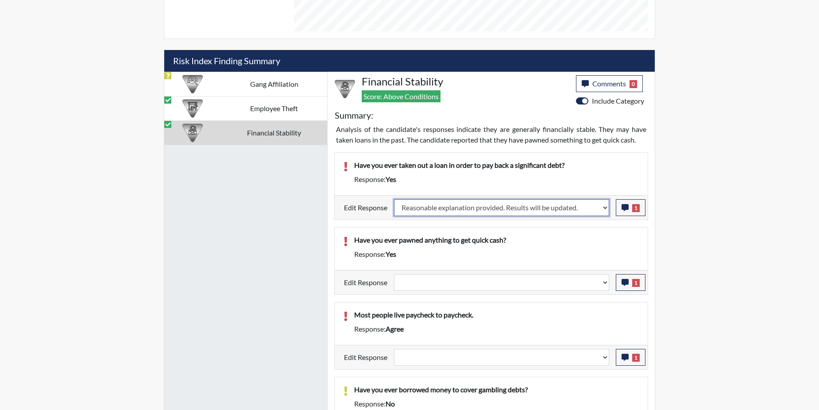
select select
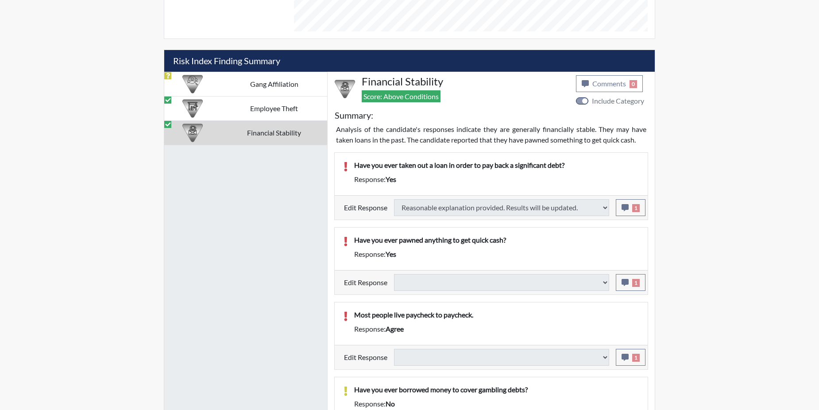
select select
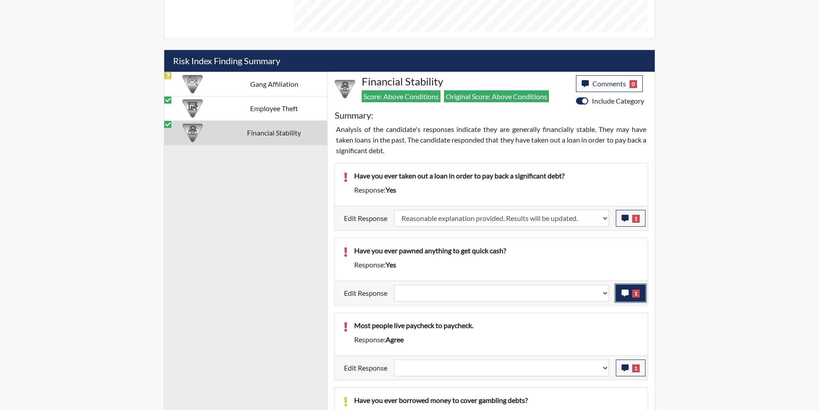
click at [627, 291] on icon "button" at bounding box center [624, 292] width 7 height 7
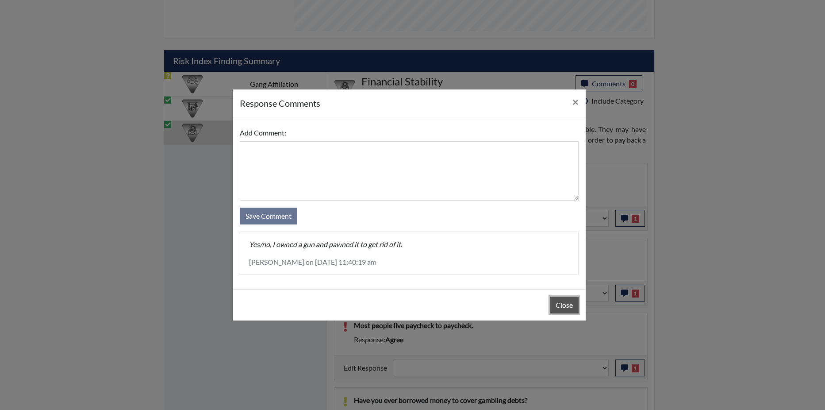
click at [557, 300] on button "Close" at bounding box center [564, 304] width 29 height 17
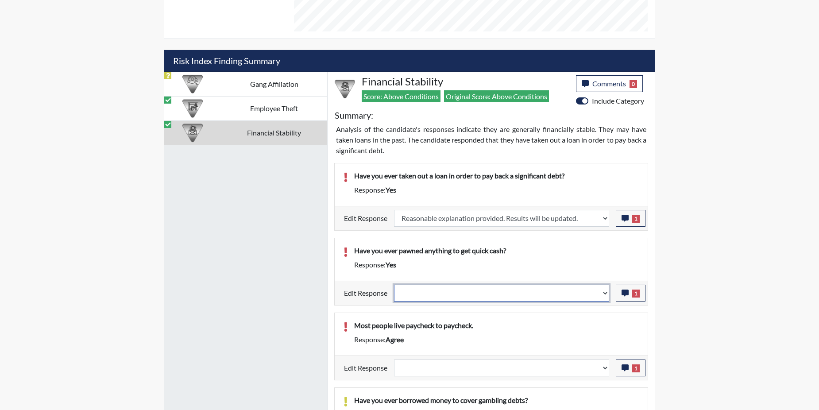
click at [605, 292] on select "Question is not relevant. Results will be updated. Reasonable explanation provi…" at bounding box center [501, 293] width 215 height 17
select select "reasonable-explanation-provided"
click at [394, 285] on select "Question is not relevant. Results will be updated. Reasonable explanation provi…" at bounding box center [501, 293] width 215 height 17
select select
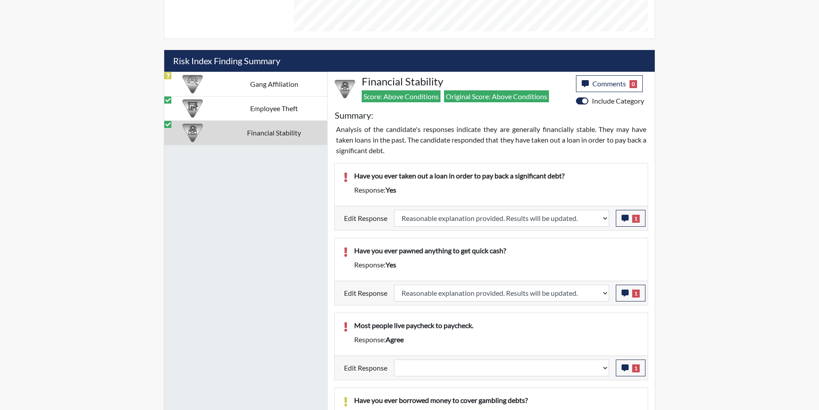
select select
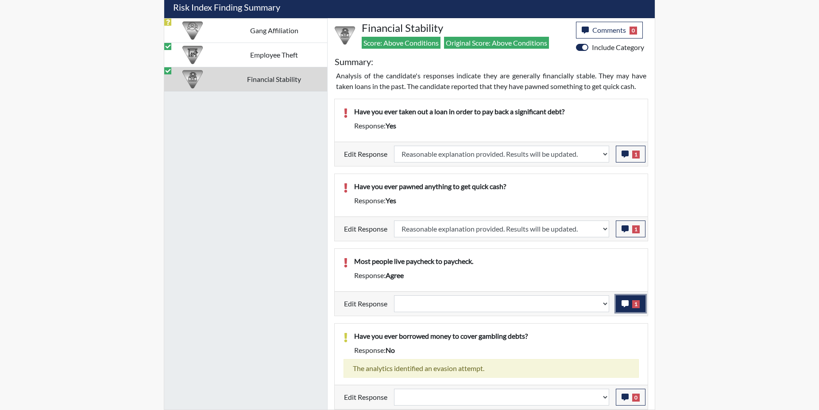
click at [624, 304] on icon "button" at bounding box center [624, 303] width 7 height 7
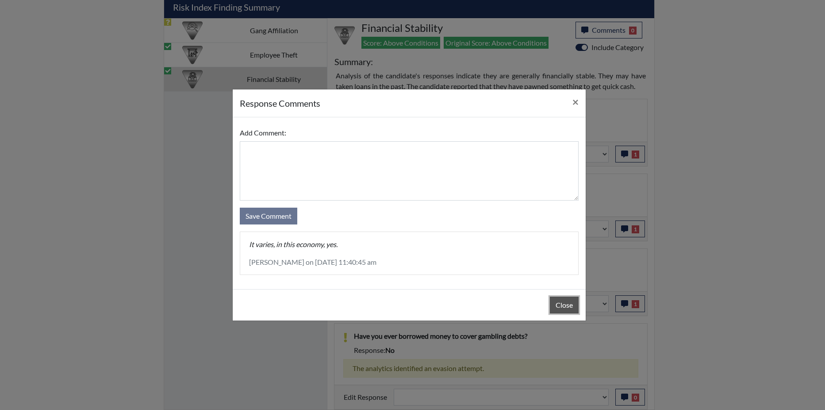
click at [576, 299] on button "Close" at bounding box center [564, 304] width 29 height 17
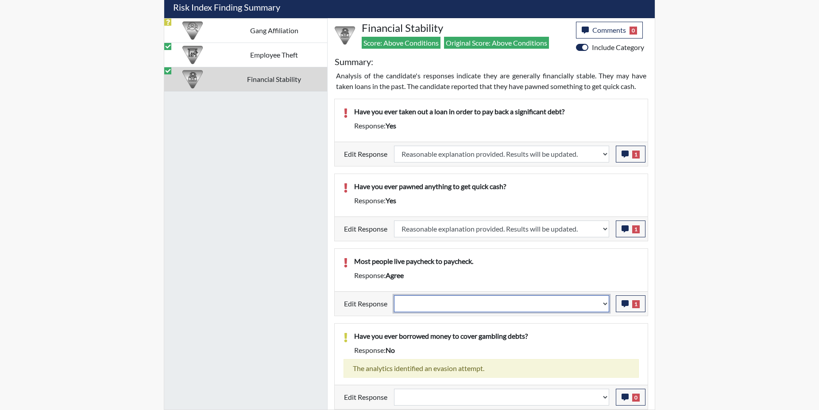
click at [607, 304] on select "Question is not relevant. Results will be updated. Reasonable explanation provi…" at bounding box center [501, 303] width 215 height 17
click at [606, 304] on select "Question is not relevant. Results will be updated. Reasonable explanation provi…" at bounding box center [501, 303] width 215 height 17
select select "reasonable-explanation-provided"
click at [394, 295] on select "Question is not relevant. Results will be updated. Reasonable explanation provi…" at bounding box center [501, 303] width 215 height 17
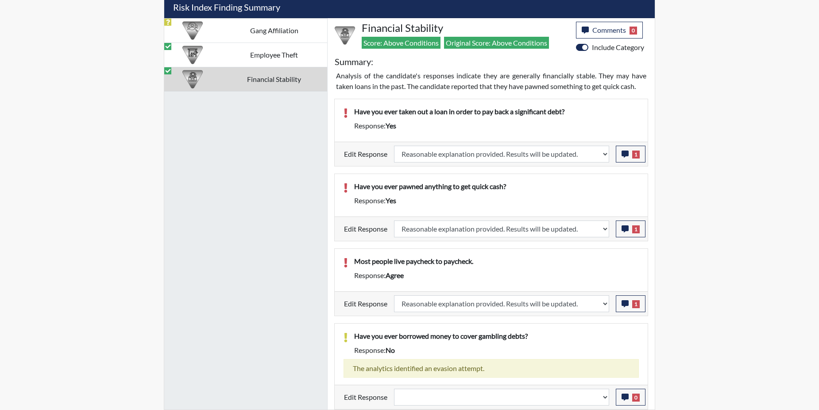
select select
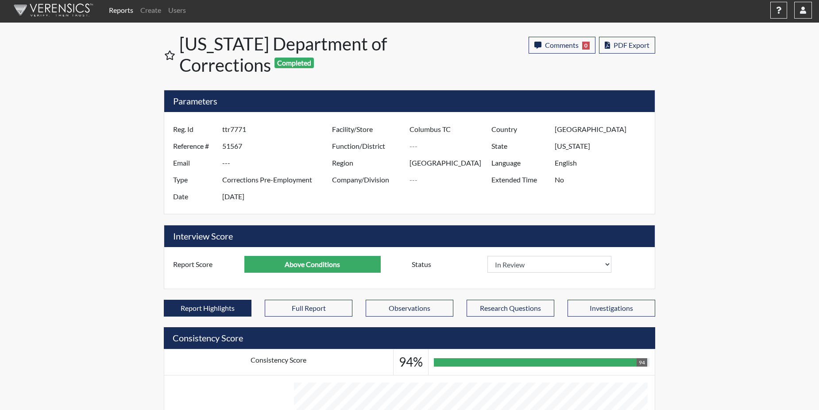
scroll to position [0, 0]
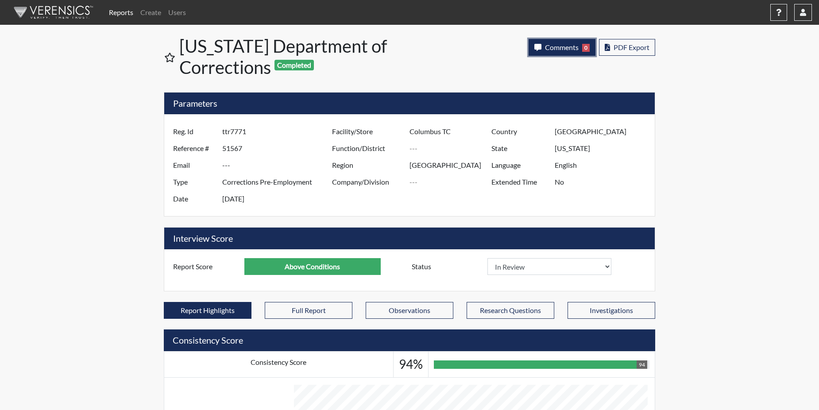
click at [552, 50] on span "Comments" at bounding box center [562, 47] width 34 height 8
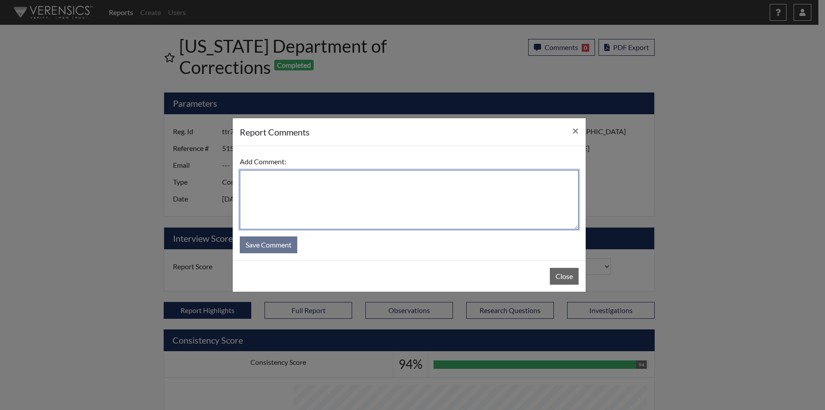
click at [357, 190] on textarea at bounding box center [409, 199] width 339 height 59
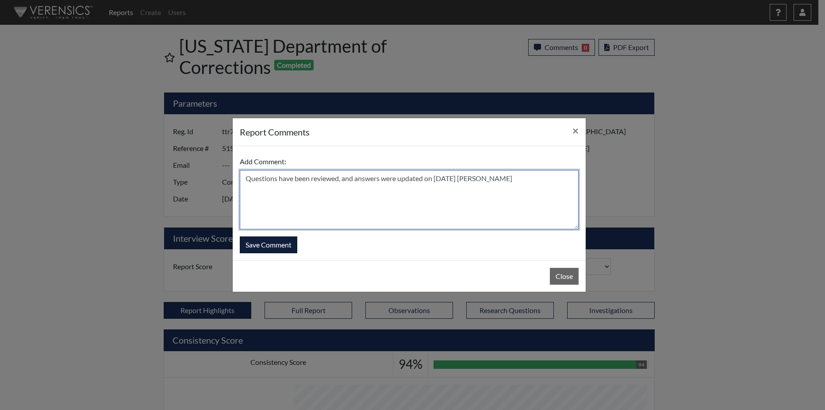
type textarea "Questions have been reviewed, and answers were updated on [DATE] [PERSON_NAME]"
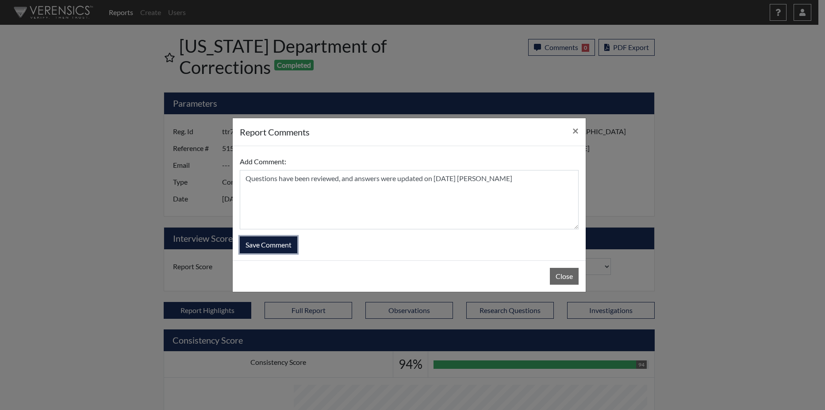
click at [268, 244] on button "Save Comment" at bounding box center [269, 244] width 58 height 17
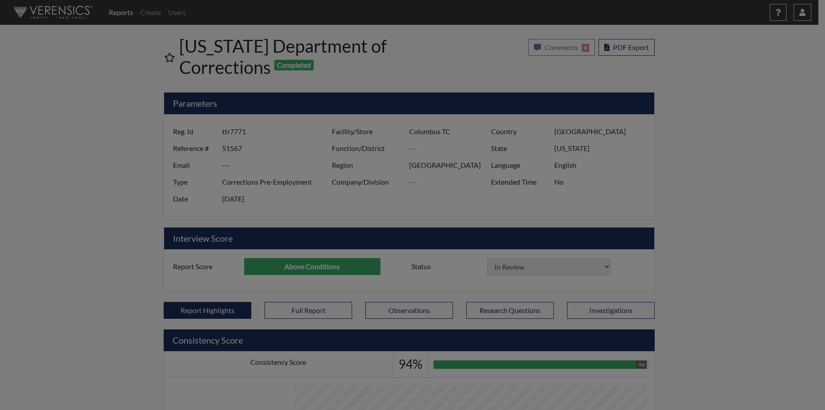
select select
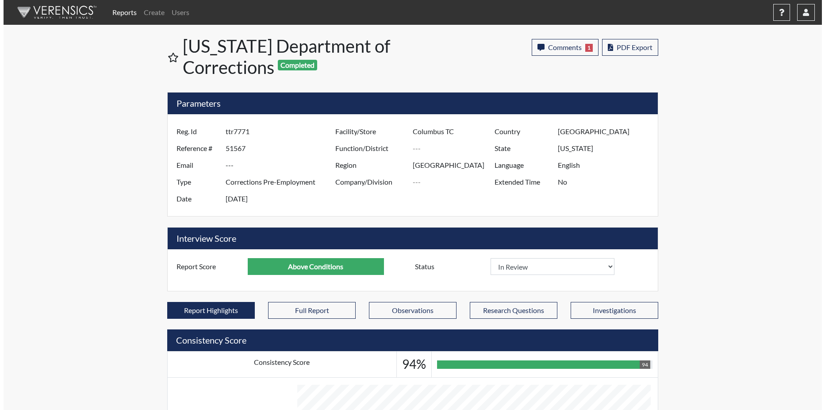
scroll to position [147, 368]
click at [121, 13] on link "Reports" at bounding box center [120, 13] width 31 height 18
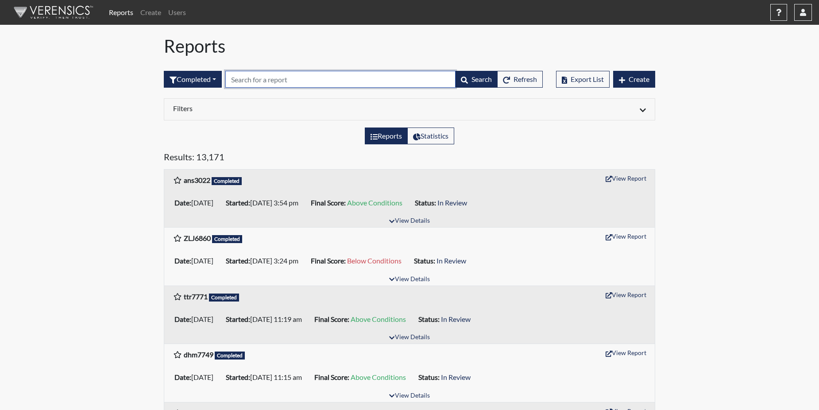
paste input "ttr7771"
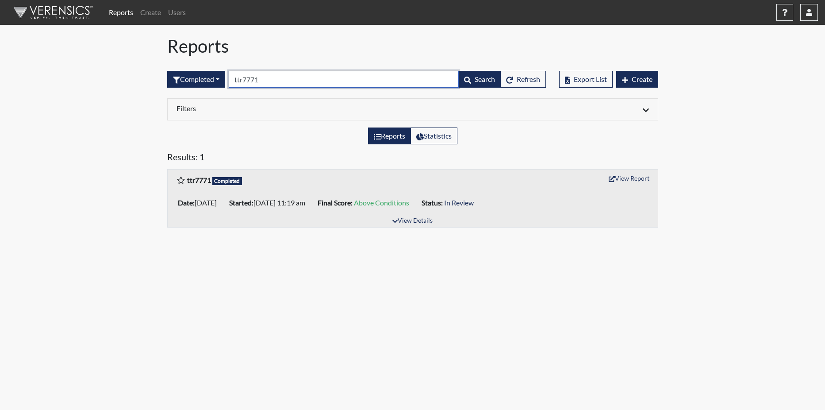
type input "ttr7771"
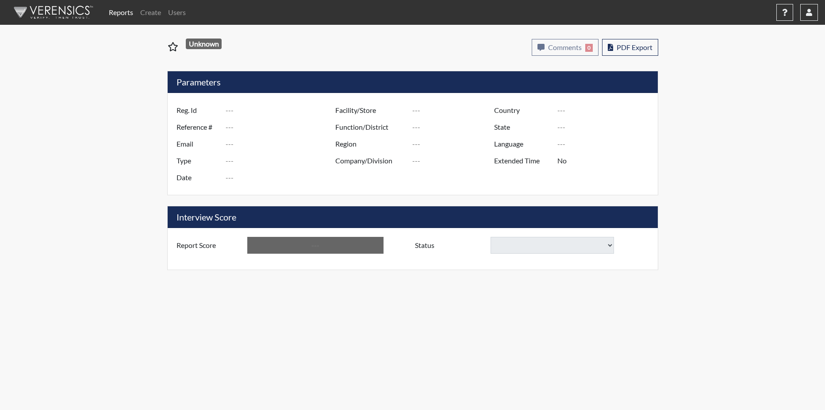
type input "ZLJ6860"
type input "51572"
type input "---"
type input "Corrections Pre-Employment"
type input "[DATE]"
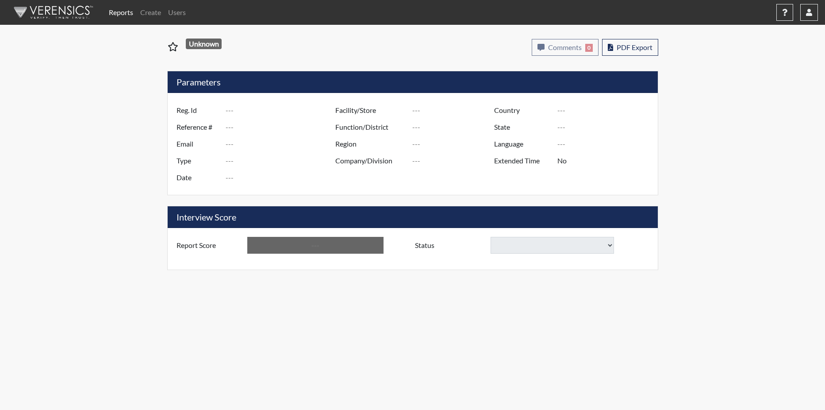
type input "[PERSON_NAME]"
type input "[GEOGRAPHIC_DATA]"
type input "[US_STATE]"
type input "English"
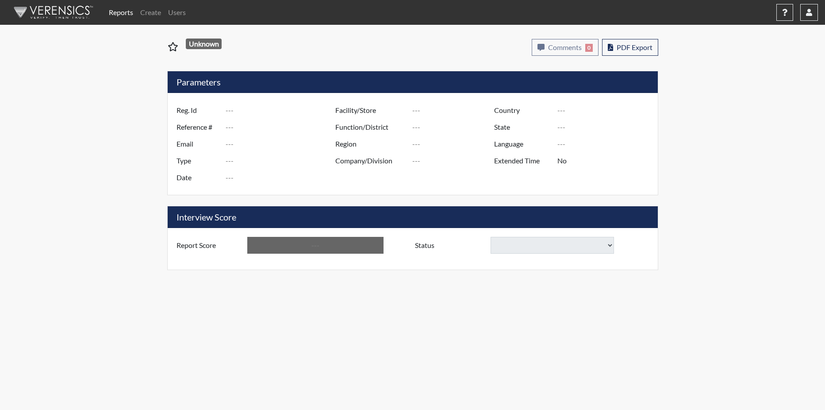
type input "Below Conditions"
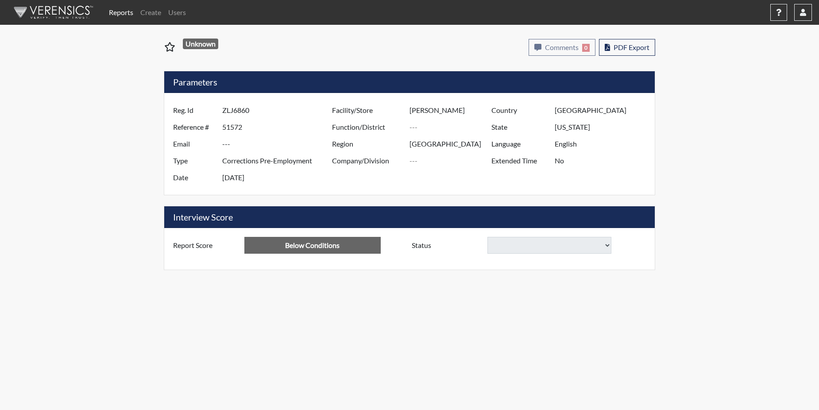
select select
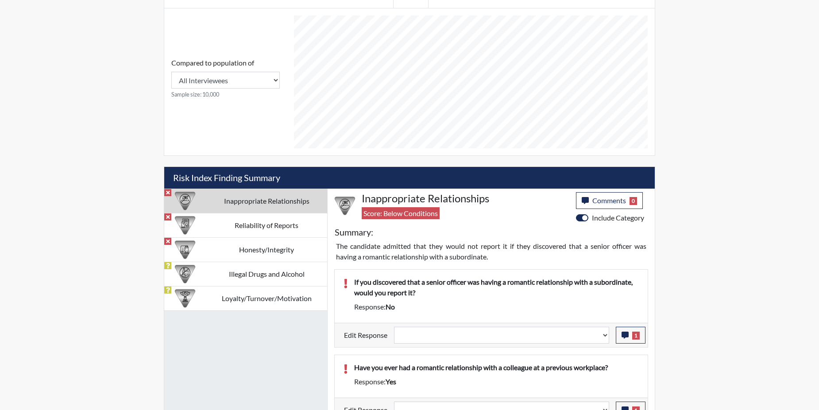
scroll to position [382, 0]
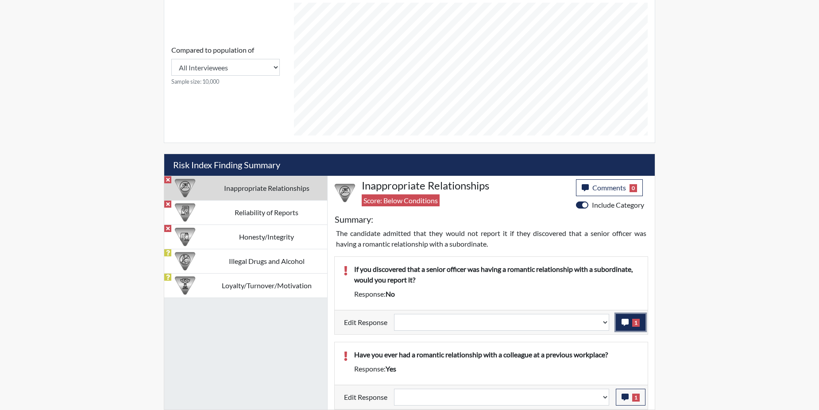
click at [635, 318] on button "1" at bounding box center [631, 322] width 30 height 17
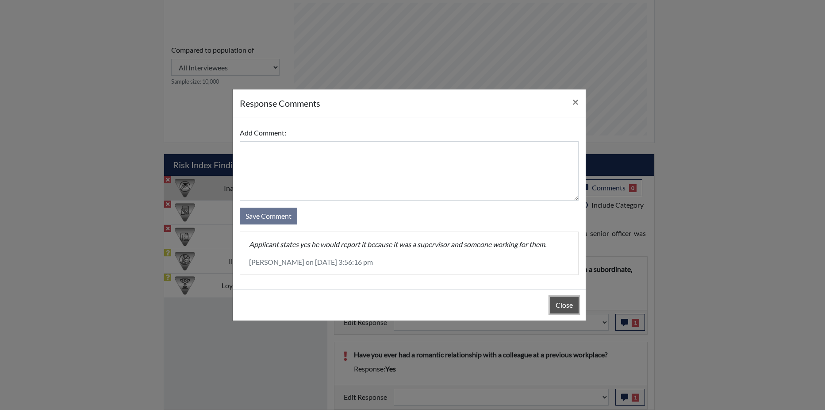
click at [565, 304] on button "Close" at bounding box center [564, 304] width 29 height 17
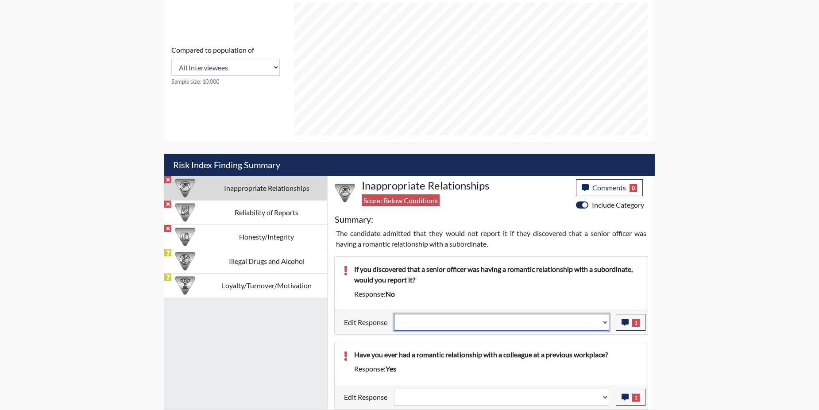
click at [604, 320] on select "Question is not relevant. Results will be updated. Reasonable explanation provi…" at bounding box center [501, 322] width 215 height 17
select select "reasonable-explanation-provided"
click at [394, 314] on select "Question is not relevant. Results will be updated. Reasonable explanation provi…" at bounding box center [501, 322] width 215 height 17
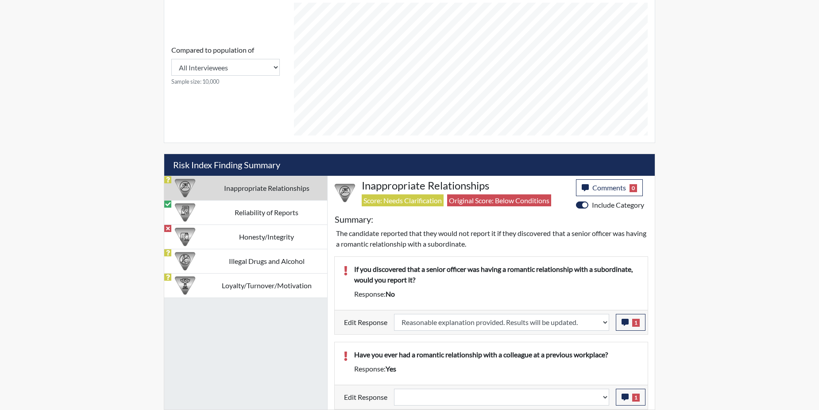
scroll to position [147, 368]
click at [640, 396] on button "1" at bounding box center [631, 397] width 30 height 17
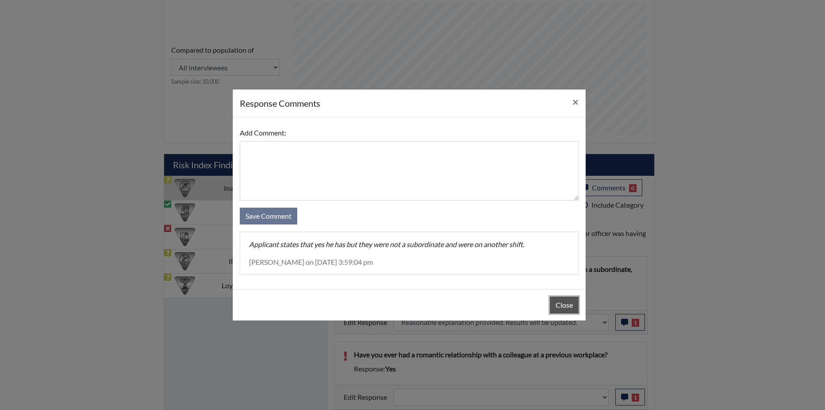
click at [563, 308] on button "Close" at bounding box center [564, 304] width 29 height 17
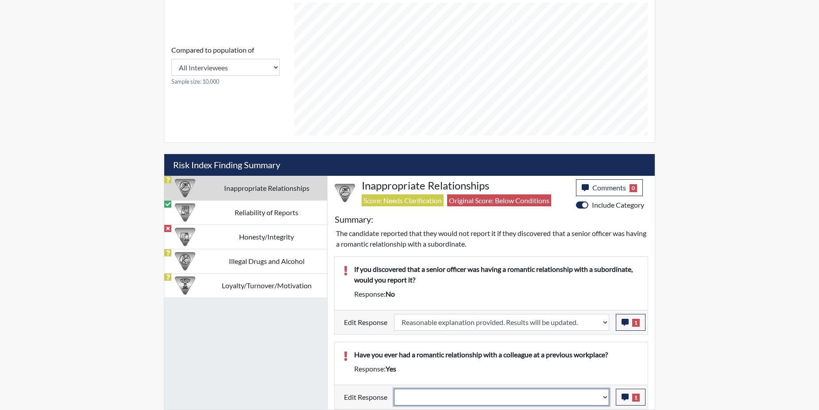
click at [607, 397] on select "Question is not relevant. Results will be updated. Reasonable explanation provi…" at bounding box center [501, 397] width 215 height 17
select select "reasonable-explanation-provided"
click at [394, 389] on select "Question is not relevant. Results will be updated. Reasonable explanation provi…" at bounding box center [501, 397] width 215 height 17
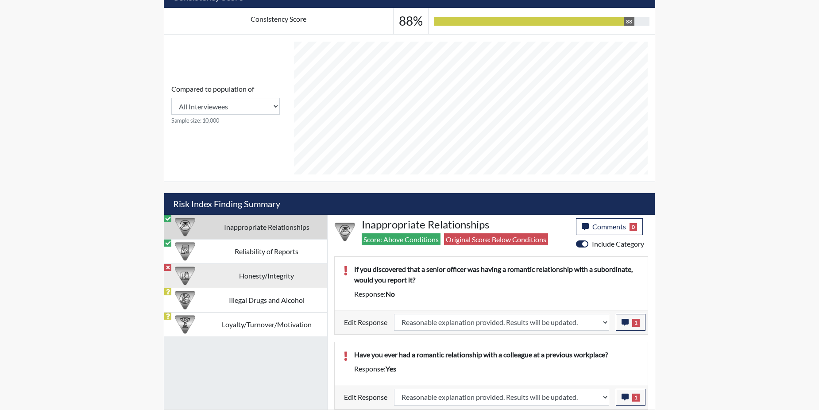
click at [217, 277] on td "Honesty/Integrity" at bounding box center [266, 275] width 121 height 24
select select
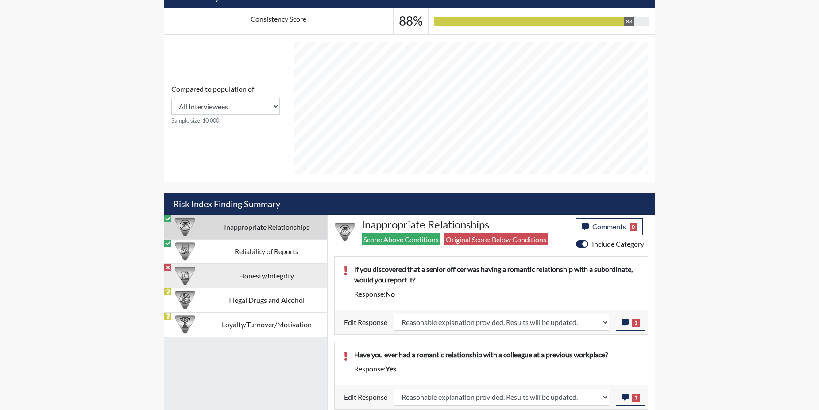
select select
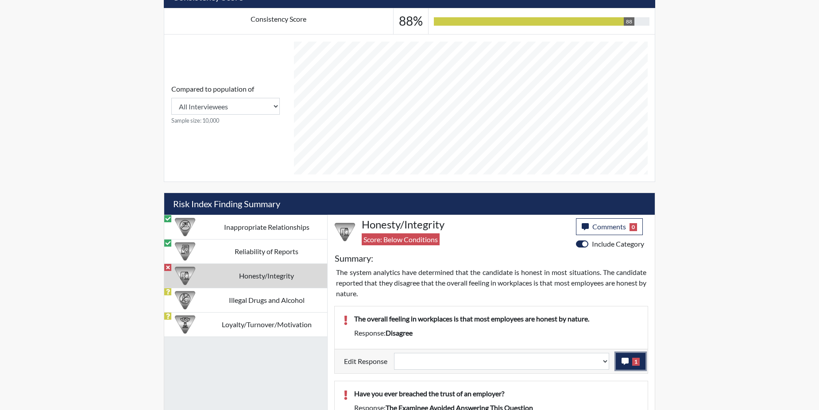
click at [631, 361] on button "1" at bounding box center [631, 361] width 30 height 17
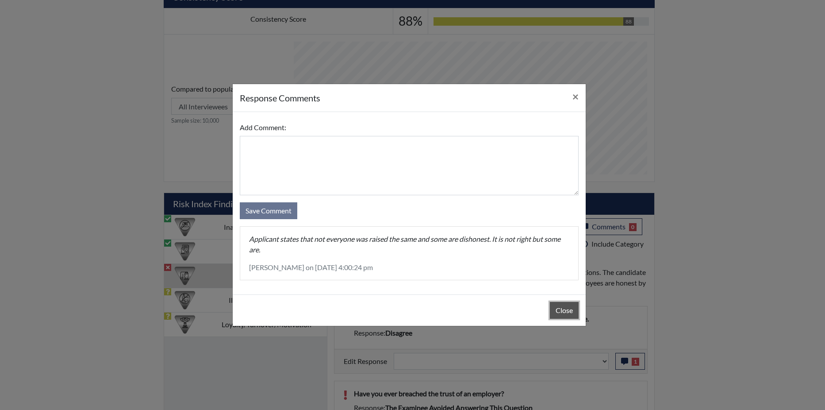
click at [567, 309] on button "Close" at bounding box center [564, 310] width 29 height 17
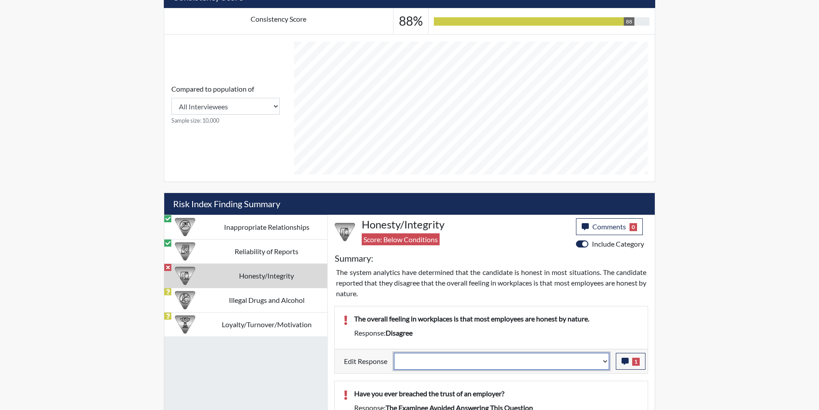
click at [607, 362] on select "Question is not relevant. Results will be updated. Reasonable explanation provi…" at bounding box center [501, 361] width 215 height 17
click at [604, 358] on select "Question is not relevant. Results will be updated. Reasonable explanation provi…" at bounding box center [501, 361] width 215 height 17
click at [603, 361] on select "Question is not relevant. Results will be updated. Reasonable explanation provi…" at bounding box center [501, 361] width 215 height 17
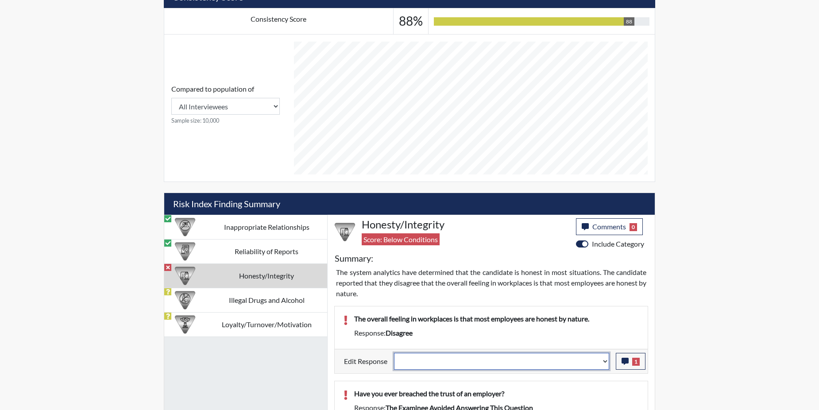
click at [603, 361] on select "Question is not relevant. Results will be updated. Reasonable explanation provi…" at bounding box center [501, 361] width 215 height 17
select select "reasonable-explanation-provided"
click at [394, 353] on select "Question is not relevant. Results will be updated. Reasonable explanation provi…" at bounding box center [501, 361] width 215 height 17
select select
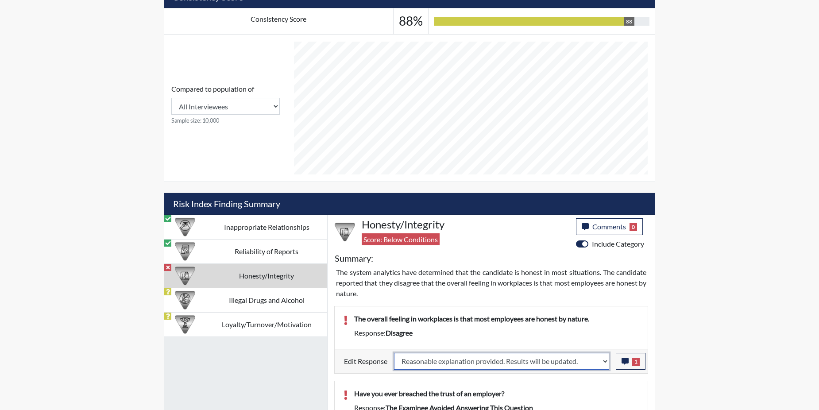
select select
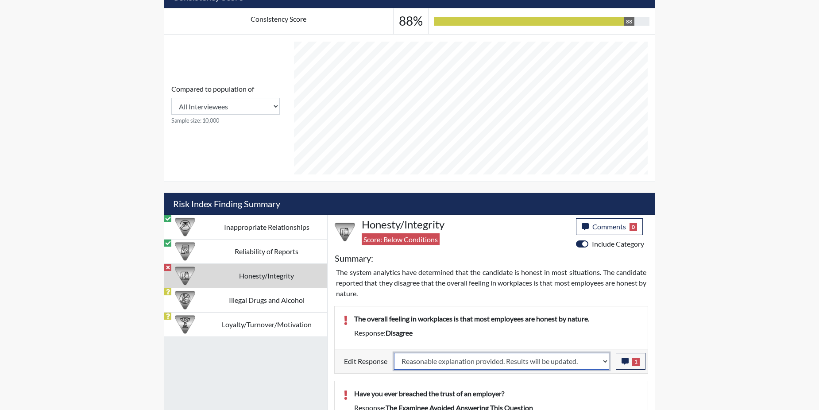
select select
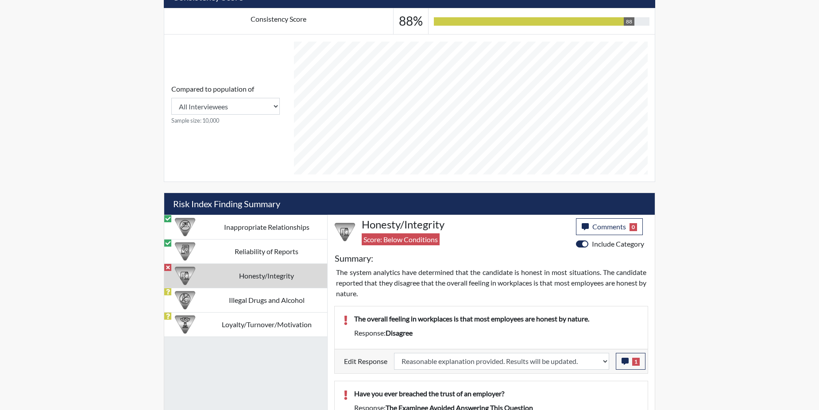
select select
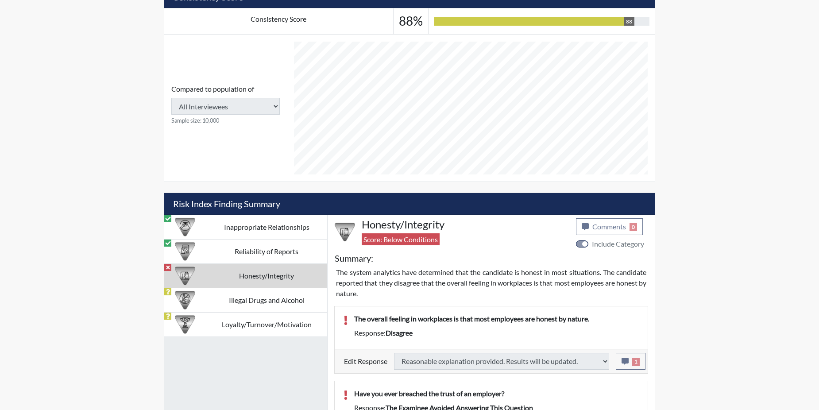
type input "Above Conditions"
select select
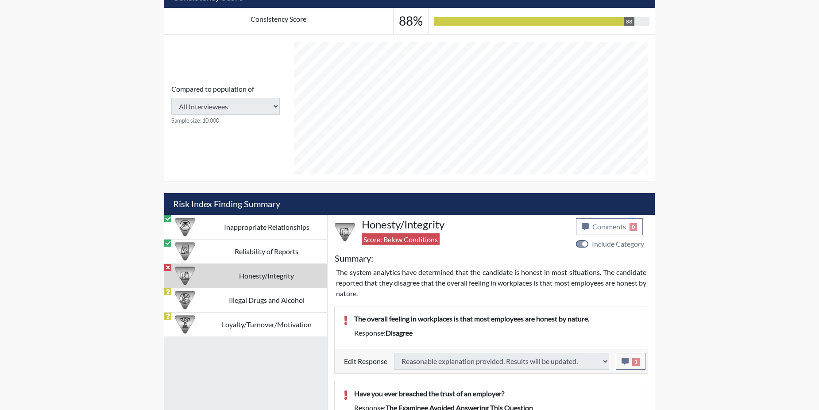
select select
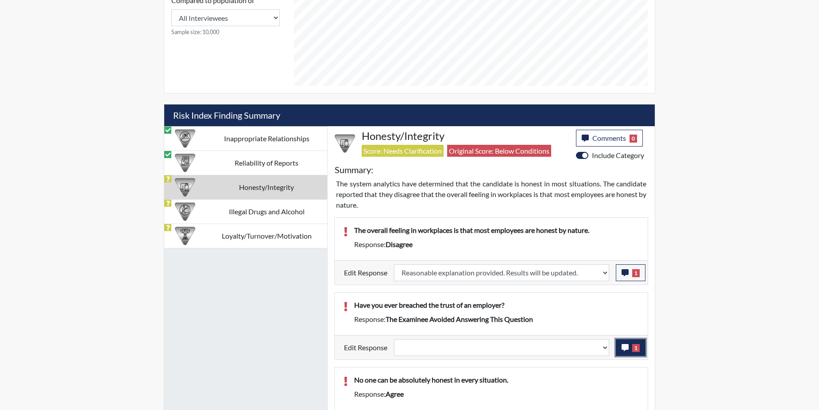
click at [627, 355] on button "1" at bounding box center [631, 347] width 30 height 17
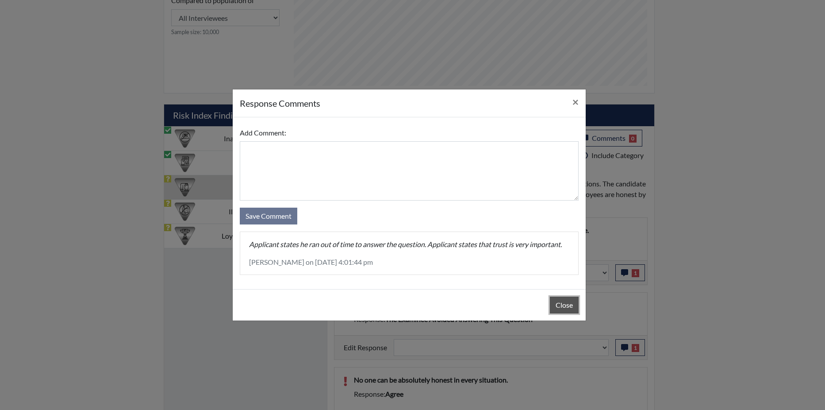
click at [571, 305] on button "Close" at bounding box center [564, 304] width 29 height 17
click at [571, 305] on div "Close" at bounding box center [409, 304] width 353 height 31
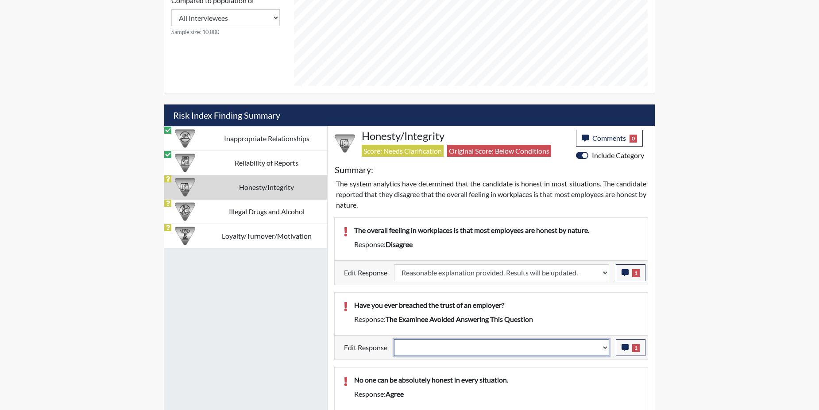
click at [604, 345] on select "Question is not relevant. Results will be updated. Reasonable explanation provi…" at bounding box center [501, 347] width 215 height 17
select select "reasonable-explanation-provided"
click at [394, 339] on select "Question is not relevant. Results will be updated. Reasonable explanation provi…" at bounding box center [501, 347] width 215 height 17
select select
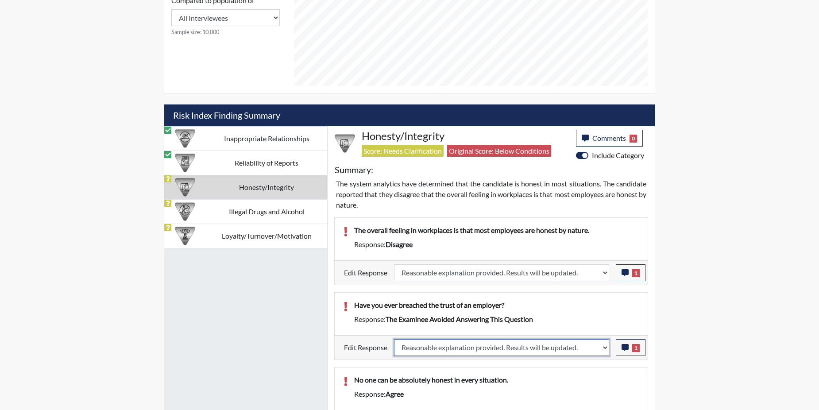
select select
click at [590, 374] on p "No one can be absolutely honest in every situation." at bounding box center [496, 379] width 285 height 11
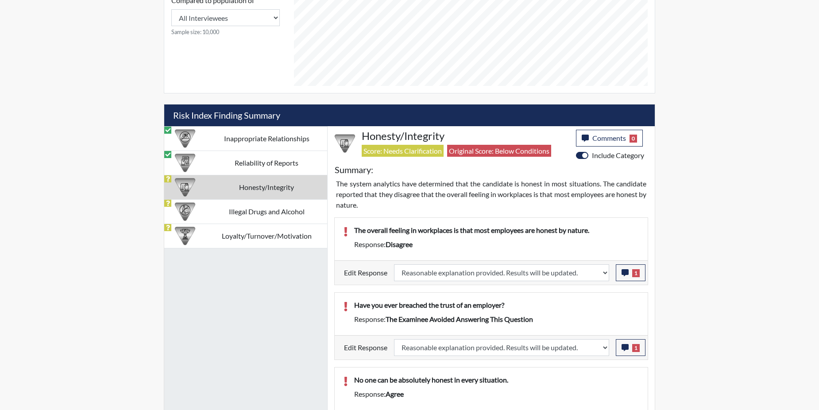
select select
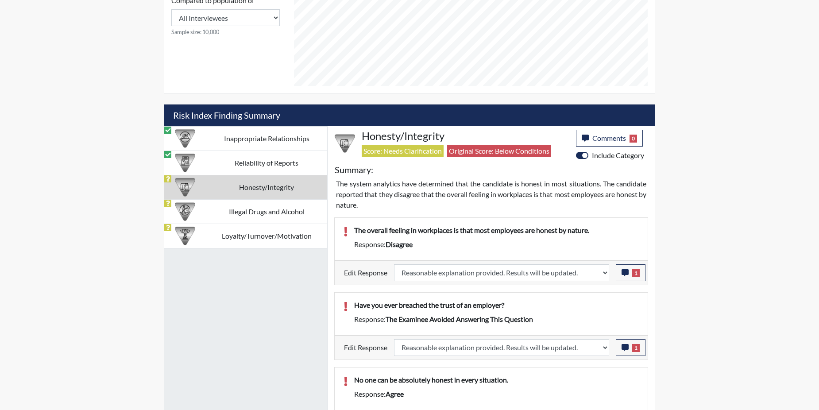
select select
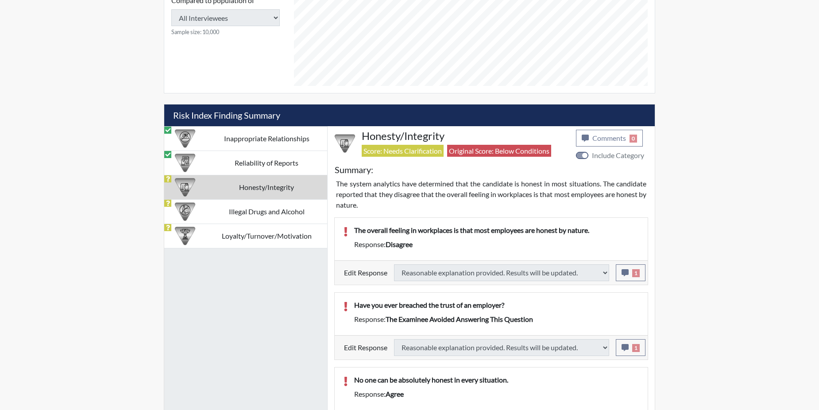
select select
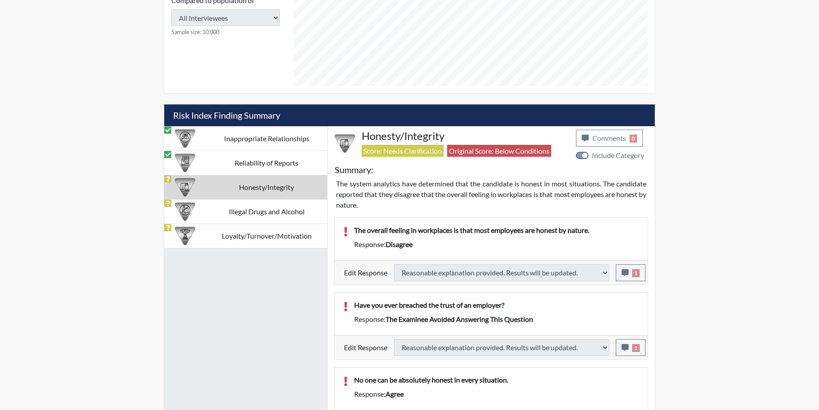
select select
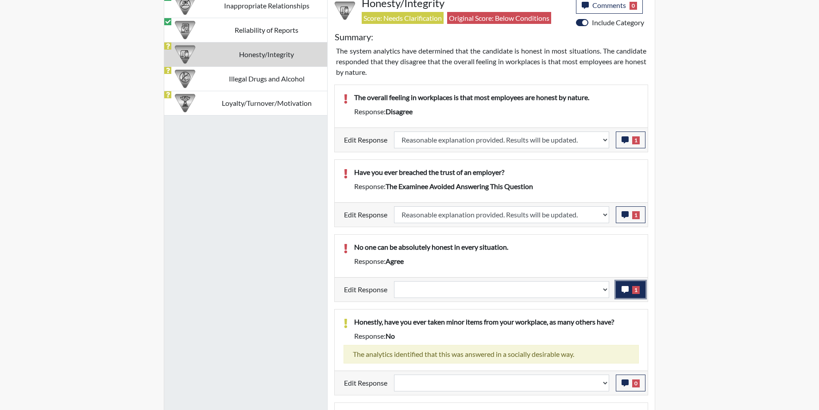
click at [623, 287] on icon "button" at bounding box center [624, 289] width 7 height 7
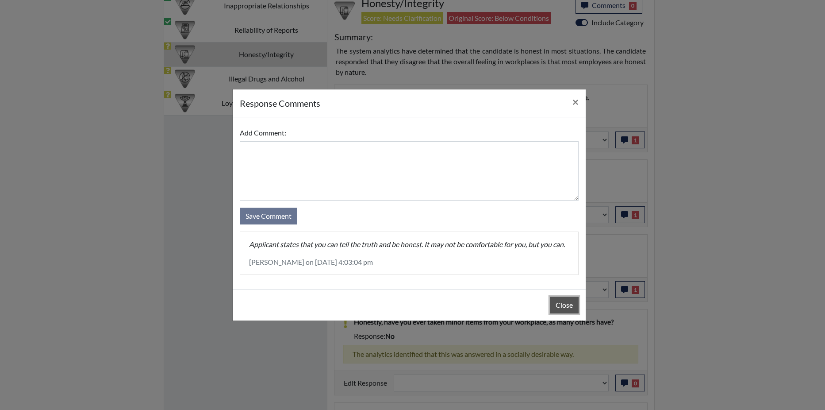
click at [564, 307] on button "Close" at bounding box center [564, 304] width 29 height 17
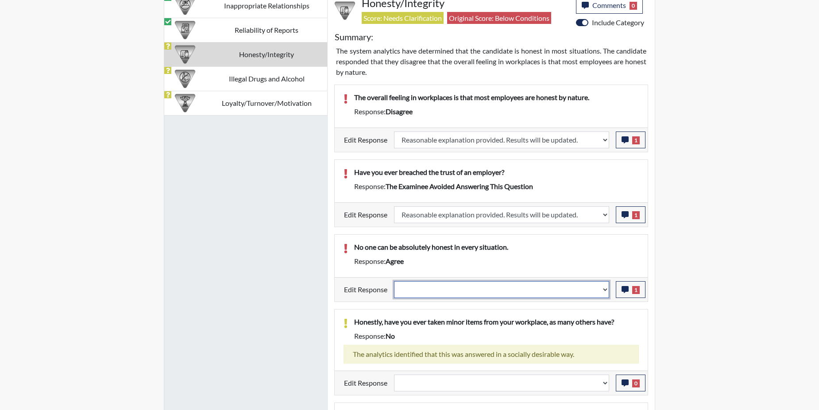
click at [607, 289] on select "Question is not relevant. Results will be updated. Reasonable explanation provi…" at bounding box center [501, 289] width 215 height 17
select select "reasonable-explanation-provided"
click at [394, 281] on select "Question is not relevant. Results will be updated. Reasonable explanation provi…" at bounding box center [501, 289] width 215 height 17
select select
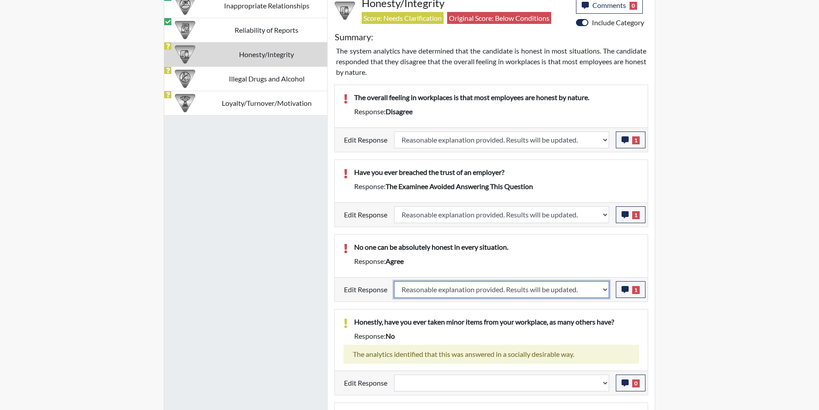
select select
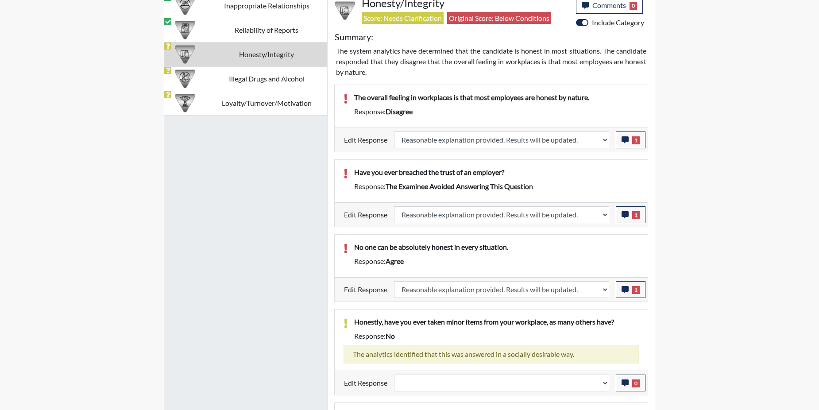
select select
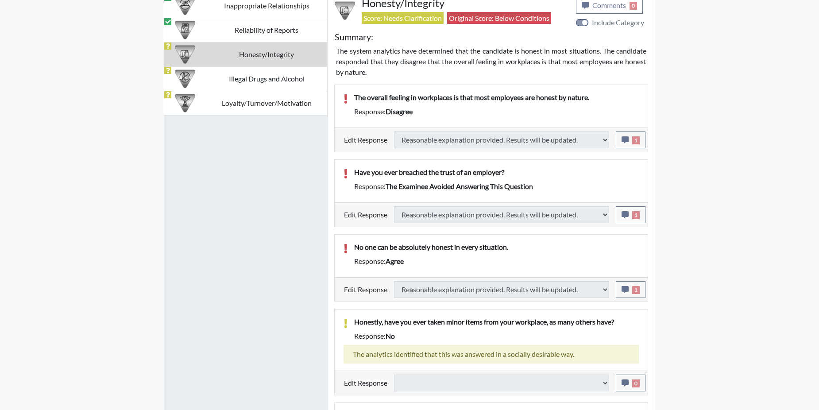
select select
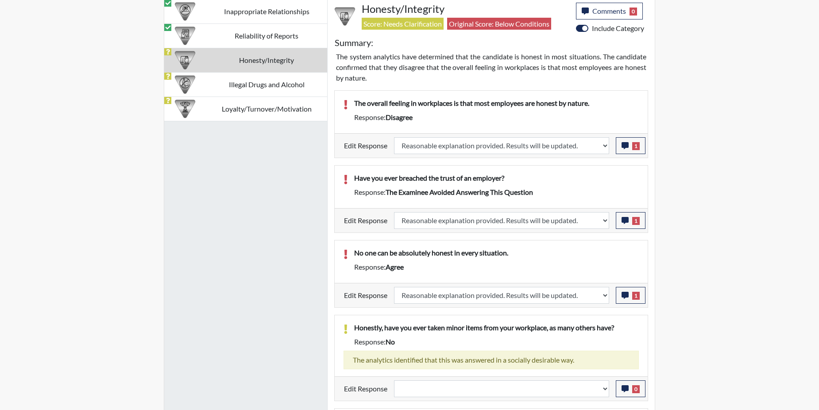
scroll to position [492, 0]
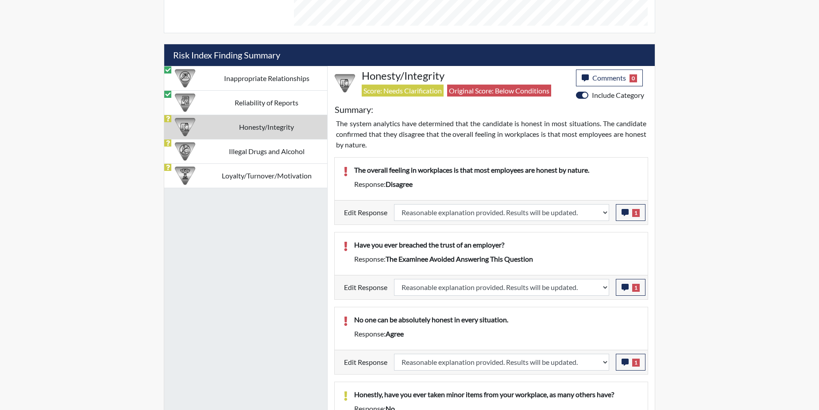
click at [220, 126] on td "Honesty/Integrity" at bounding box center [266, 127] width 121 height 24
click at [225, 150] on td "Illegal Drugs and Alcohol" at bounding box center [266, 151] width 121 height 24
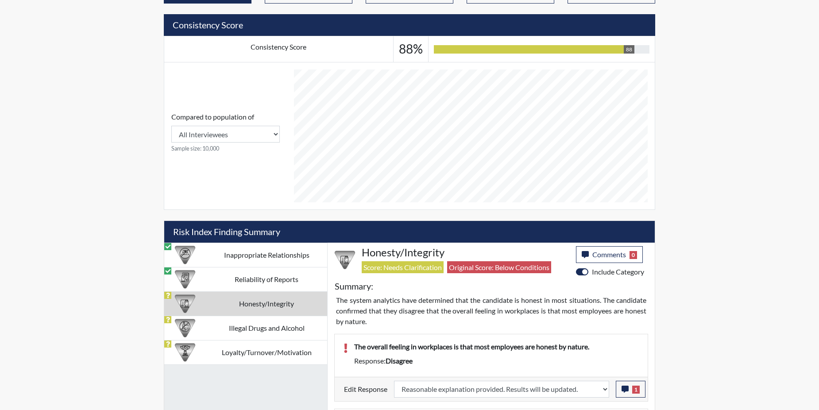
select select
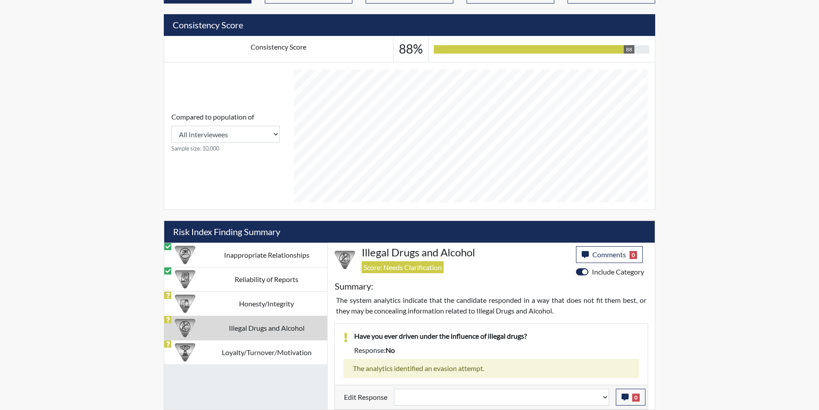
click at [251, 349] on td "Loyalty/Turnover/Motivation" at bounding box center [266, 352] width 121 height 24
select select
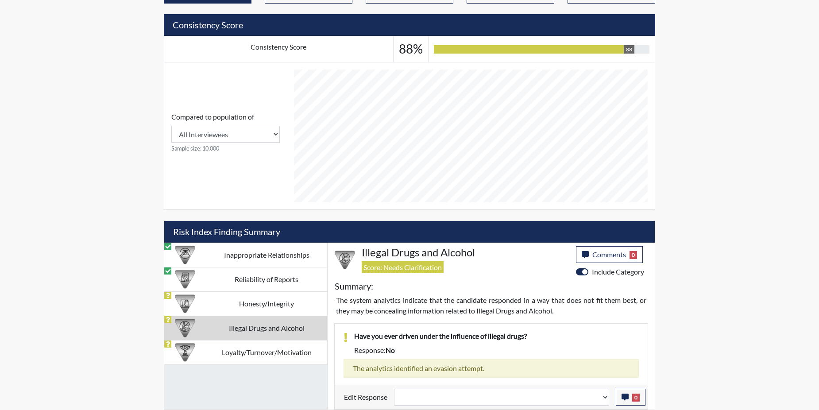
select select
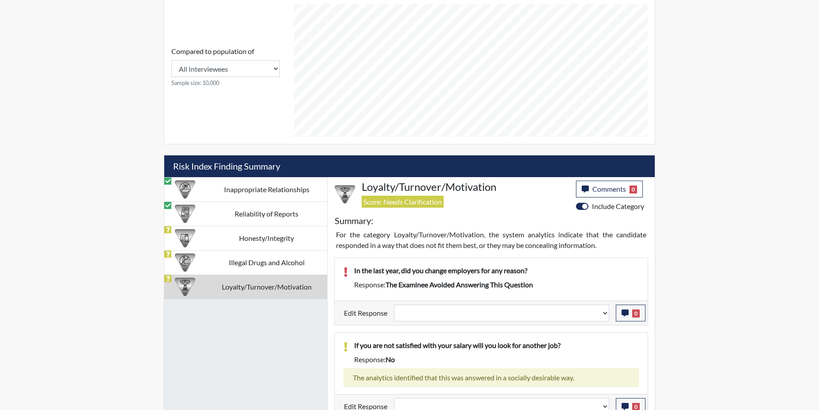
scroll to position [0, 0]
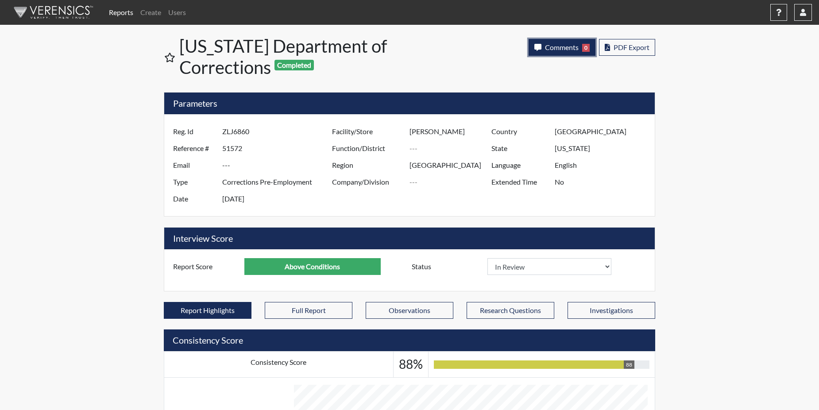
click at [558, 47] on span "Comments" at bounding box center [562, 47] width 34 height 8
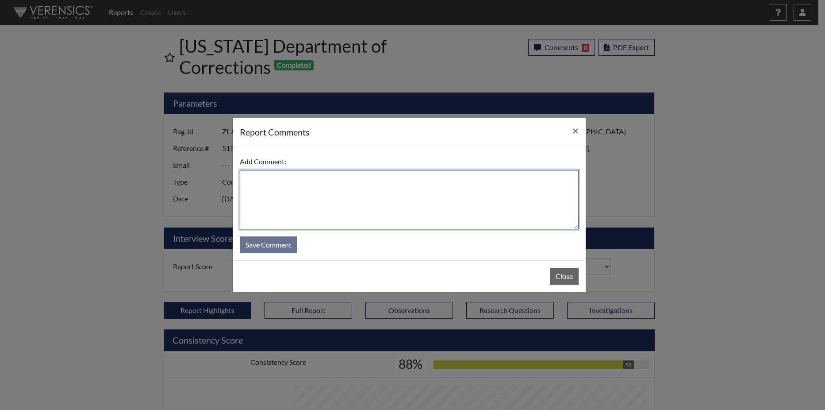
click at [325, 202] on textarea at bounding box center [409, 199] width 339 height 59
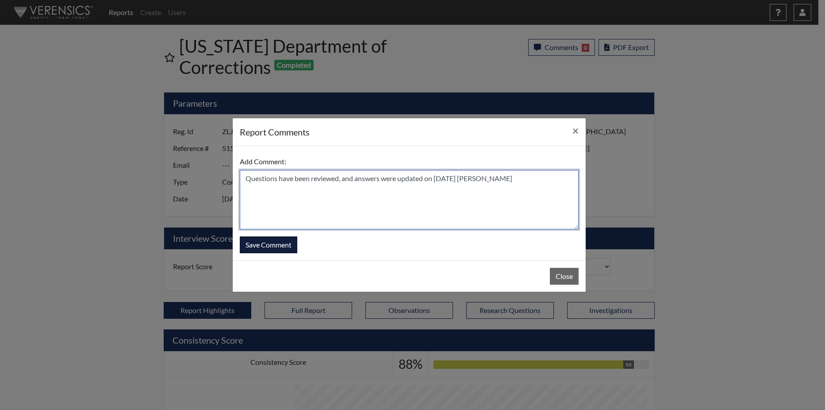
type textarea "Questions have been reviewed, and answers were updated on [DATE] [PERSON_NAME]"
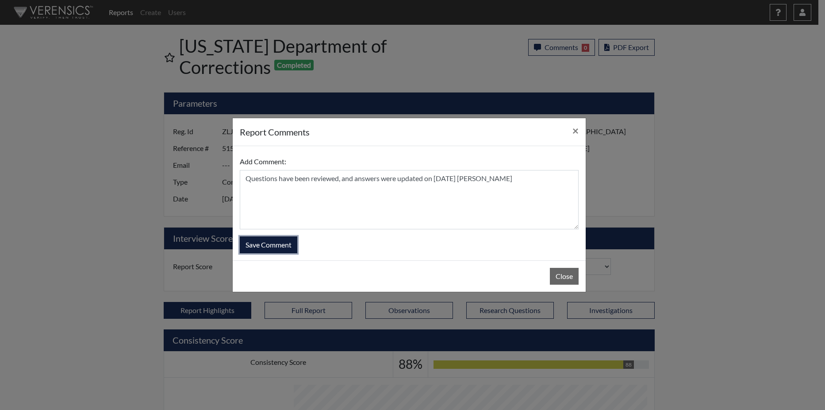
click at [252, 241] on button "Save Comment" at bounding box center [269, 244] width 58 height 17
select select
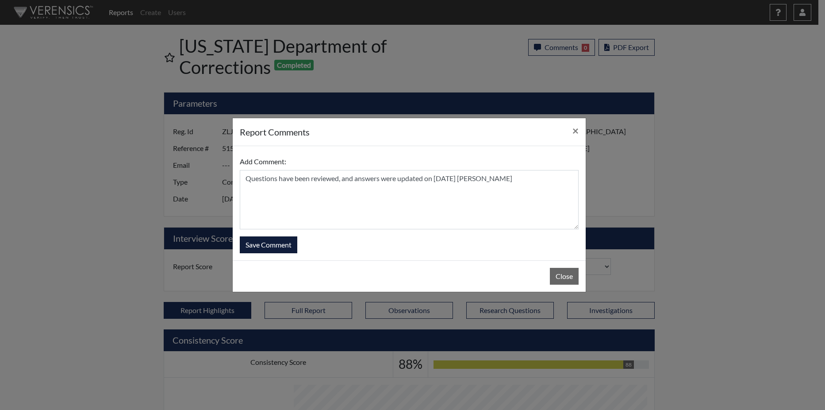
select select
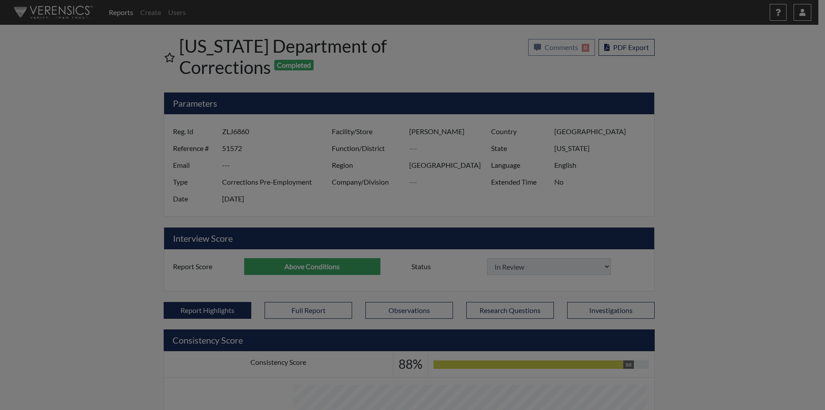
select select
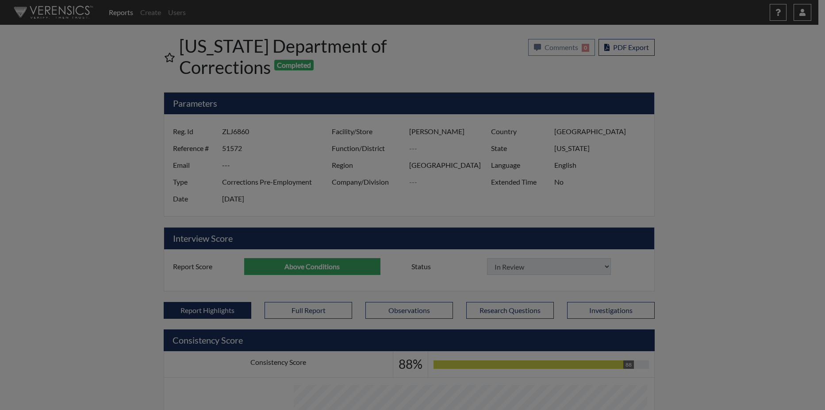
select select
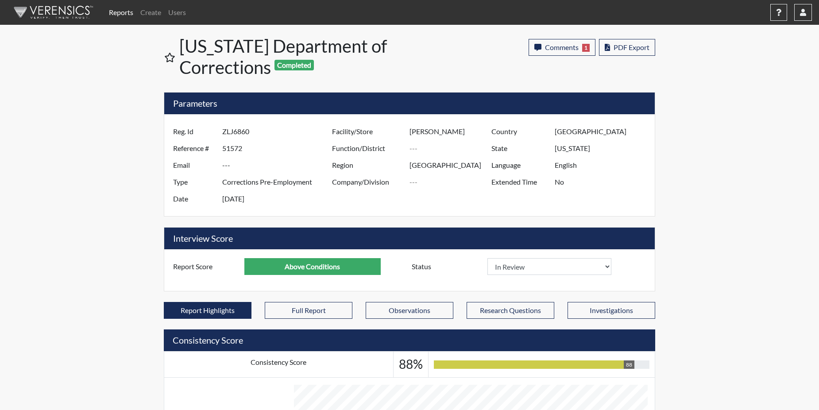
scroll to position [147, 368]
click at [113, 13] on link "Reports" at bounding box center [120, 13] width 31 height 18
